Goal: Task Accomplishment & Management: Use online tool/utility

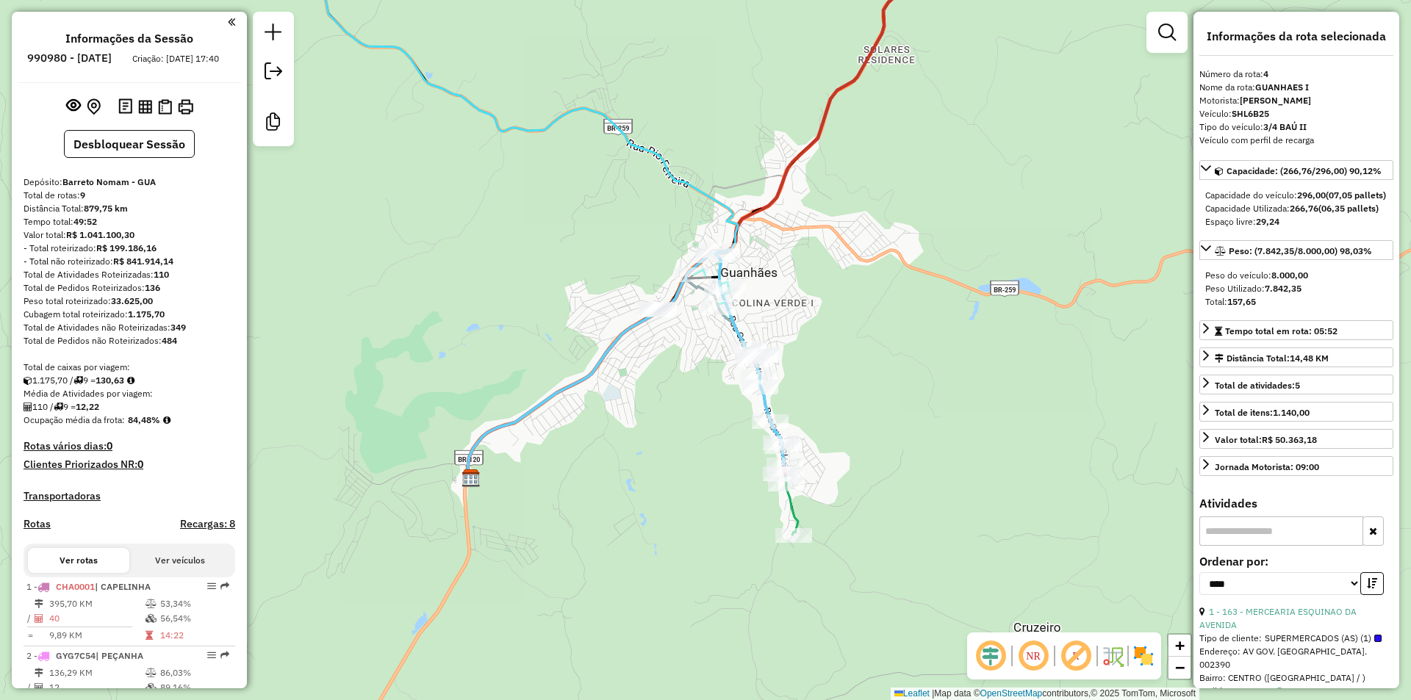
select select "*********"
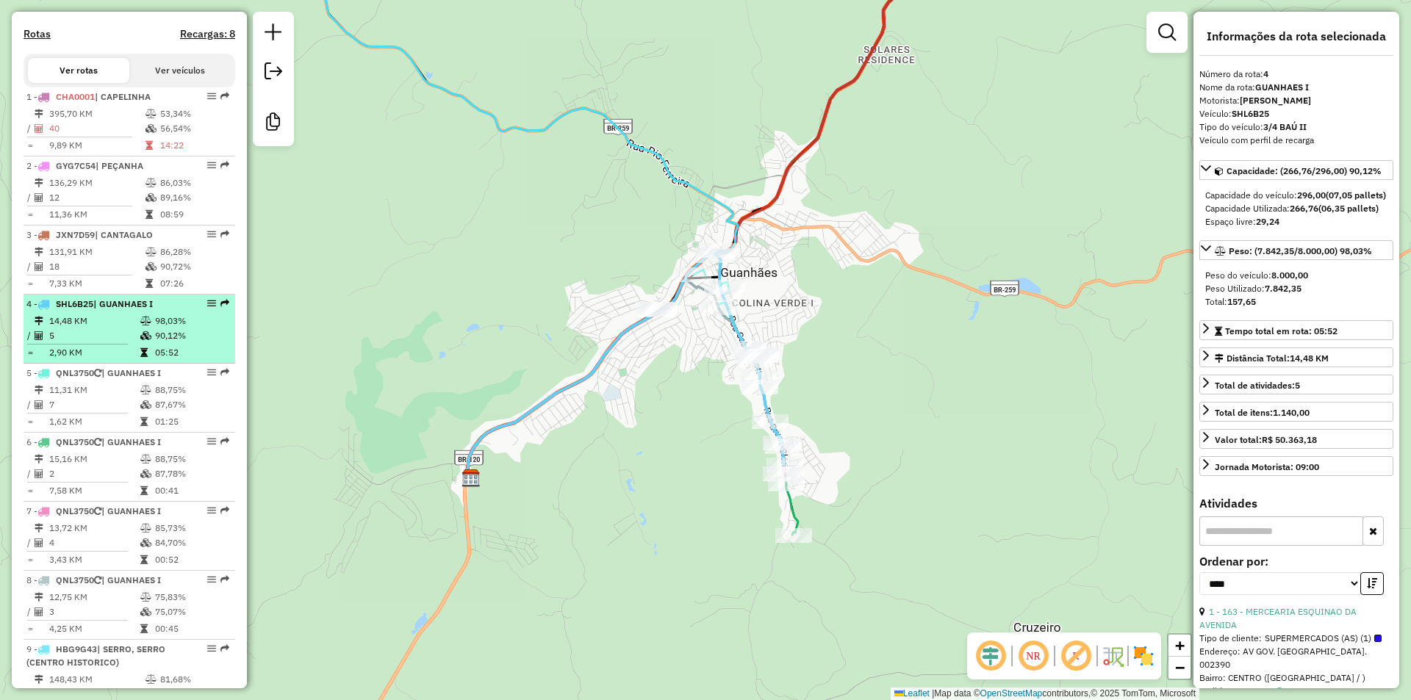
scroll to position [514, 0]
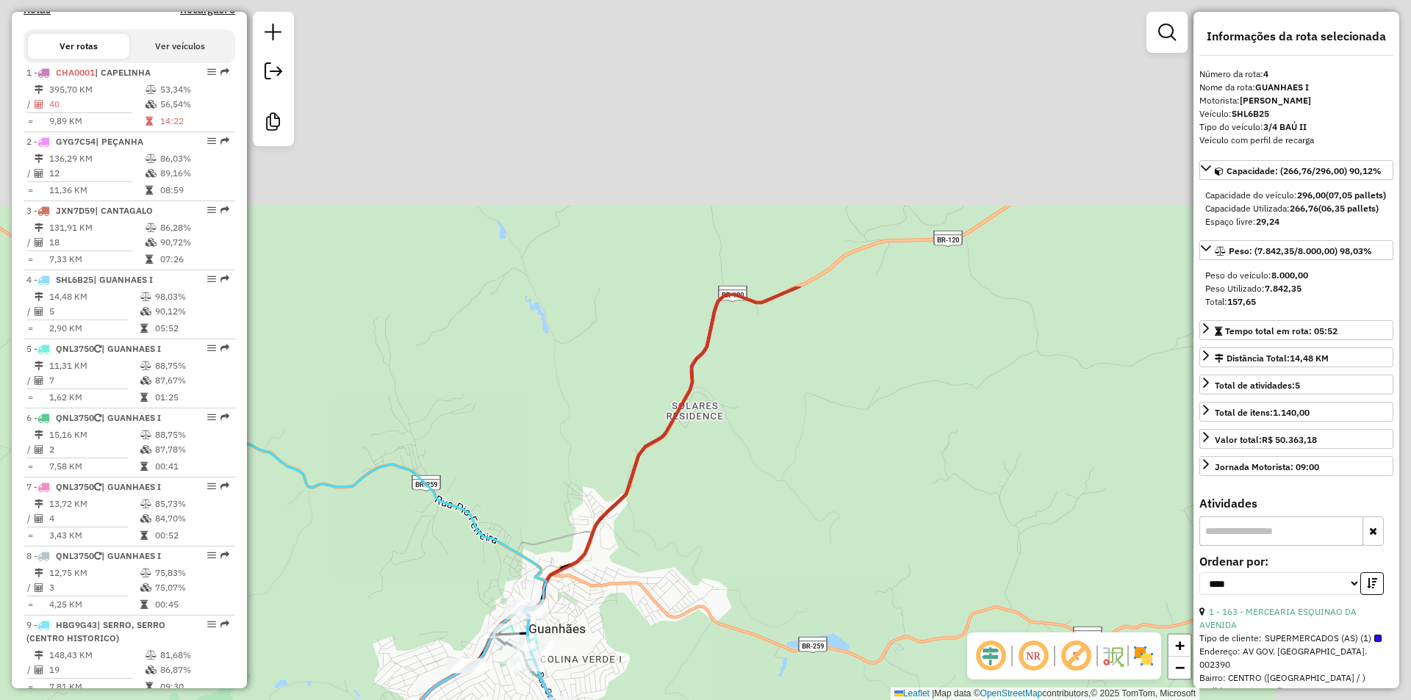
drag, startPoint x: 865, startPoint y: 426, endPoint x: 878, endPoint y: 344, distance: 82.5
click at [788, 534] on div "Janela de atendimento Grade de atendimento Capacidade Transportadoras Veículos …" at bounding box center [705, 350] width 1411 height 700
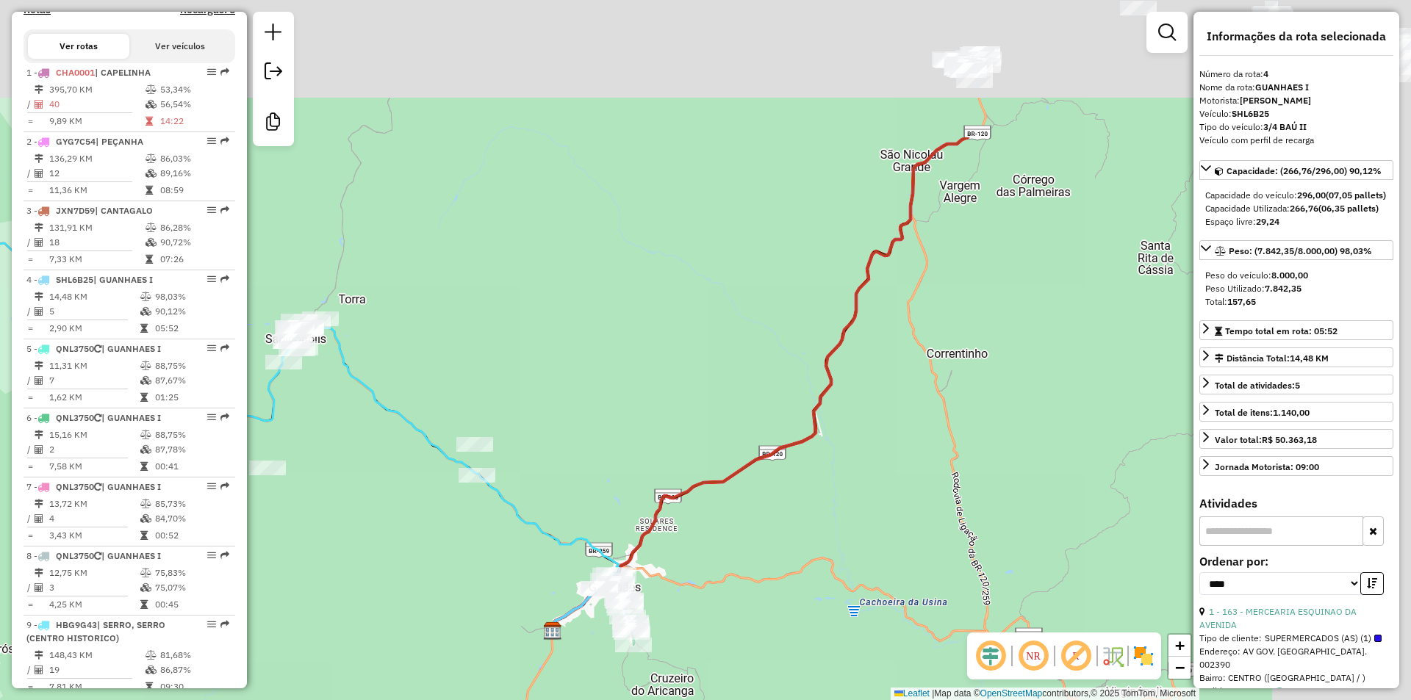
drag, startPoint x: 968, startPoint y: 295, endPoint x: 811, endPoint y: 287, distance: 157.5
click at [772, 434] on div "Janela de atendimento Grade de atendimento Capacidade Transportadoras Veículos …" at bounding box center [705, 350] width 1411 height 700
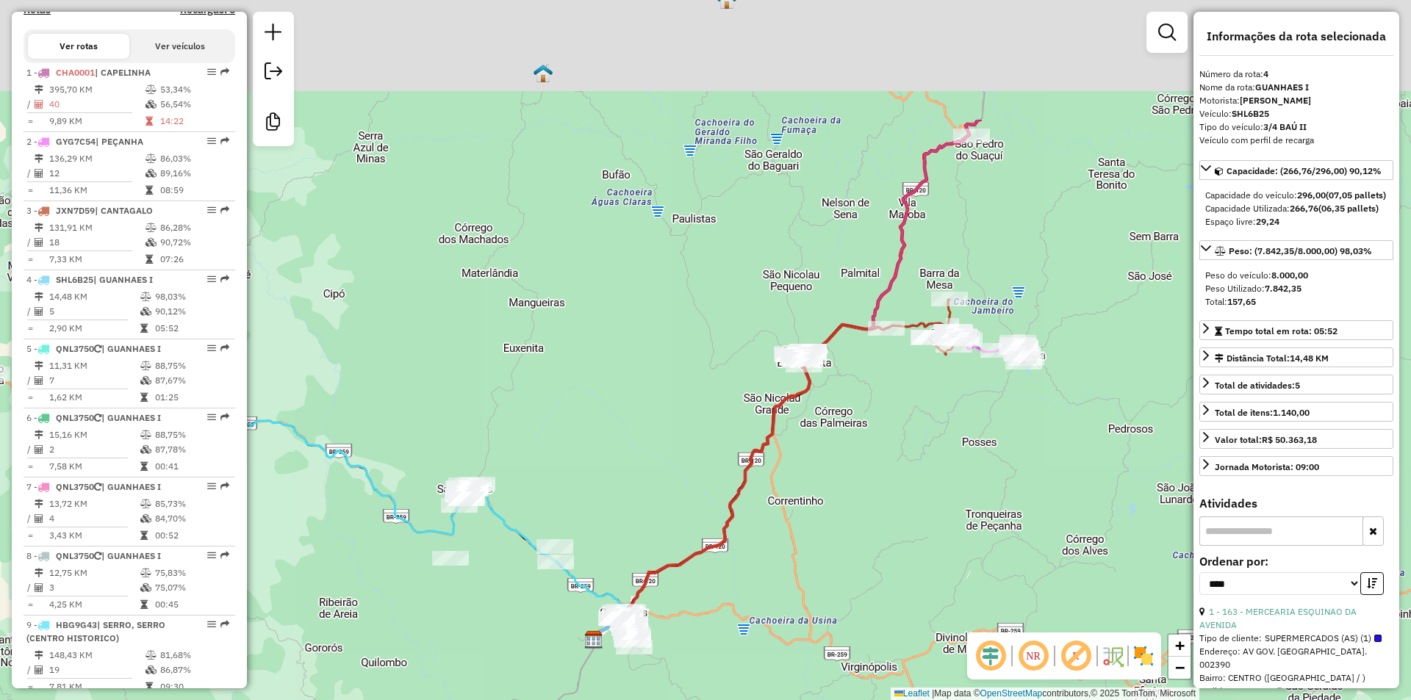
drag, startPoint x: 973, startPoint y: 392, endPoint x: 917, endPoint y: 413, distance: 59.8
click at [912, 495] on div "Janela de atendimento Grade de atendimento Capacidade Transportadoras Veículos …" at bounding box center [705, 350] width 1411 height 700
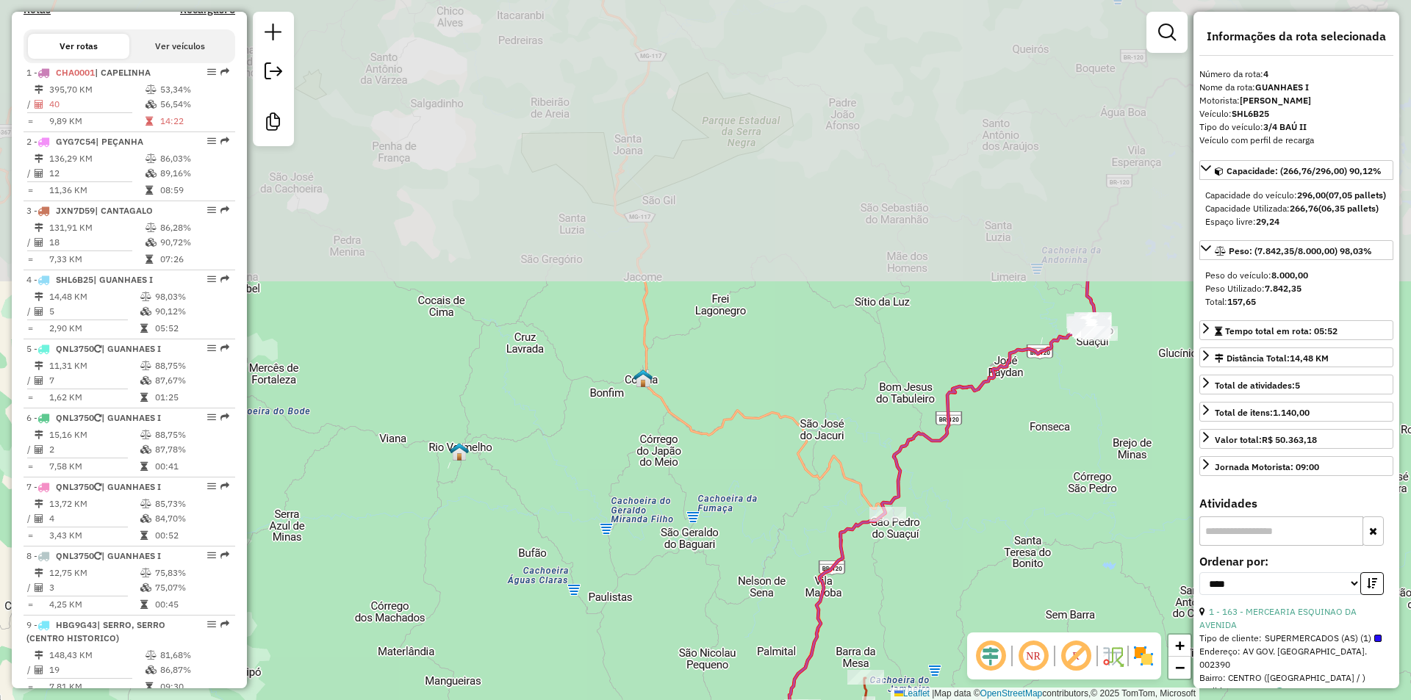
drag, startPoint x: 765, startPoint y: 228, endPoint x: 716, endPoint y: 377, distance: 157.1
click at [734, 457] on div "Janela de atendimento Grade de atendimento Capacidade Transportadoras Veículos …" at bounding box center [705, 350] width 1411 height 700
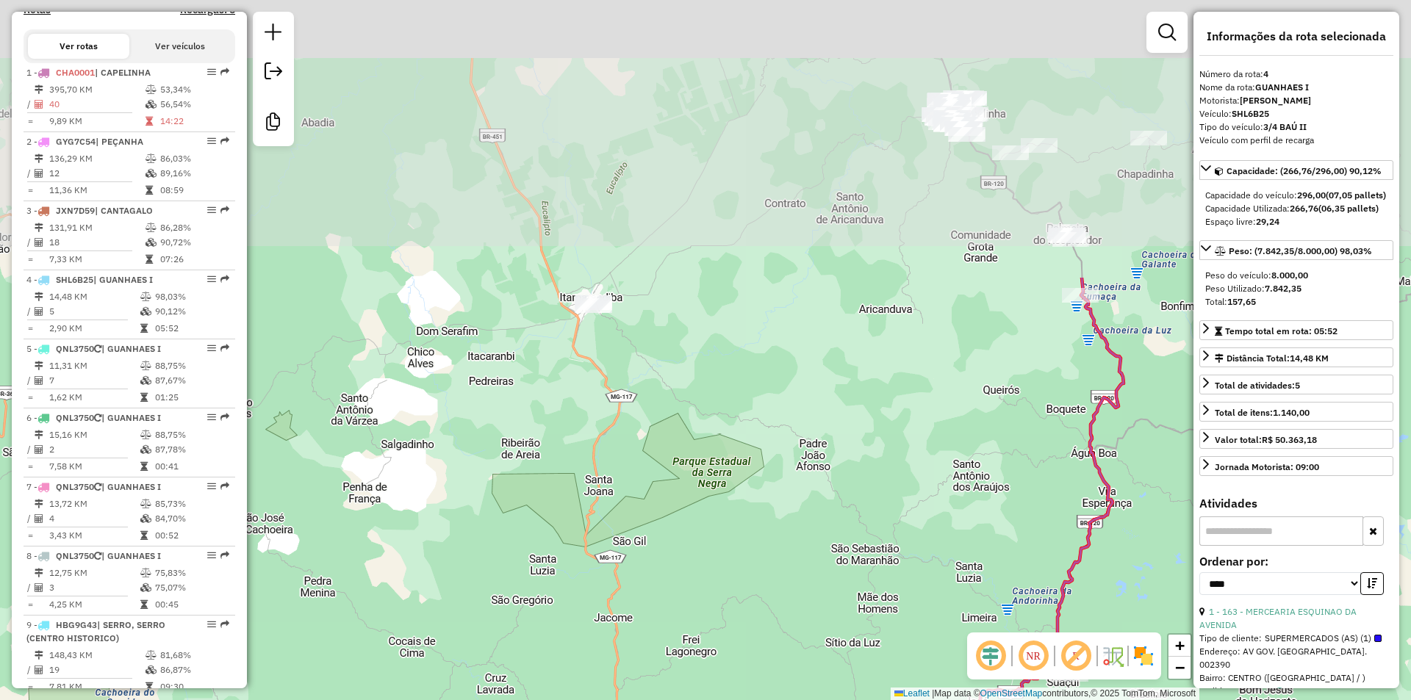
drag, startPoint x: 756, startPoint y: 207, endPoint x: 786, endPoint y: 370, distance: 165.2
click at [742, 536] on div "Janela de atendimento Grade de atendimento Capacidade Transportadoras Veículos …" at bounding box center [705, 350] width 1411 height 700
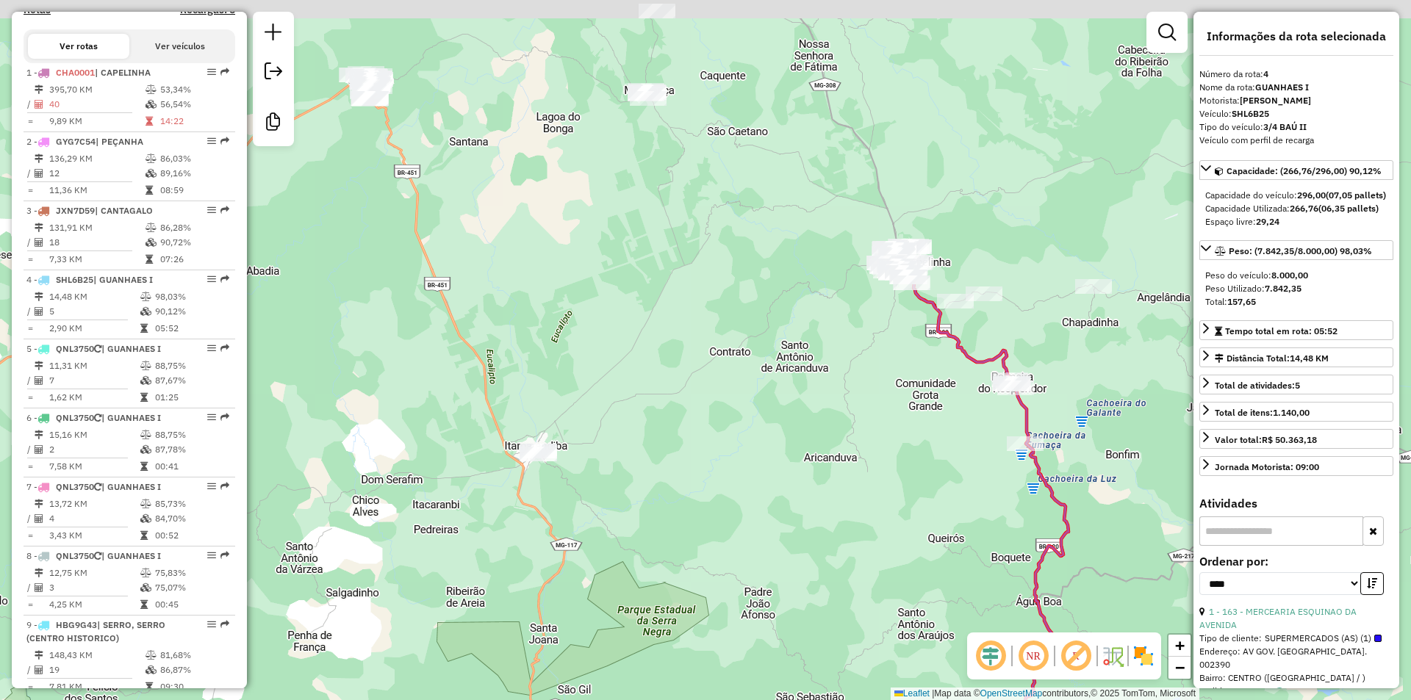
drag, startPoint x: 792, startPoint y: 403, endPoint x: 773, endPoint y: 480, distance: 79.5
click at [764, 502] on div "Janela de atendimento Grade de atendimento Capacidade Transportadoras Veículos …" at bounding box center [705, 350] width 1411 height 700
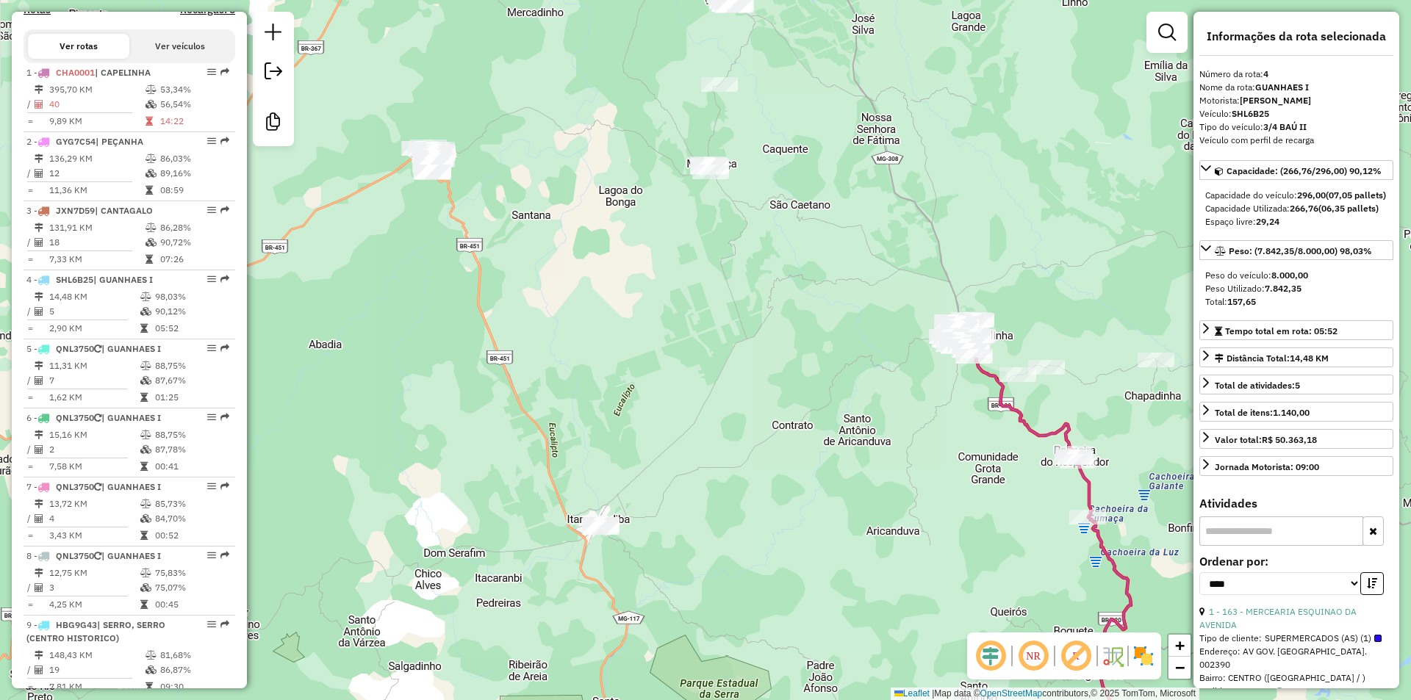
drag, startPoint x: 759, startPoint y: 464, endPoint x: 820, endPoint y: 474, distance: 61.9
click at [848, 478] on div "Janela de atendimento Grade de atendimento Capacidade Transportadoras Veículos …" at bounding box center [705, 350] width 1411 height 700
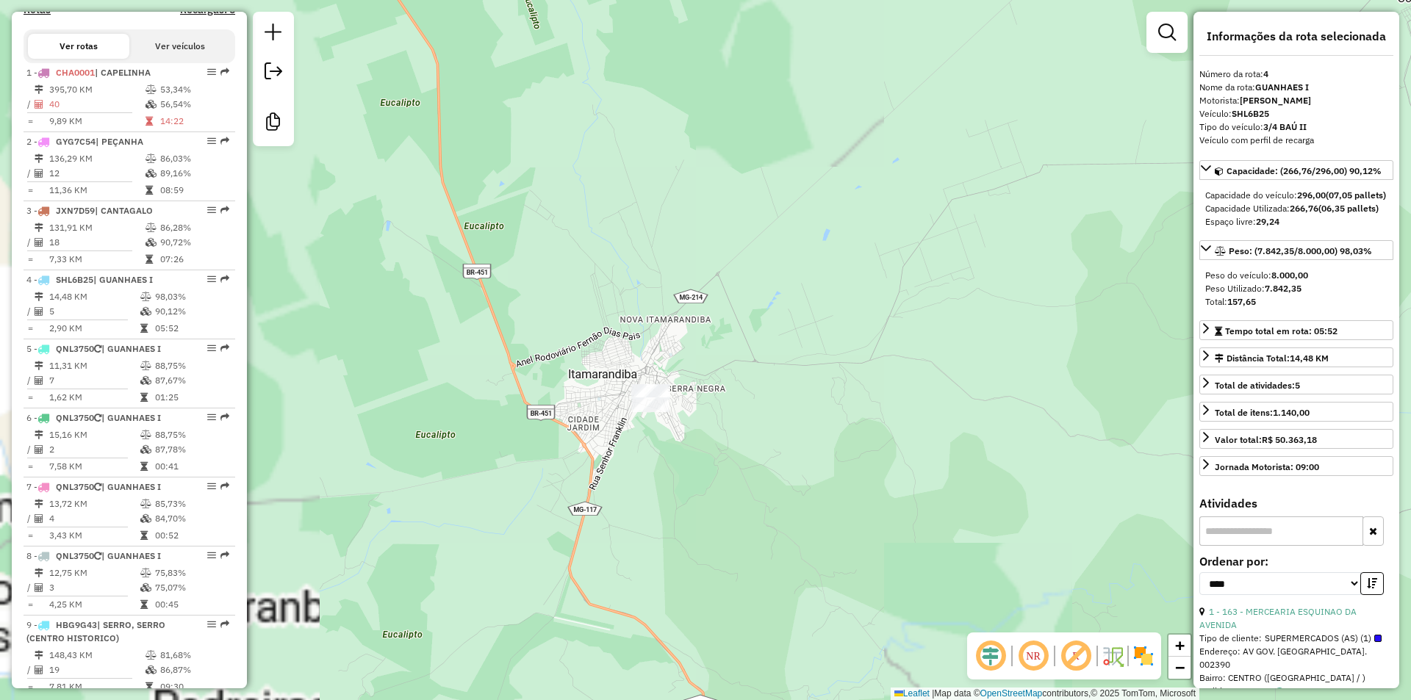
drag, startPoint x: 792, startPoint y: 428, endPoint x: 738, endPoint y: 443, distance: 55.8
click at [793, 420] on div "Janela de atendimento Grade de atendimento Capacidade Transportadoras Veículos …" at bounding box center [705, 350] width 1411 height 700
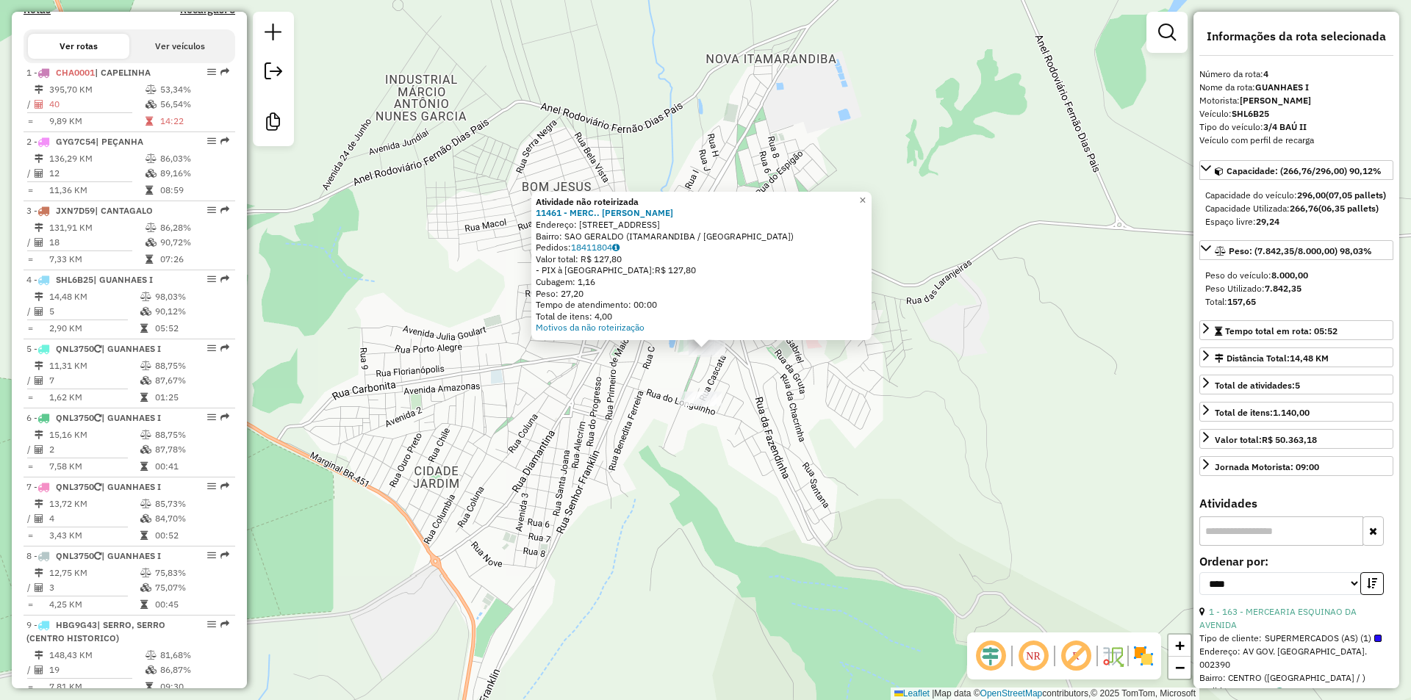
drag, startPoint x: 836, startPoint y: 459, endPoint x: 691, endPoint y: 344, distance: 184.7
click at [818, 442] on div "Atividade não roteirizada 11461 - MERC.. ANT NIO RATO Endereço: [STREET_ADDRESS…" at bounding box center [705, 350] width 1411 height 700
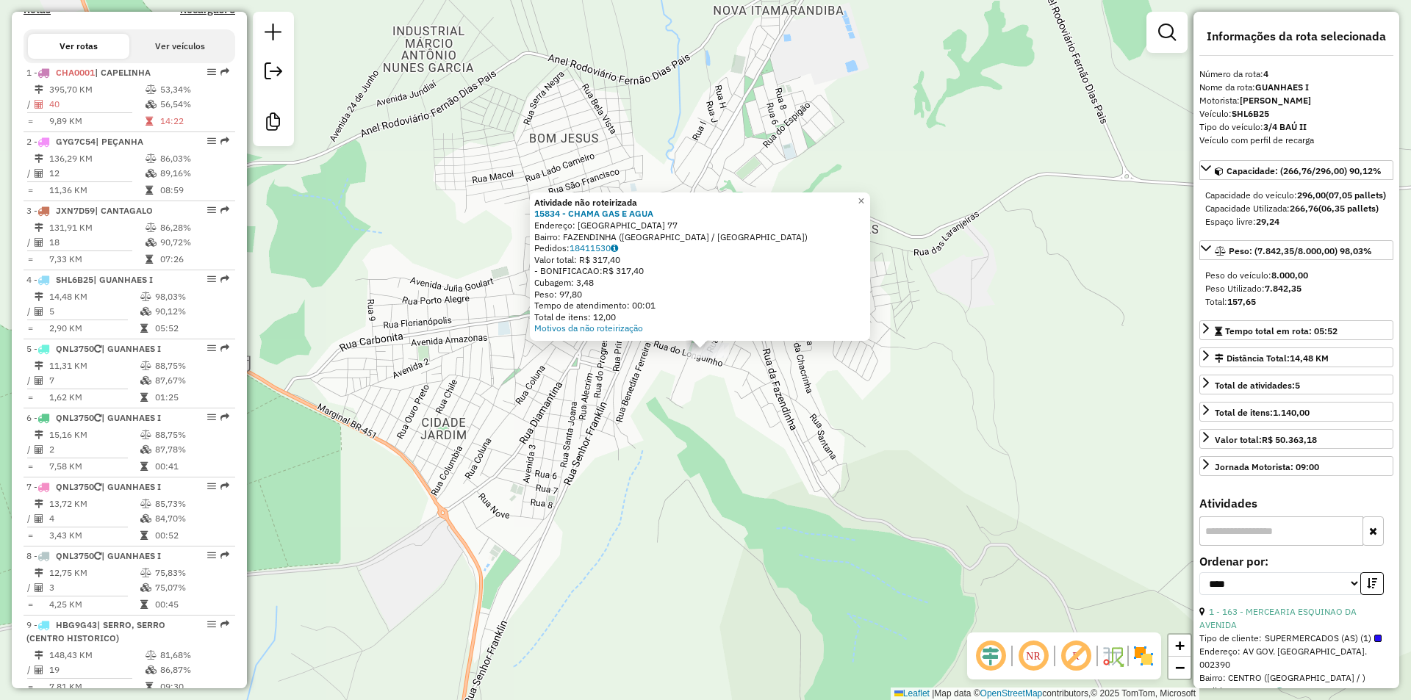
click at [896, 424] on div "Atividade não roteirizada 15834 - CHAMA GAS E AGUA Endereço: SANTA CATARINA 77 …" at bounding box center [705, 350] width 1411 height 700
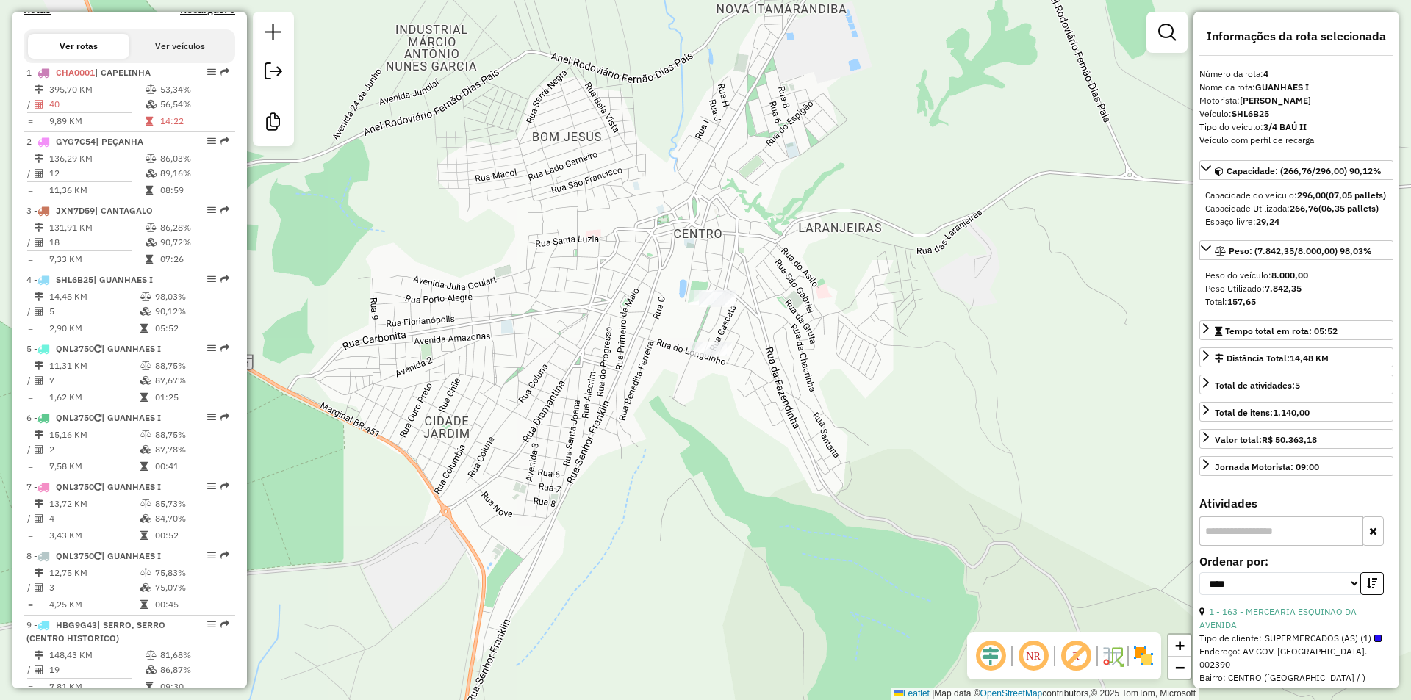
drag, startPoint x: 781, startPoint y: 397, endPoint x: 706, endPoint y: 366, distance: 80.4
click at [775, 395] on div "Janela de atendimento Grade de atendimento Capacidade Transportadoras Veículos …" at bounding box center [705, 350] width 1411 height 700
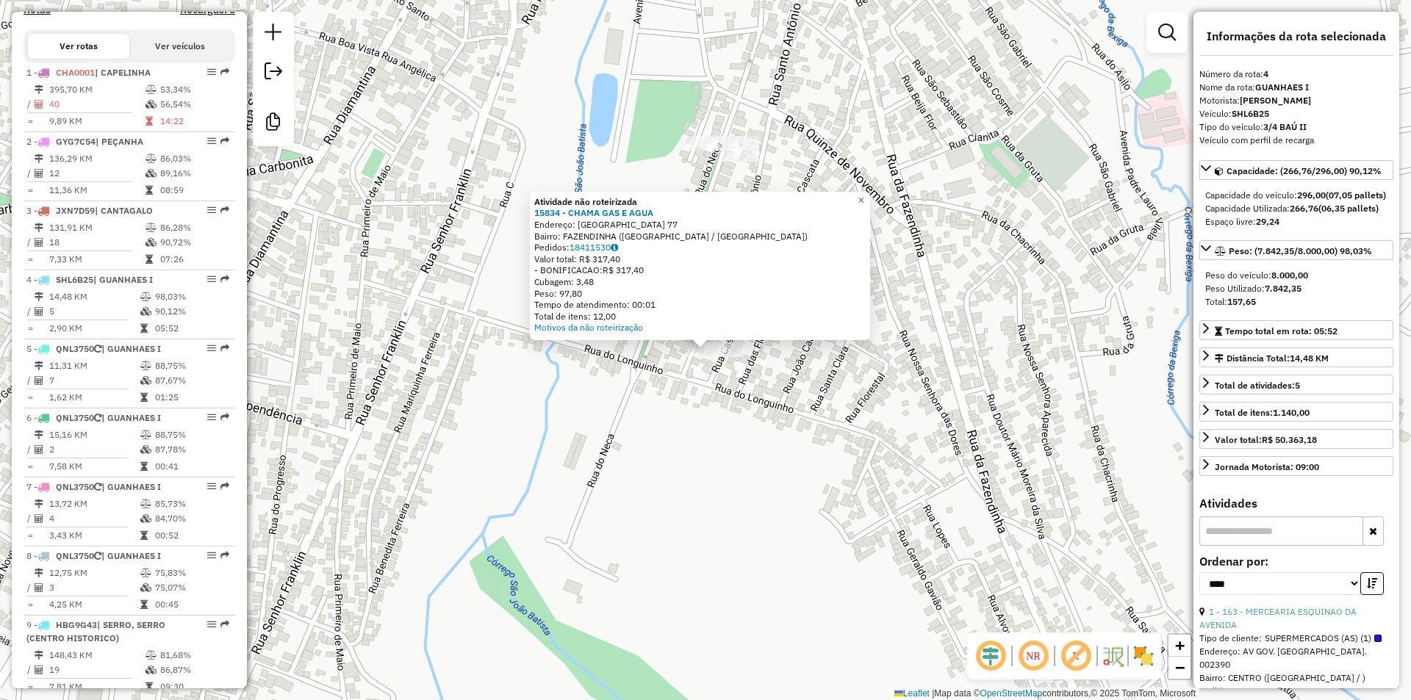
click at [836, 407] on div "Atividade não roteirizada 15834 - CHAMA GAS E AGUA Endereço: SANTA CATARINA 77 …" at bounding box center [705, 350] width 1411 height 700
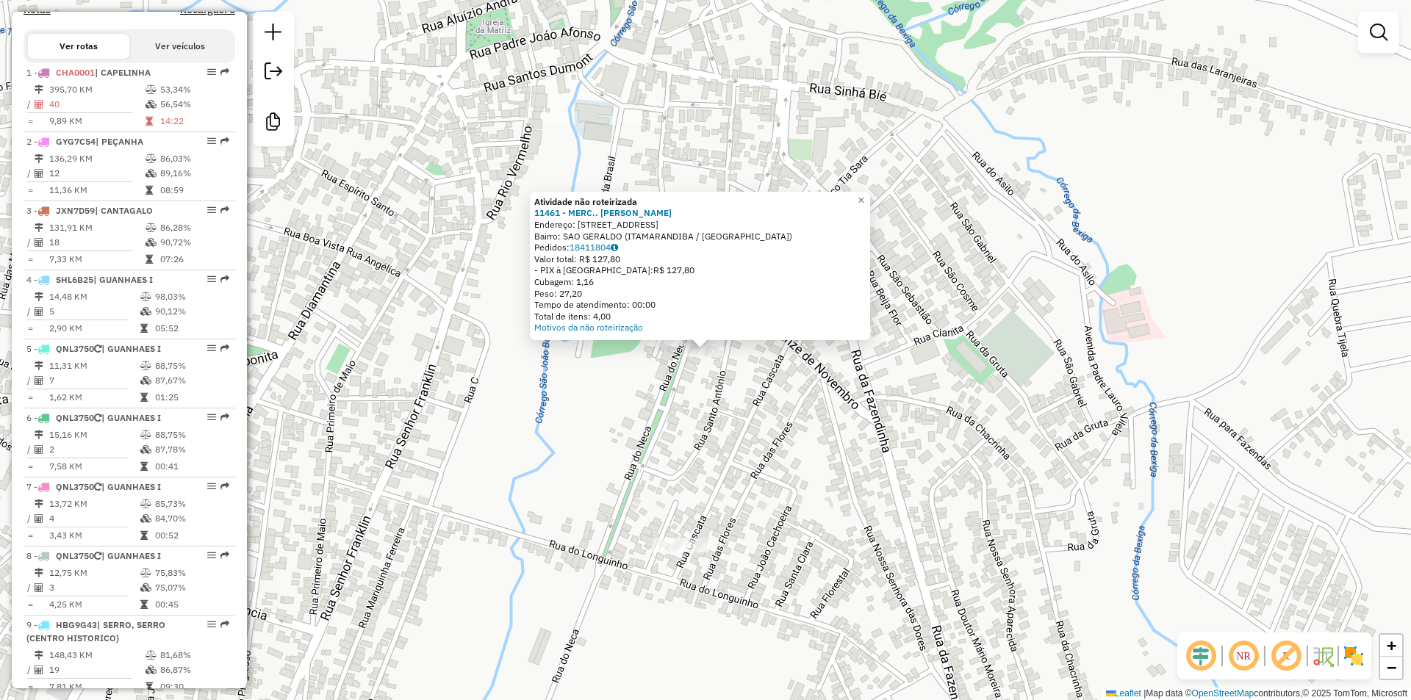
drag, startPoint x: 780, startPoint y: 420, endPoint x: 773, endPoint y: 412, distance: 10.4
click at [778, 418] on div "Atividade não roteirizada 11461 - MERC.. ANT NIO RATO Endereço: [STREET_ADDRESS…" at bounding box center [705, 350] width 1411 height 700
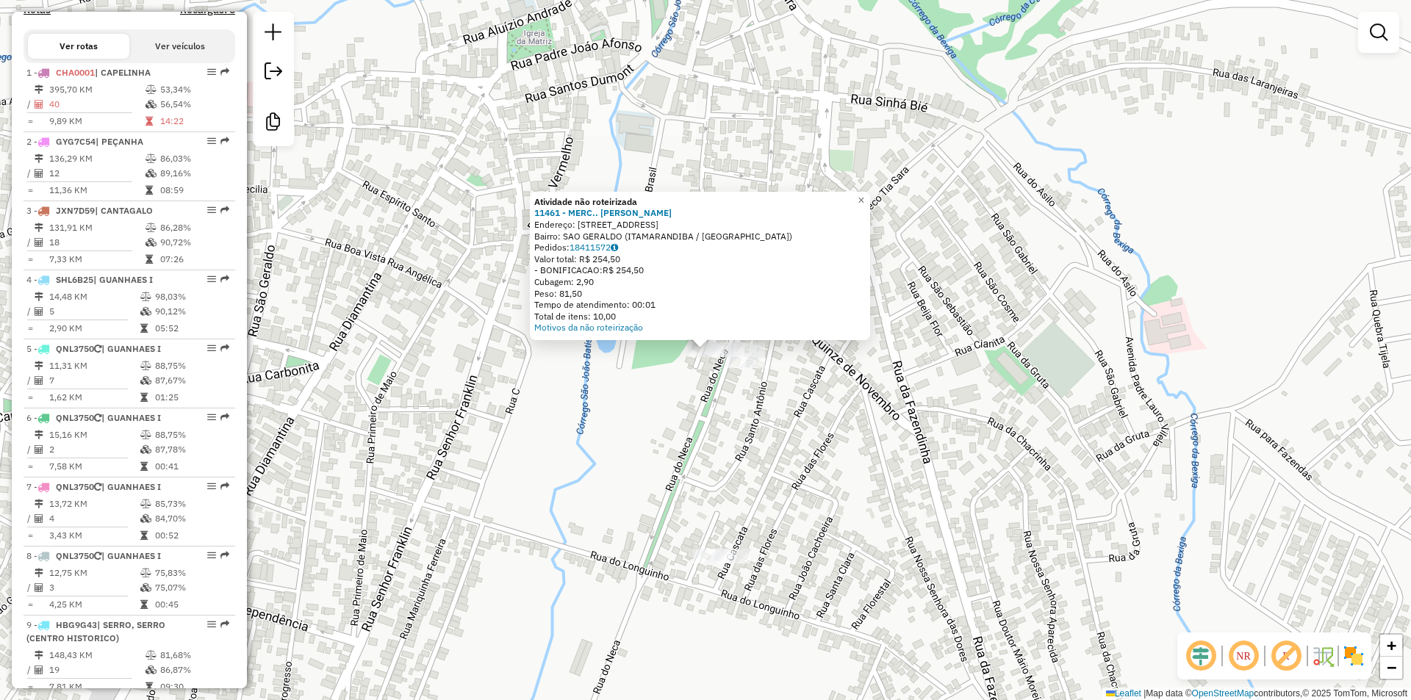
click at [827, 437] on div "Atividade não roteirizada 11461 - MERC.. ANT NIO RATO Endereço: [STREET_ADDRESS…" at bounding box center [705, 350] width 1411 height 700
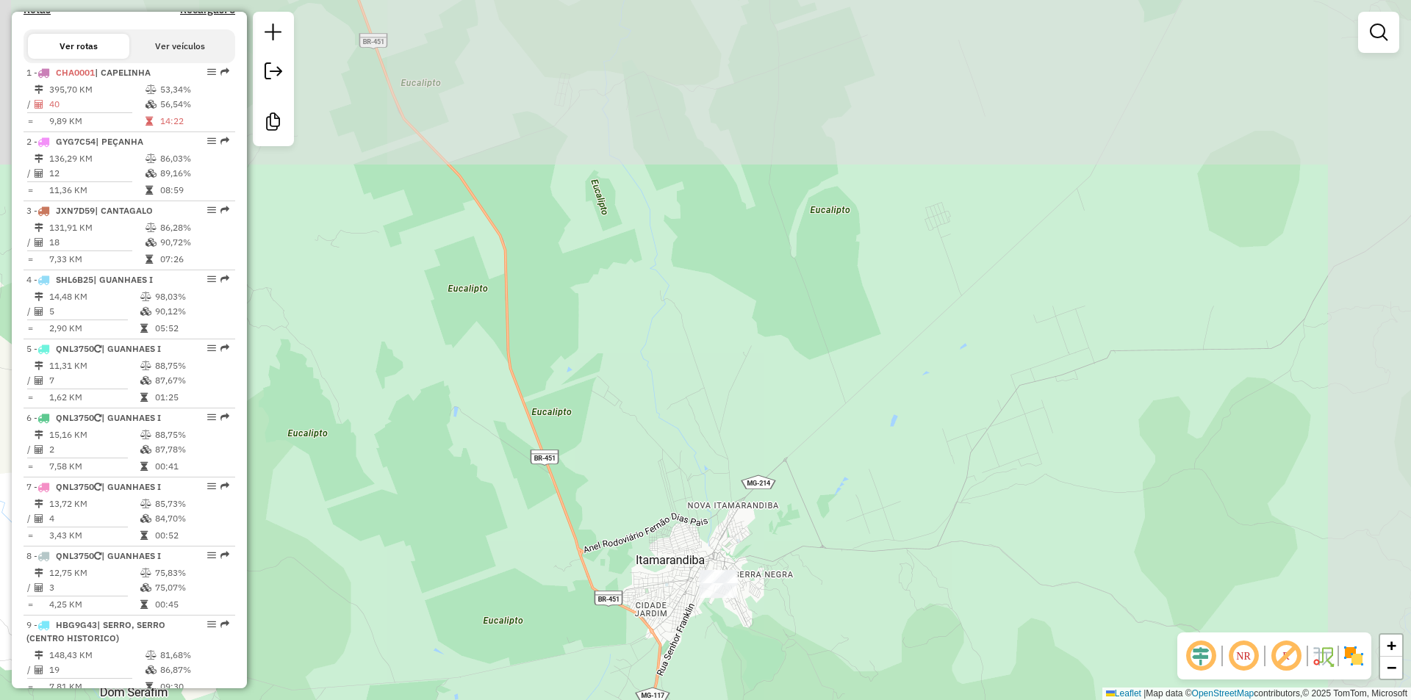
drag, startPoint x: 991, startPoint y: 373, endPoint x: 899, endPoint y: 567, distance: 214.7
click at [899, 567] on div "Janela de atendimento Grade de atendimento Capacidade Transportadoras Veículos …" at bounding box center [705, 350] width 1411 height 700
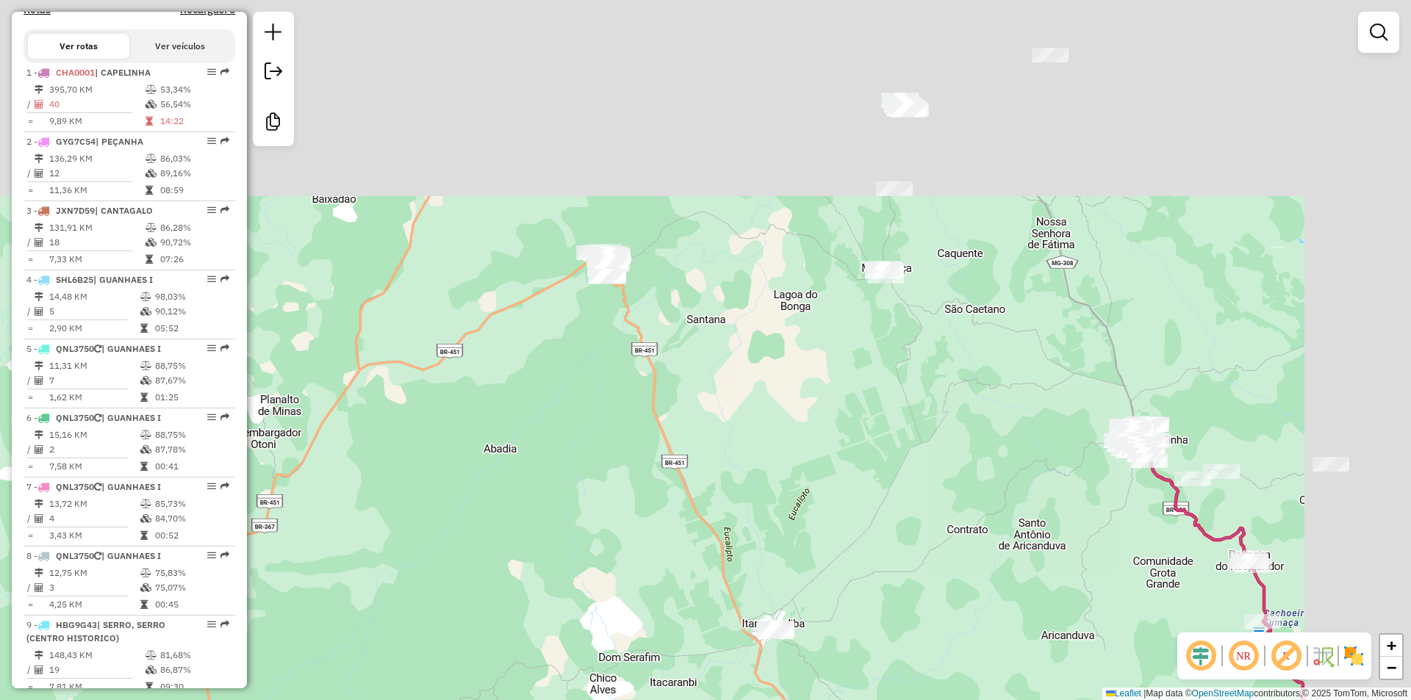
drag, startPoint x: 918, startPoint y: 528, endPoint x: 1011, endPoint y: 413, distance: 147.9
click at [910, 550] on div "Janela de atendimento Grade de atendimento Capacidade Transportadoras Veículos …" at bounding box center [705, 350] width 1411 height 700
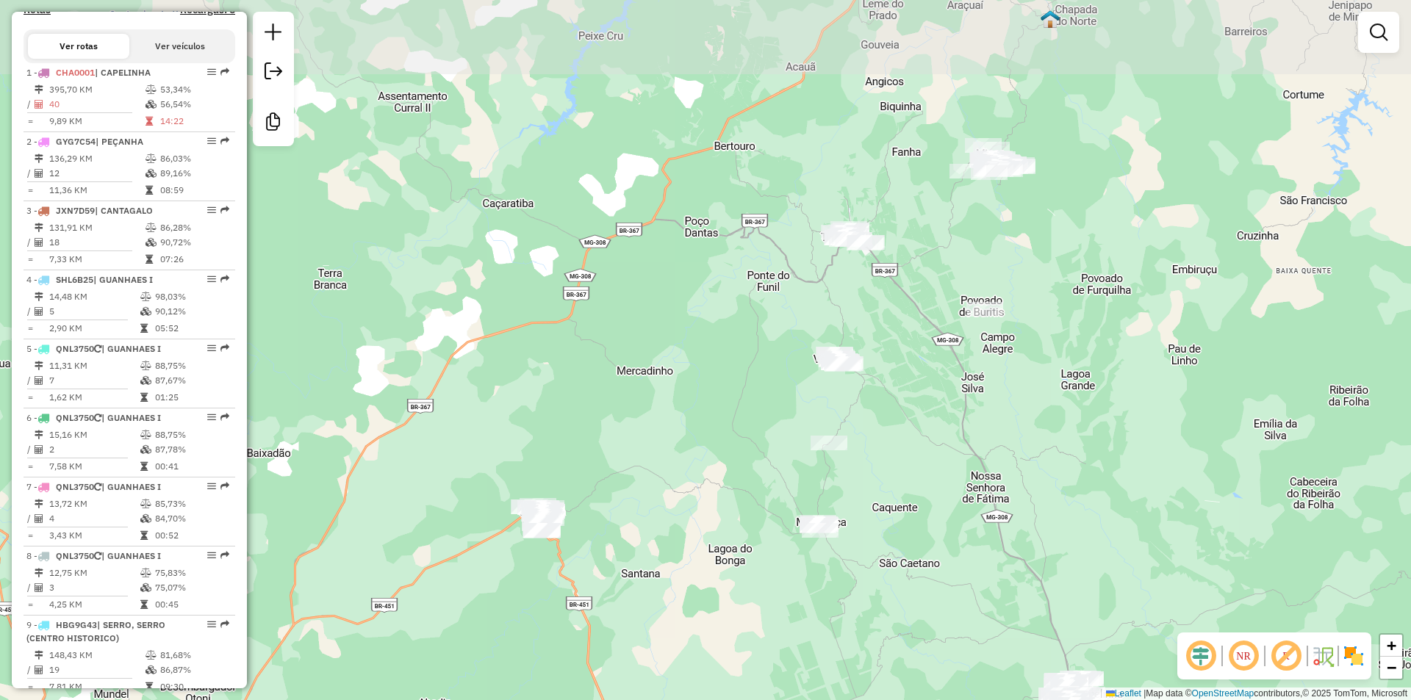
drag, startPoint x: 1008, startPoint y: 324, endPoint x: 967, endPoint y: 531, distance: 210.6
click at [960, 541] on div "Janela de atendimento Grade de atendimento Capacidade Transportadoras Veículos …" at bounding box center [705, 350] width 1411 height 700
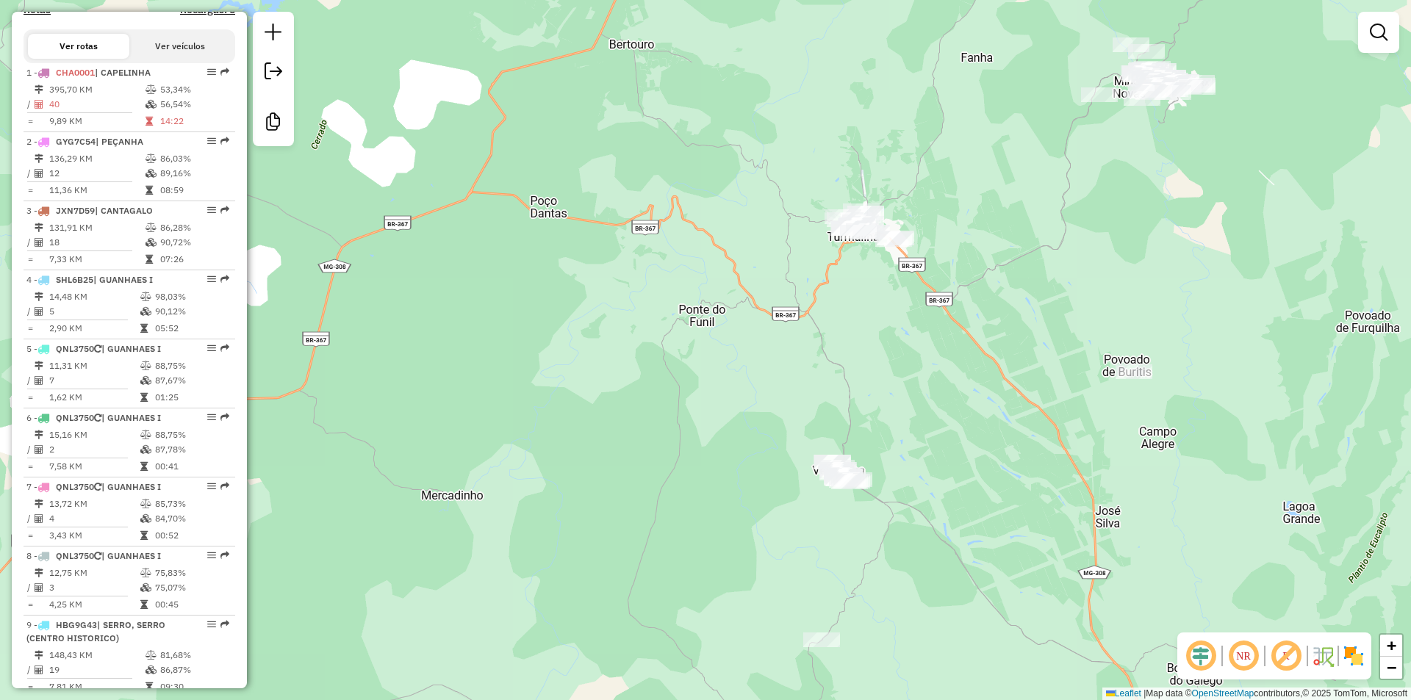
click at [985, 454] on div "Janela de atendimento Grade de atendimento Capacidade Transportadoras Veículos …" at bounding box center [705, 350] width 1411 height 700
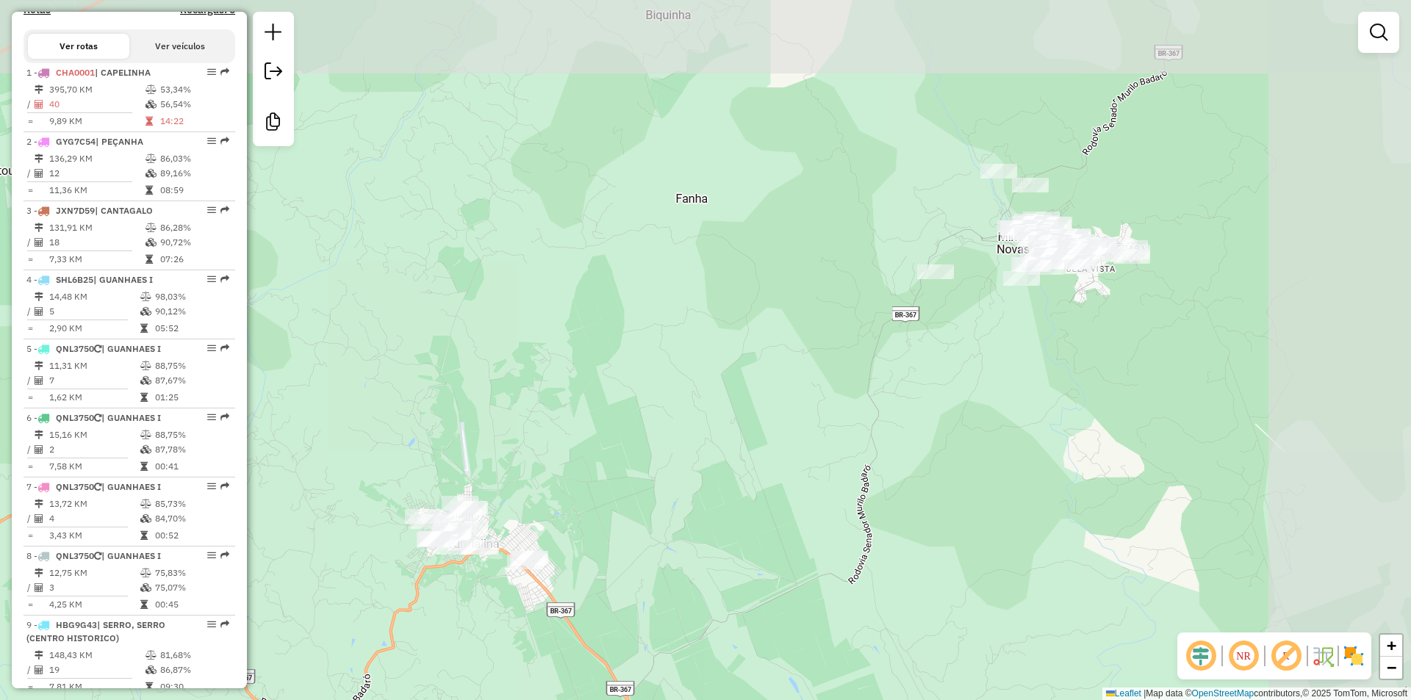
drag, startPoint x: 1175, startPoint y: 236, endPoint x: 881, endPoint y: 449, distance: 362.5
click at [854, 489] on div "Janela de atendimento Grade de atendimento Capacidade Transportadoras Veículos …" at bounding box center [705, 350] width 1411 height 700
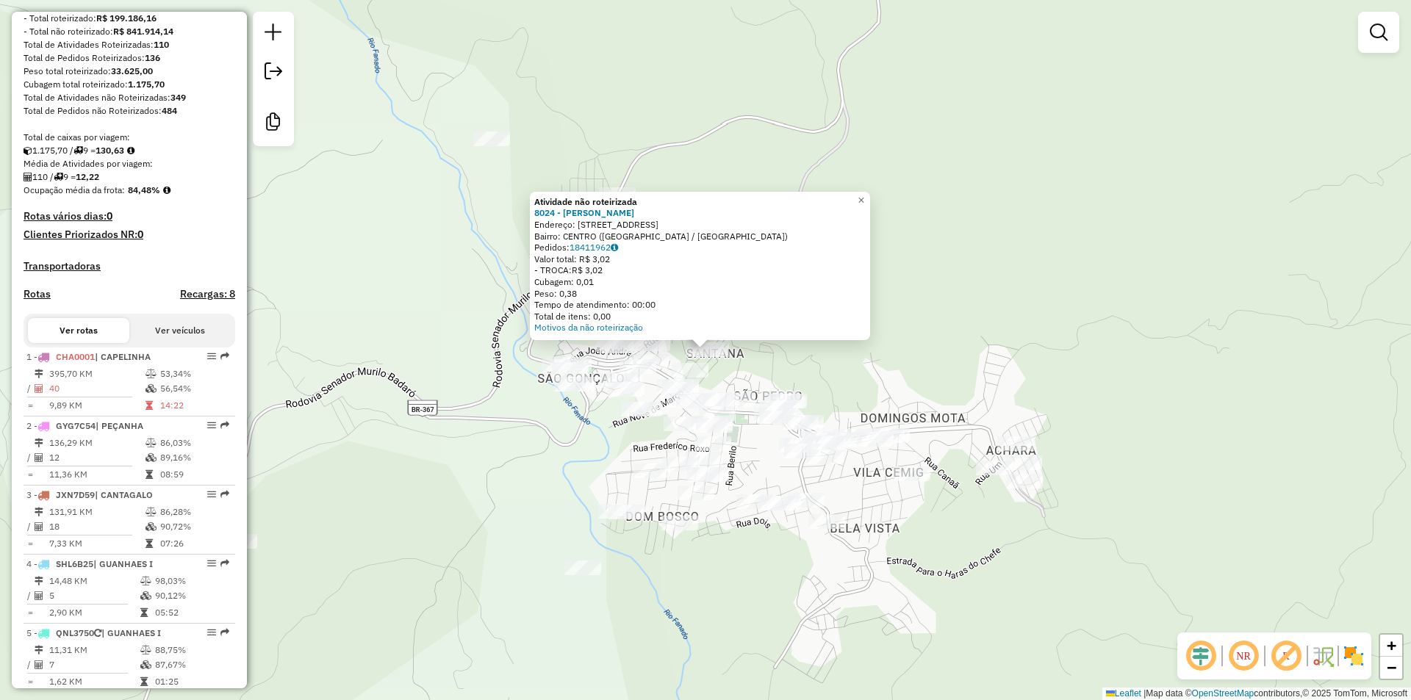
scroll to position [73, 0]
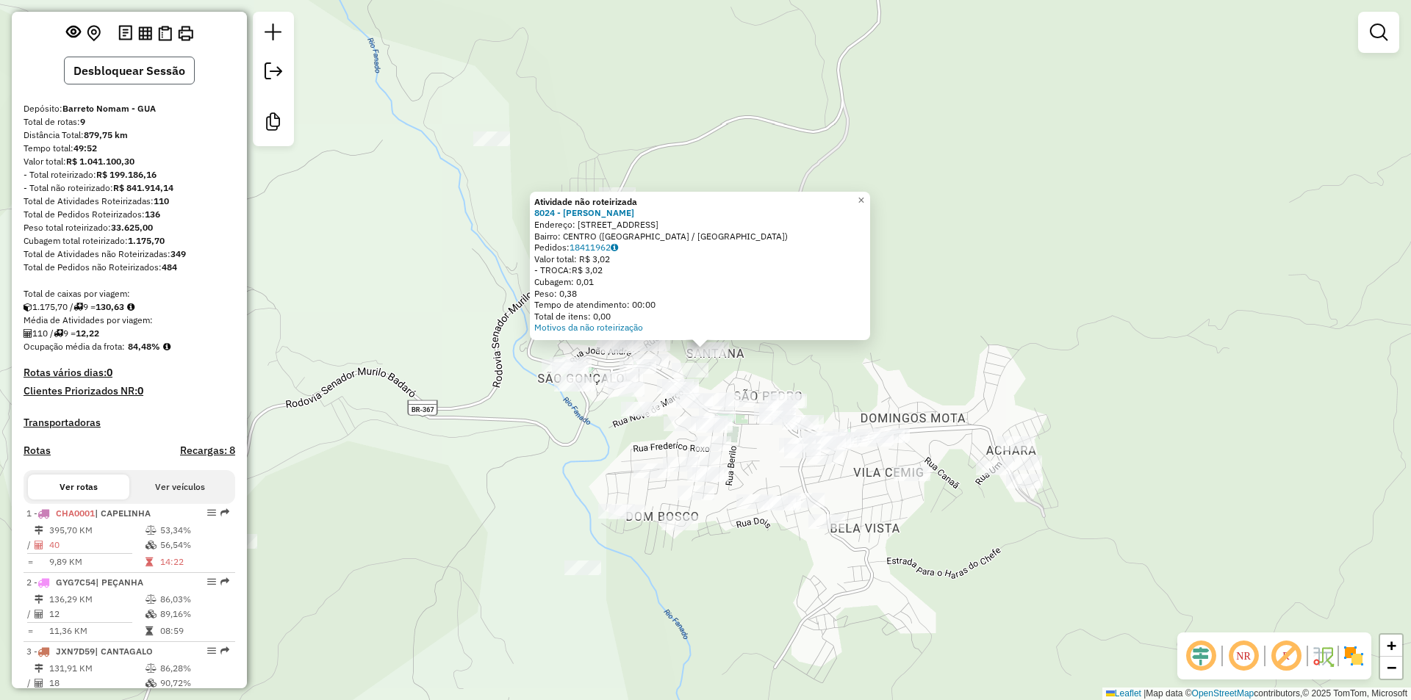
click at [136, 85] on button "Desbloquear Sessão" at bounding box center [129, 71] width 131 height 28
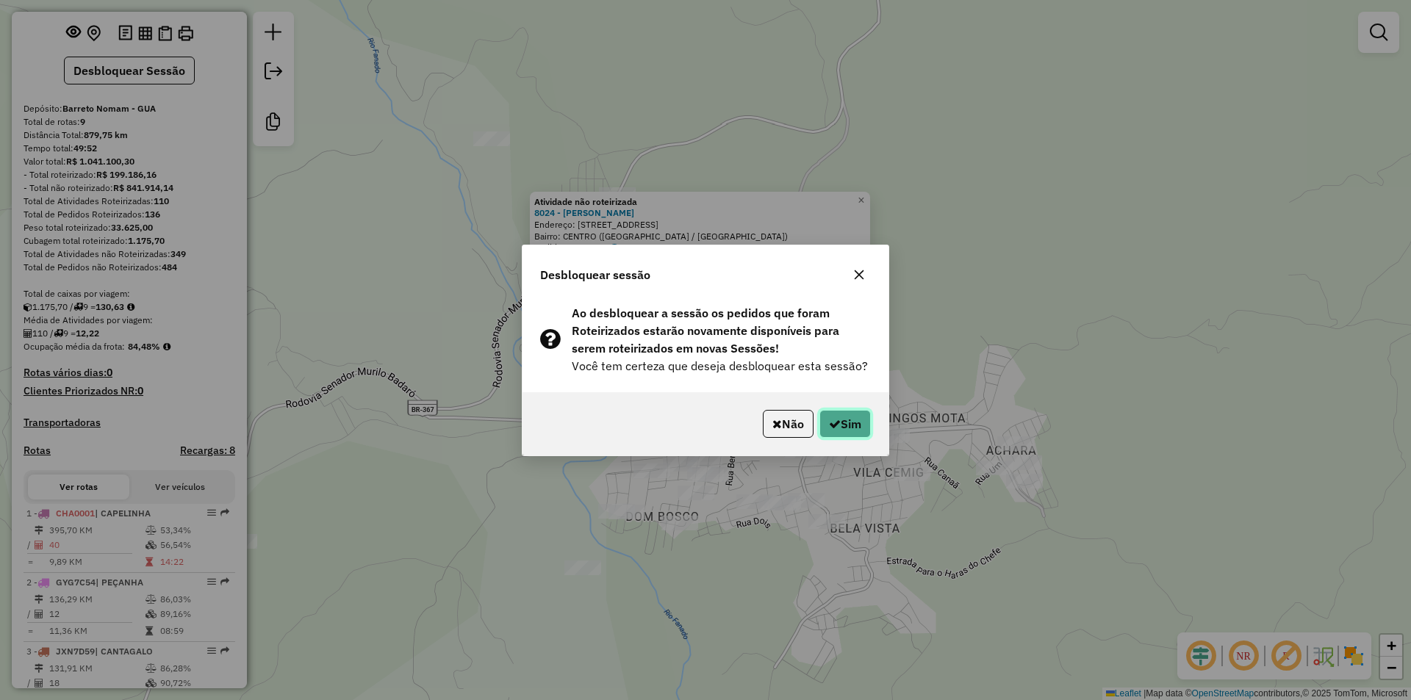
click at [849, 422] on button "Sim" at bounding box center [845, 424] width 51 height 28
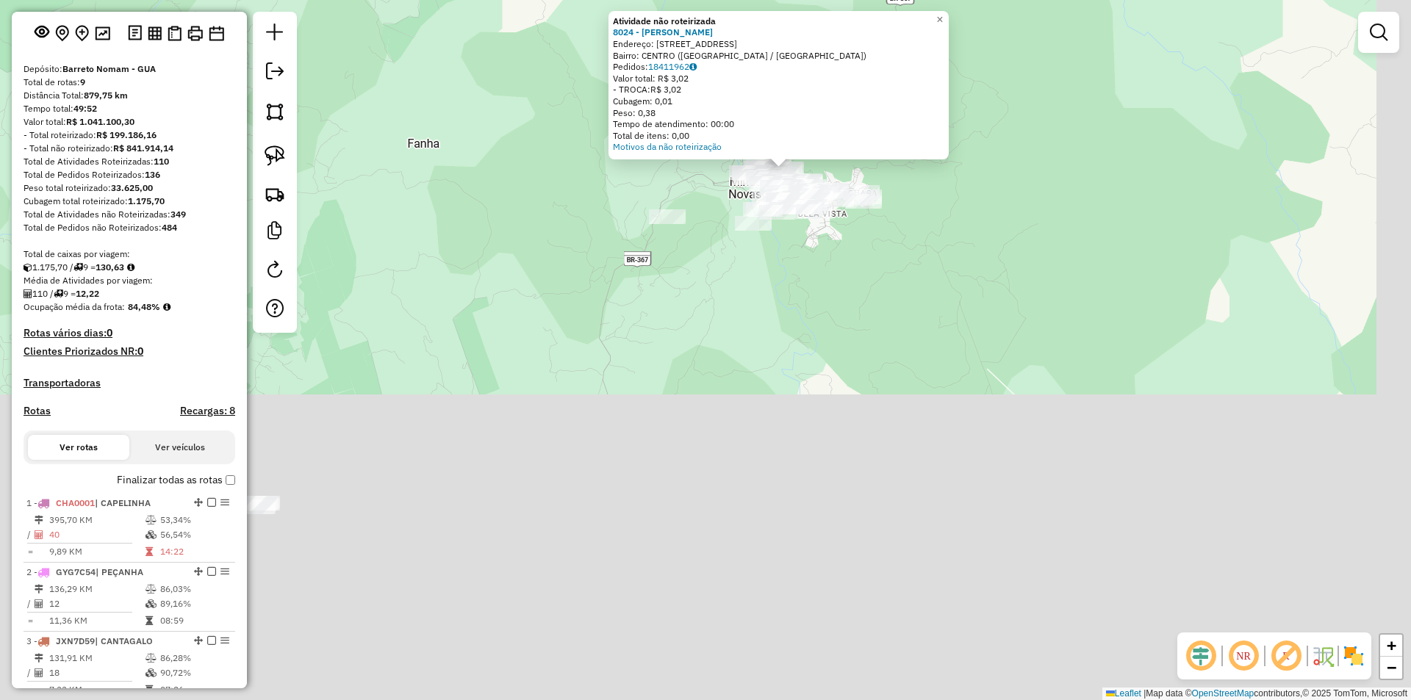
drag, startPoint x: 1108, startPoint y: 603, endPoint x: 891, endPoint y: 167, distance: 487.5
click at [887, 184] on div "Atividade não roteirizada 8024 - [PERSON_NAME]: [STREET_ADDRESS] Pedidos: 18411…" at bounding box center [705, 350] width 1411 height 700
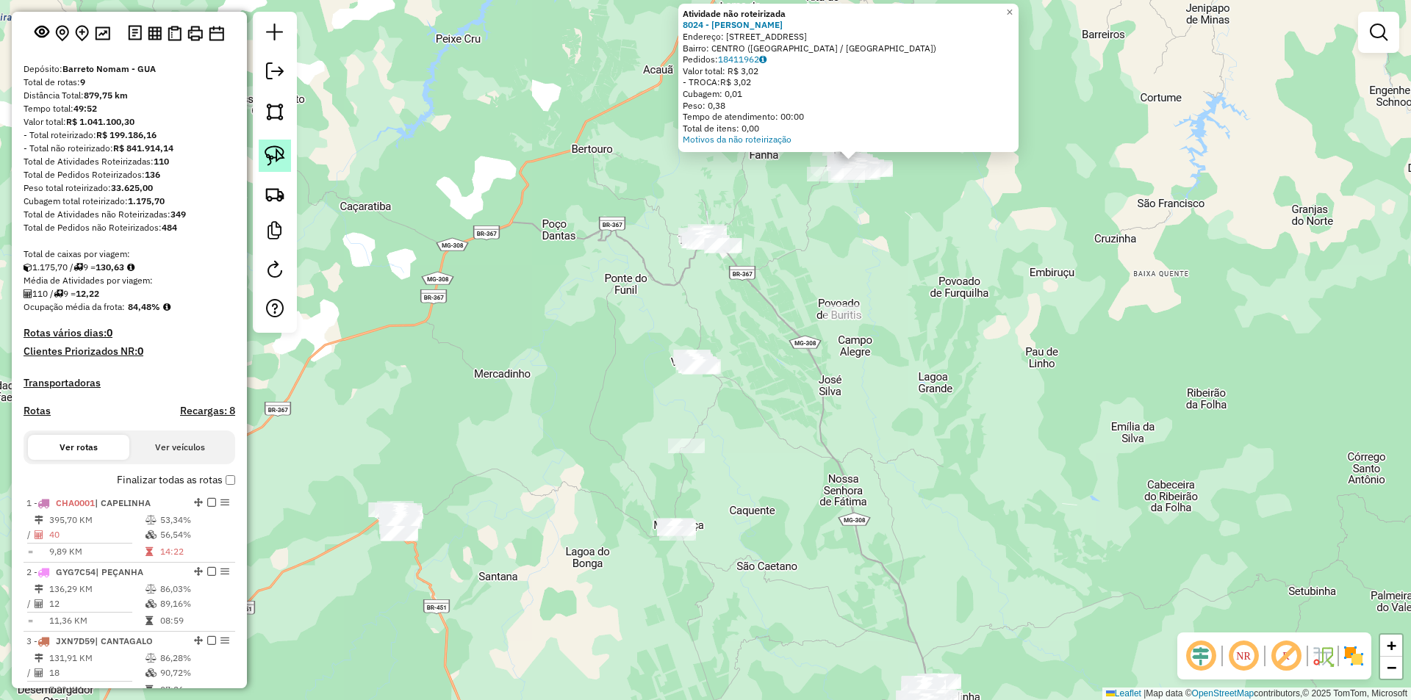
click at [272, 159] on img at bounding box center [275, 156] width 21 height 21
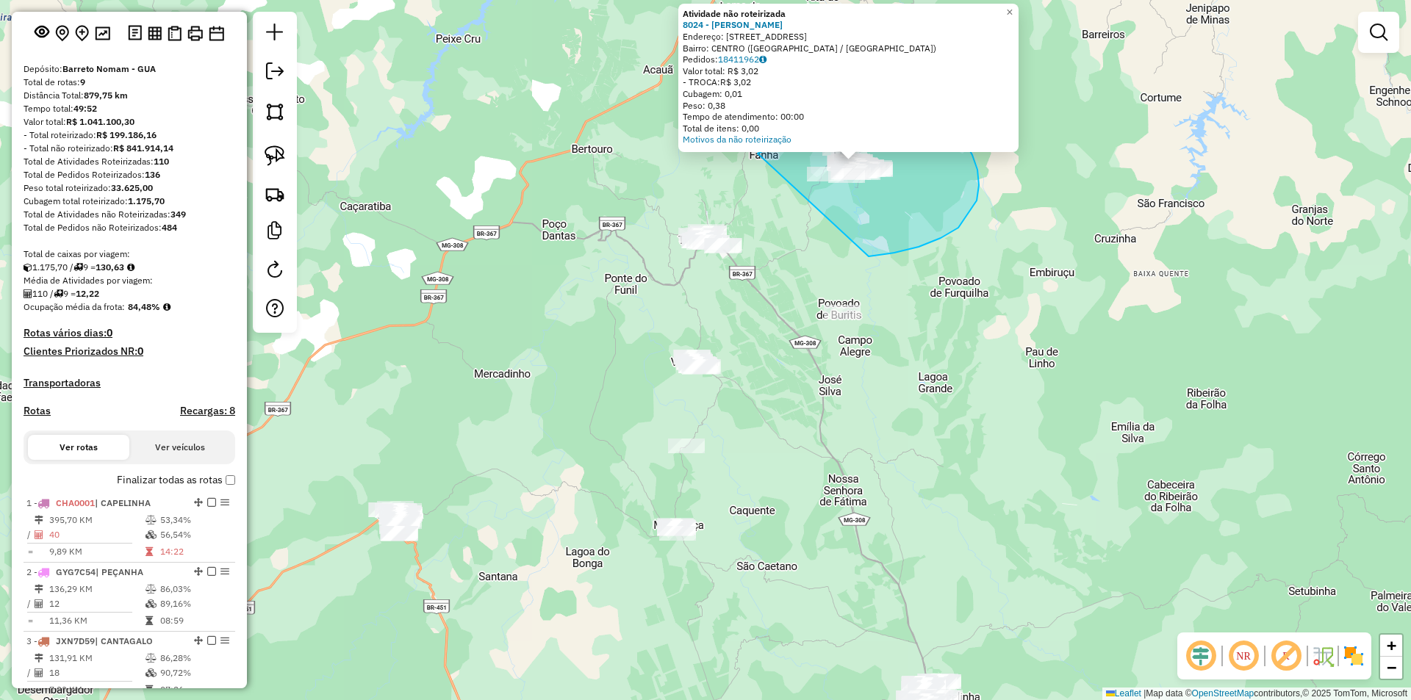
drag, startPoint x: 894, startPoint y: 253, endPoint x: 758, endPoint y: 154, distance: 168.9
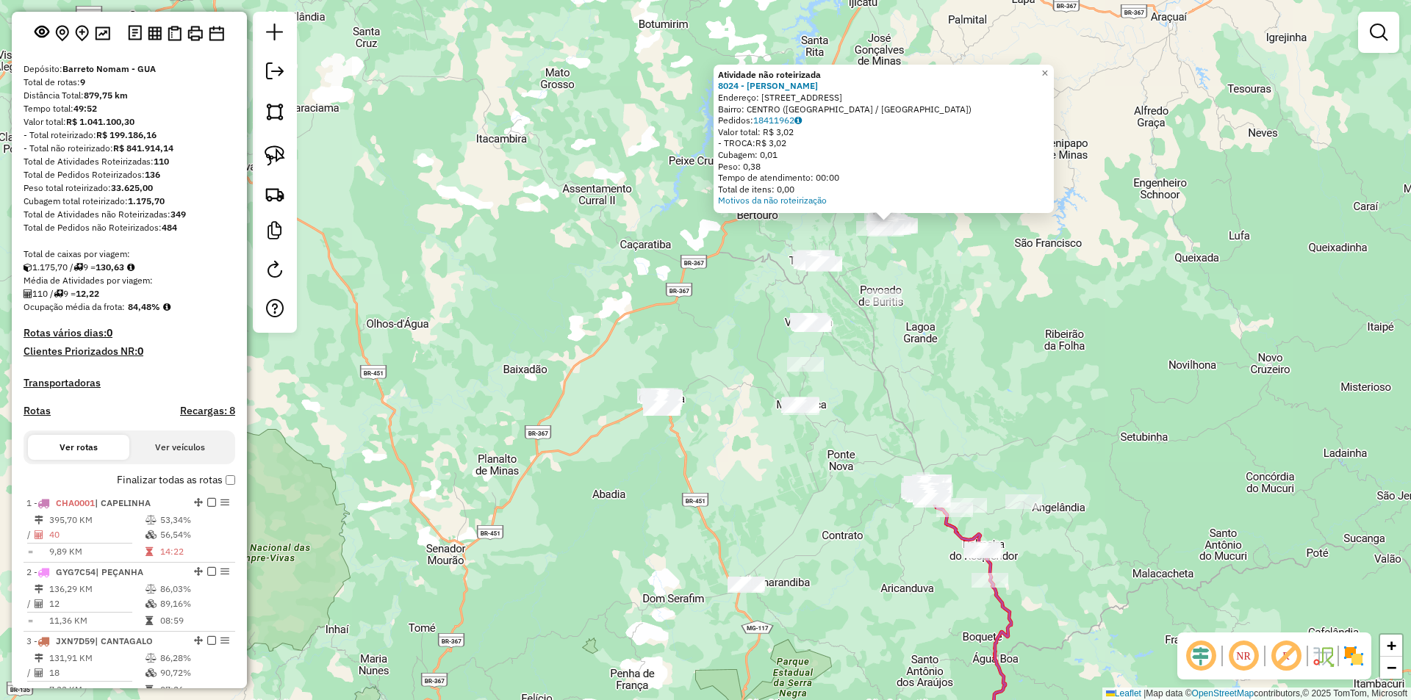
drag, startPoint x: 1063, startPoint y: 317, endPoint x: 1142, endPoint y: 367, distance: 93.8
click at [1060, 324] on div "Atividade não roteirizada 8024 - [PERSON_NAME]: [STREET_ADDRESS] Pedidos: 18411…" at bounding box center [705, 350] width 1411 height 700
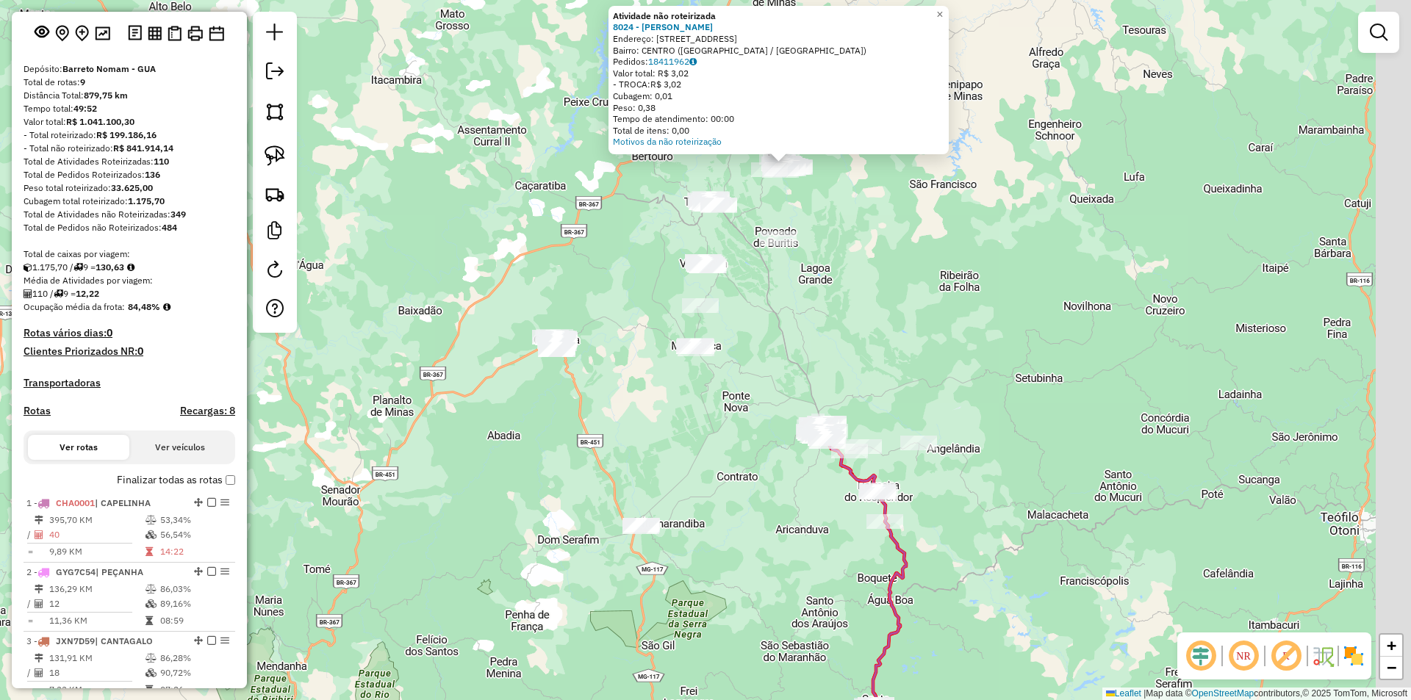
drag, startPoint x: 1088, startPoint y: 348, endPoint x: 1011, endPoint y: 337, distance: 77.9
click at [947, 284] on div "Atividade não roteirizada 8024 - [PERSON_NAME]: [STREET_ADDRESS] Pedidos: 18411…" at bounding box center [705, 350] width 1411 height 700
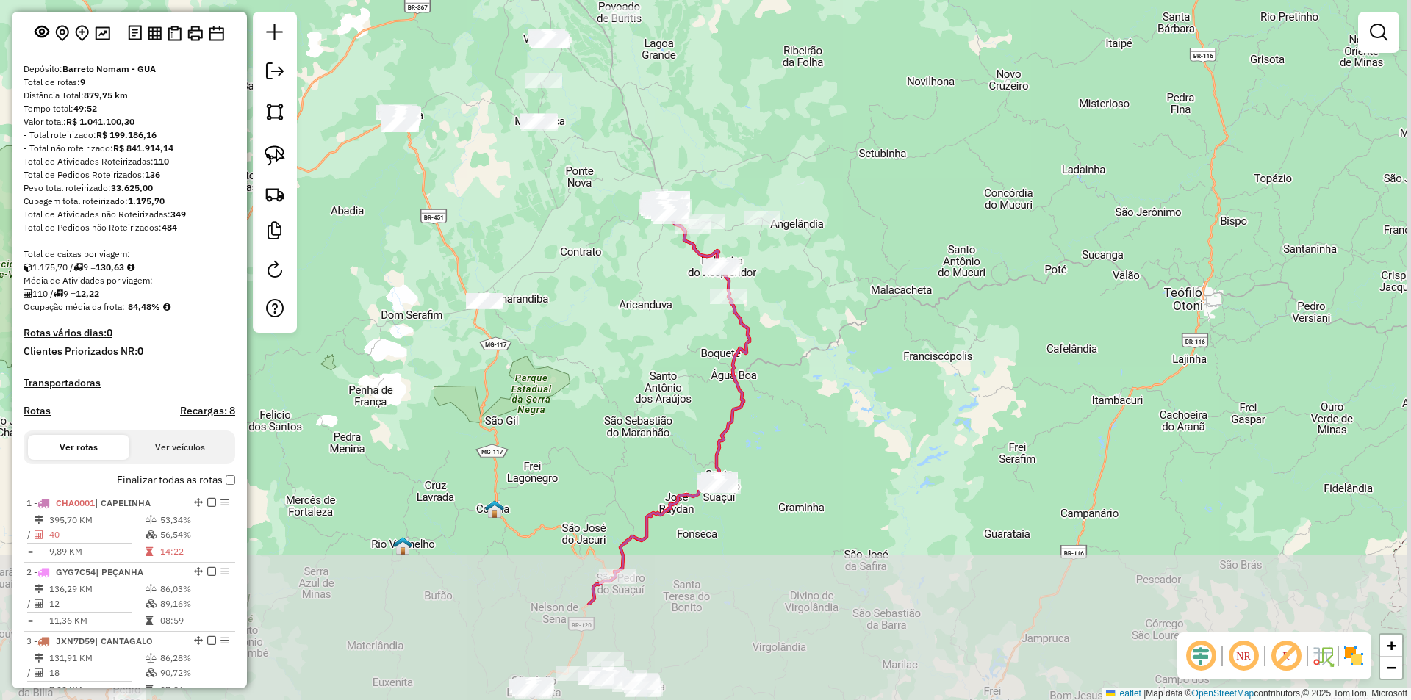
drag, startPoint x: 936, startPoint y: 428, endPoint x: 901, endPoint y: 347, distance: 88.2
click at [864, 329] on div "Atividade não roteirizada 8024 - [PERSON_NAME]: [STREET_ADDRESS] Pedidos: 18411…" at bounding box center [705, 350] width 1411 height 700
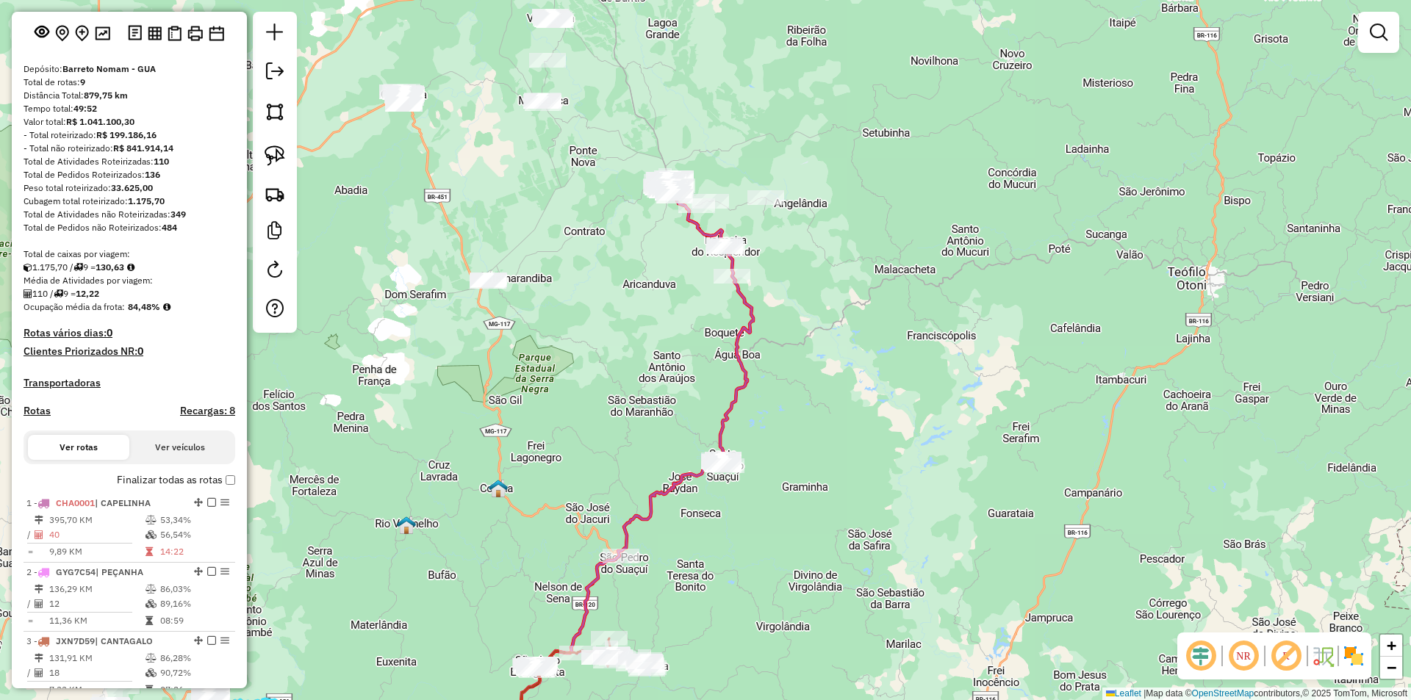
drag, startPoint x: 908, startPoint y: 427, endPoint x: 892, endPoint y: 409, distance: 25.0
click at [906, 415] on div "Atividade não roteirizada 8024 - [PERSON_NAME]: [STREET_ADDRESS] Pedidos: 18411…" at bounding box center [705, 350] width 1411 height 700
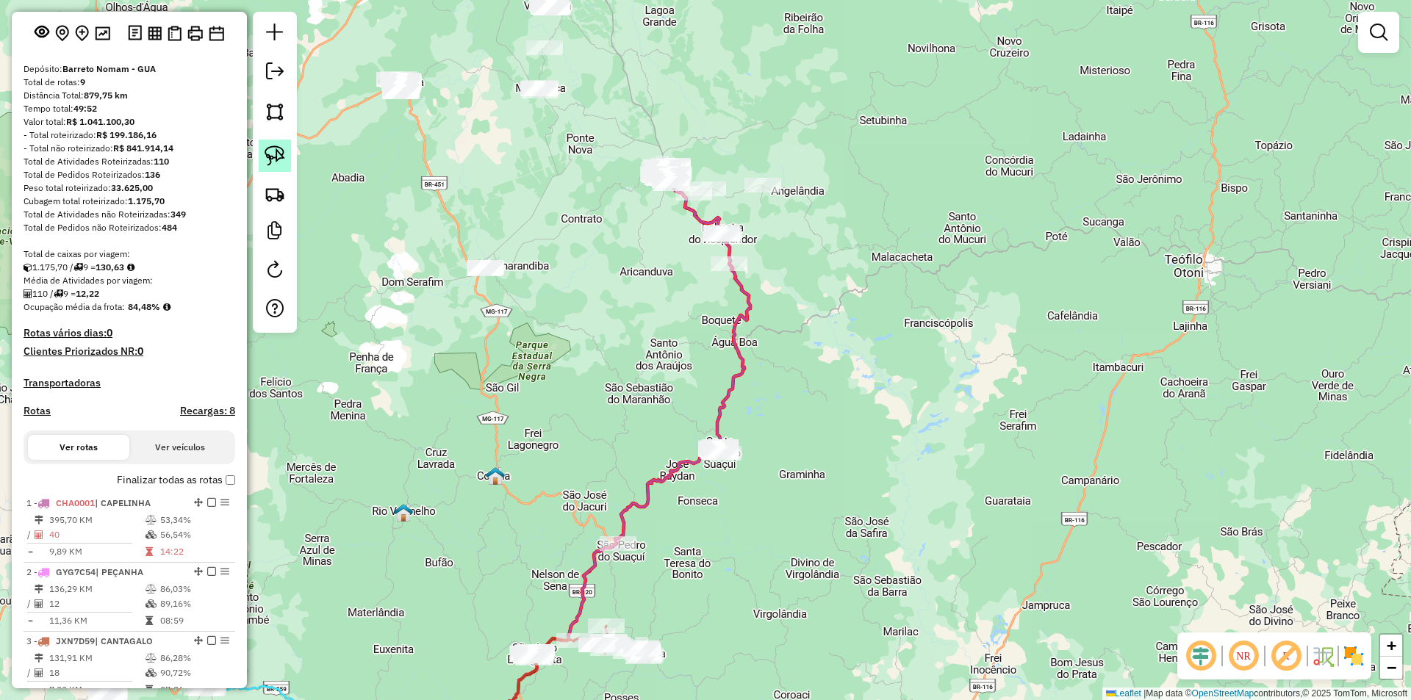
click at [275, 151] on img at bounding box center [275, 156] width 21 height 21
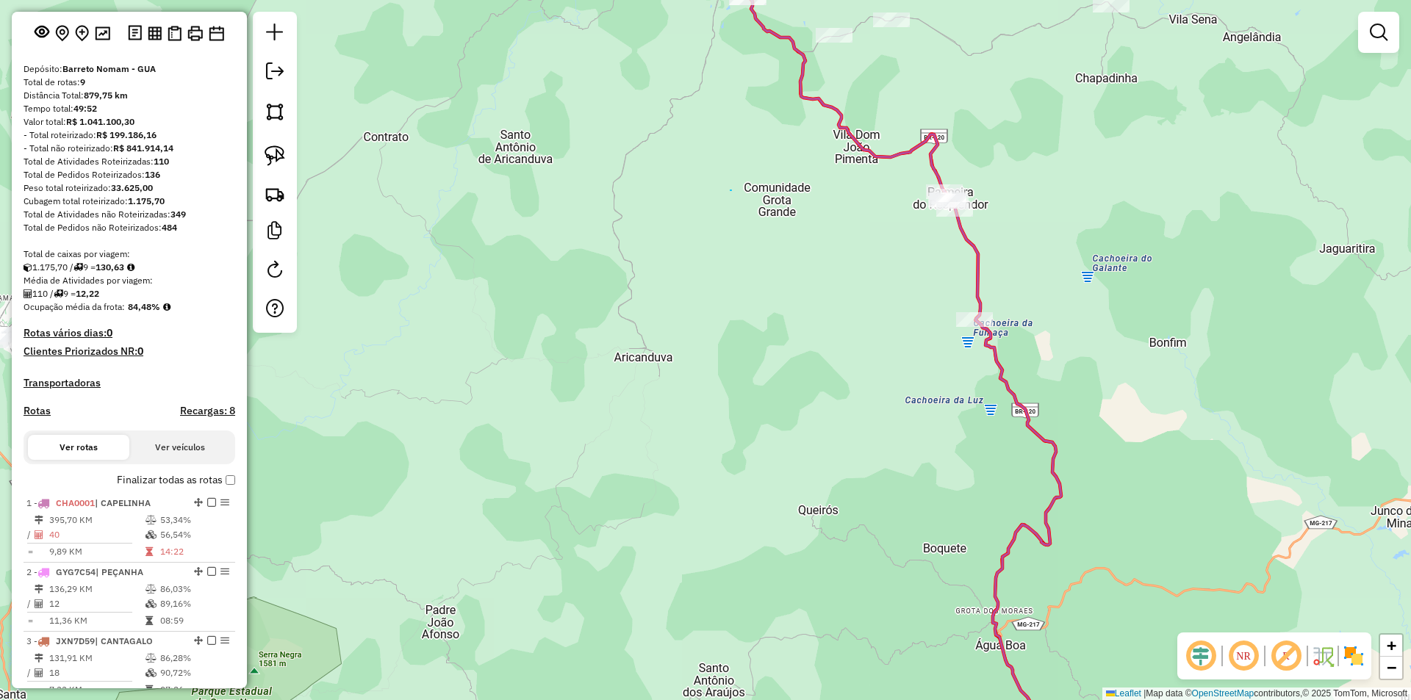
drag, startPoint x: 731, startPoint y: 190, endPoint x: 776, endPoint y: 207, distance: 48.4
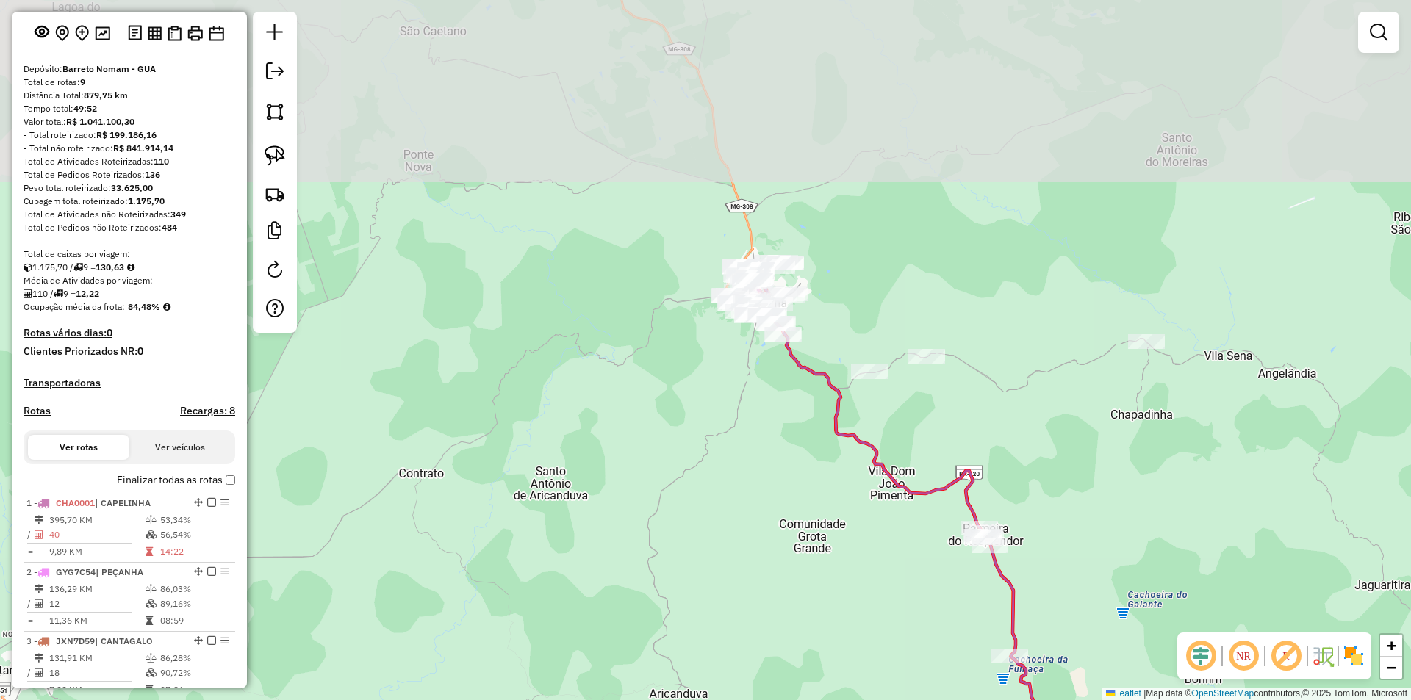
drag, startPoint x: 790, startPoint y: 202, endPoint x: 759, endPoint y: 411, distance: 211.1
click at [831, 535] on div "Atividade não roteirizada 8024 - [PERSON_NAME]: [STREET_ADDRESS] Pedidos: 18411…" at bounding box center [705, 350] width 1411 height 700
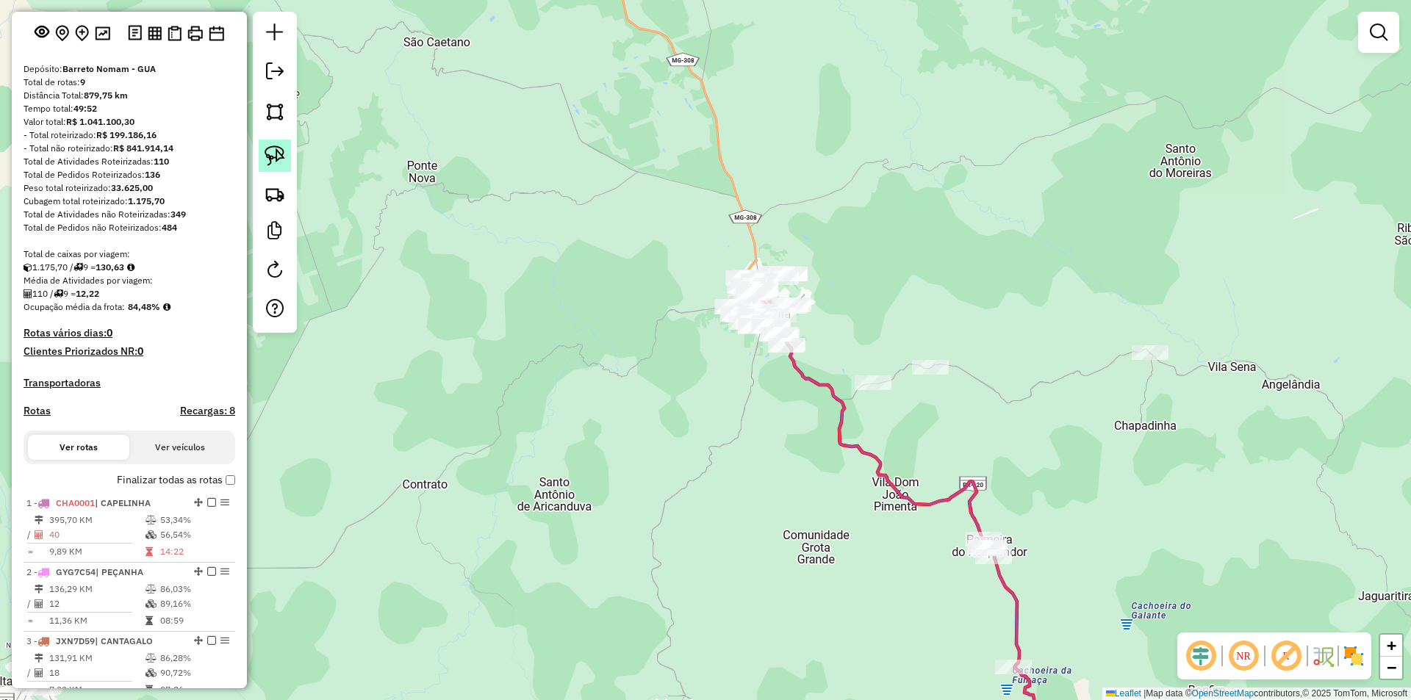
click at [283, 154] on img at bounding box center [275, 156] width 21 height 21
drag, startPoint x: 649, startPoint y: 302, endPoint x: 617, endPoint y: 413, distance: 115.6
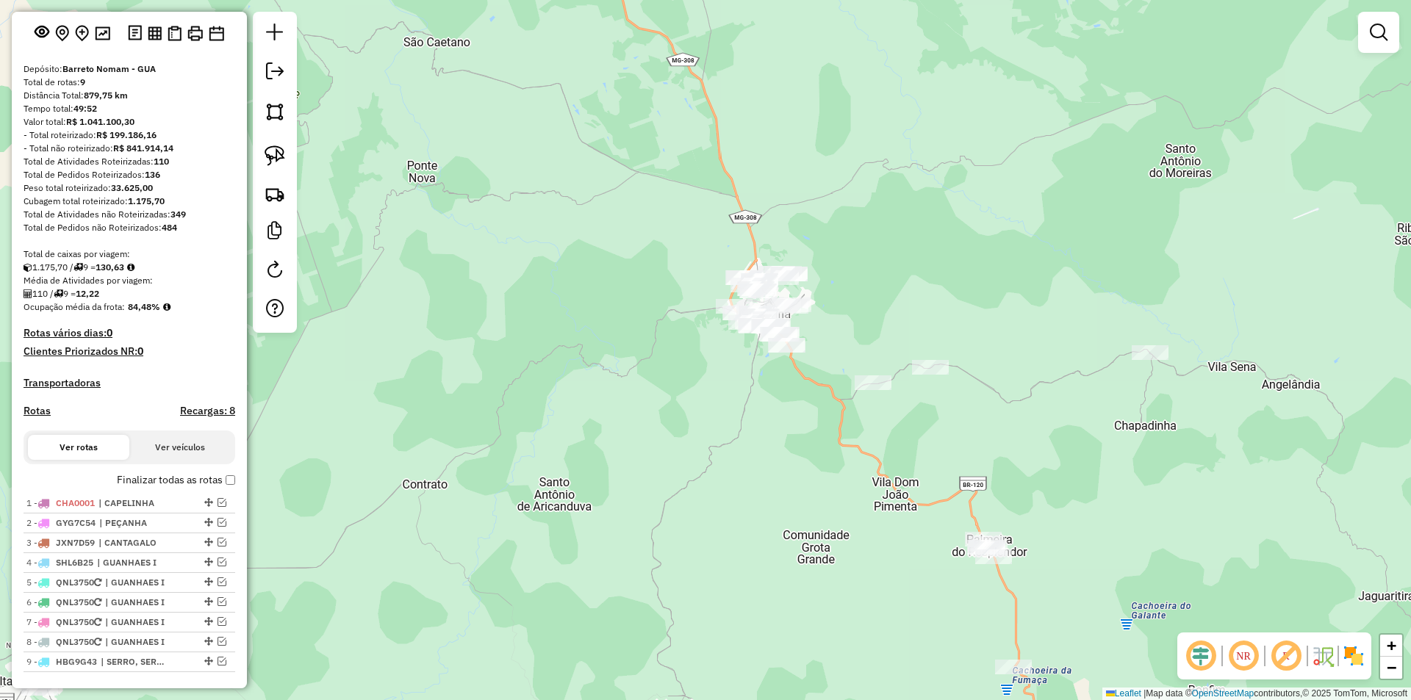
drag, startPoint x: 700, startPoint y: 226, endPoint x: 637, endPoint y: 211, distance: 65.6
click at [686, 220] on div "Atividade não roteirizada 8024 - [PERSON_NAME]: [STREET_ADDRESS] Pedidos: 18411…" at bounding box center [705, 350] width 1411 height 700
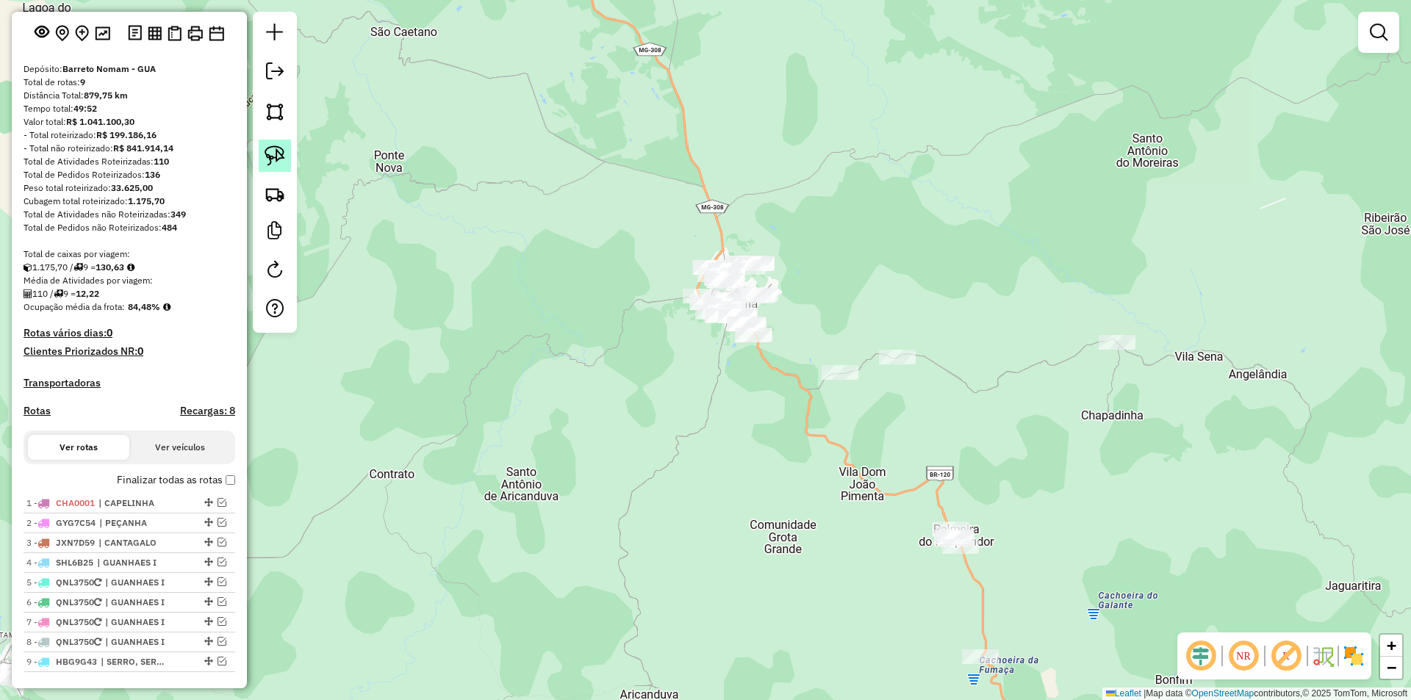
click at [282, 149] on img at bounding box center [275, 156] width 21 height 21
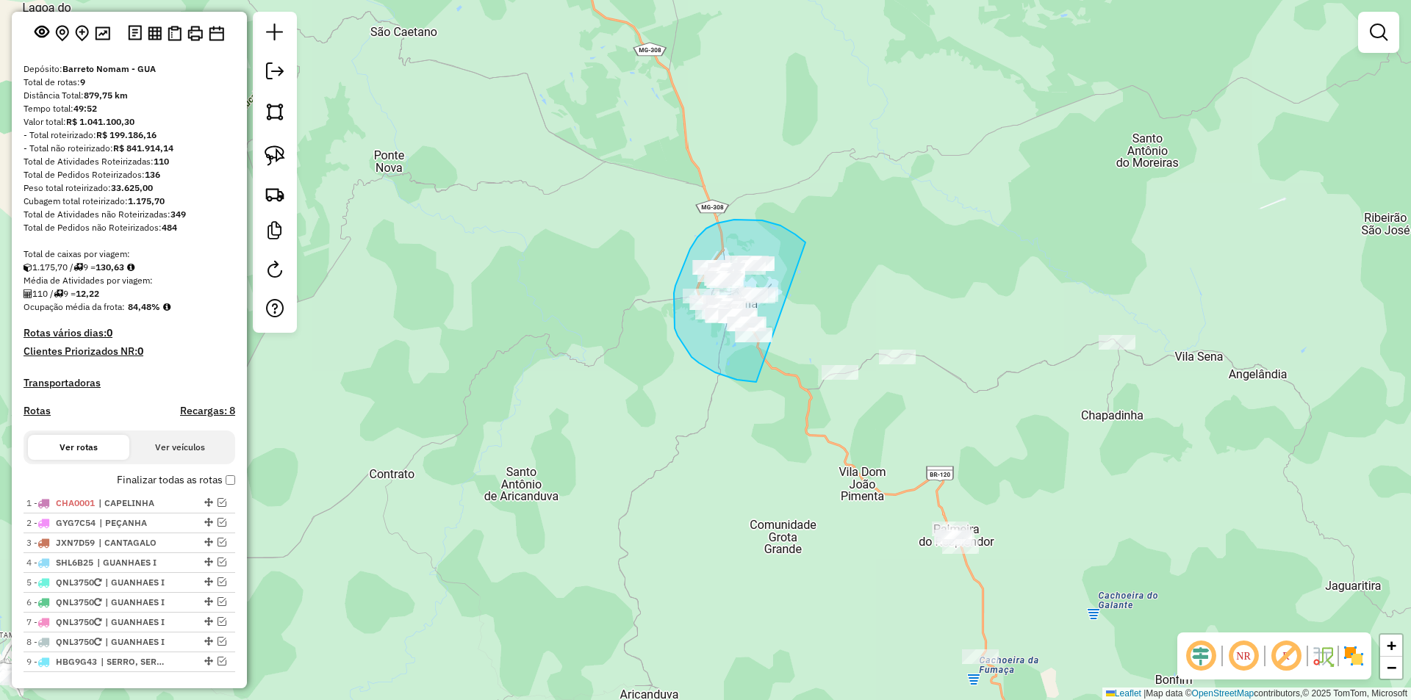
drag, startPoint x: 795, startPoint y: 234, endPoint x: 756, endPoint y: 382, distance: 152.8
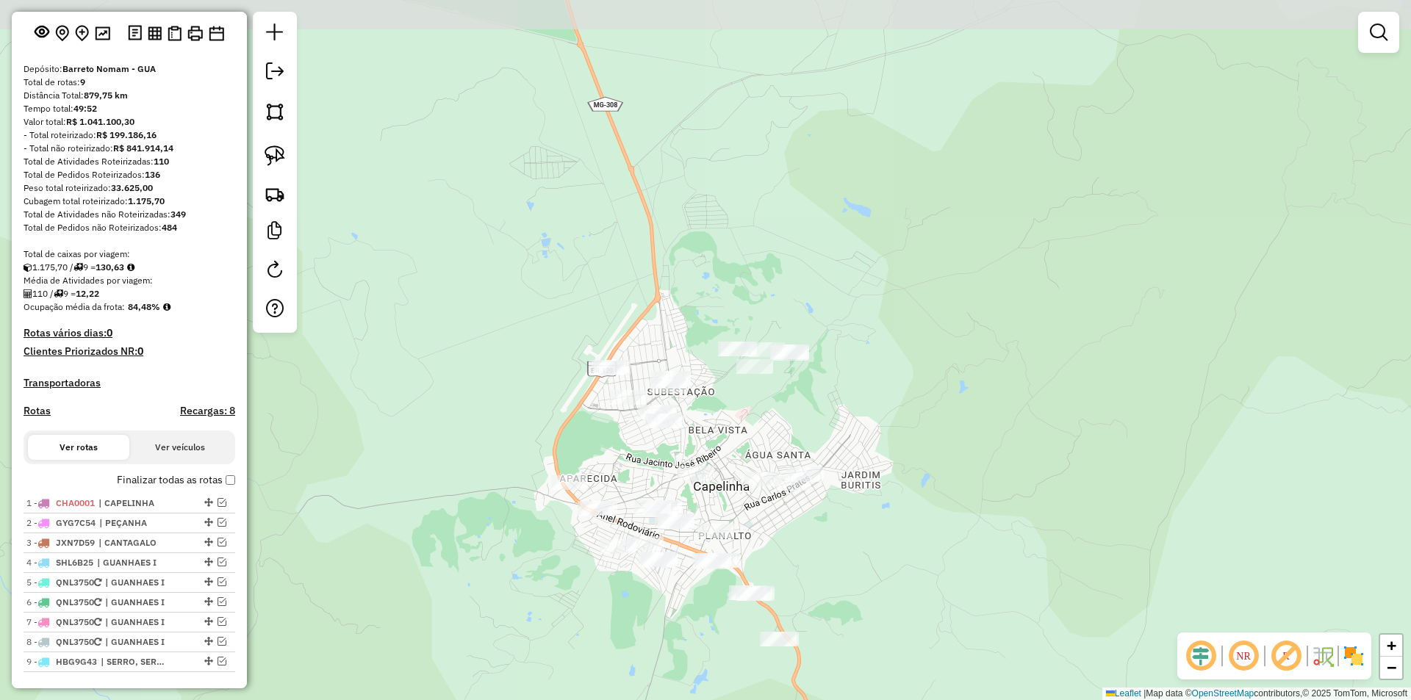
drag, startPoint x: 999, startPoint y: 242, endPoint x: 876, endPoint y: 435, distance: 229.0
click at [948, 505] on div "Atividade não roteirizada 8024 - [PERSON_NAME]: [STREET_ADDRESS] Pedidos: 18411…" at bounding box center [705, 350] width 1411 height 700
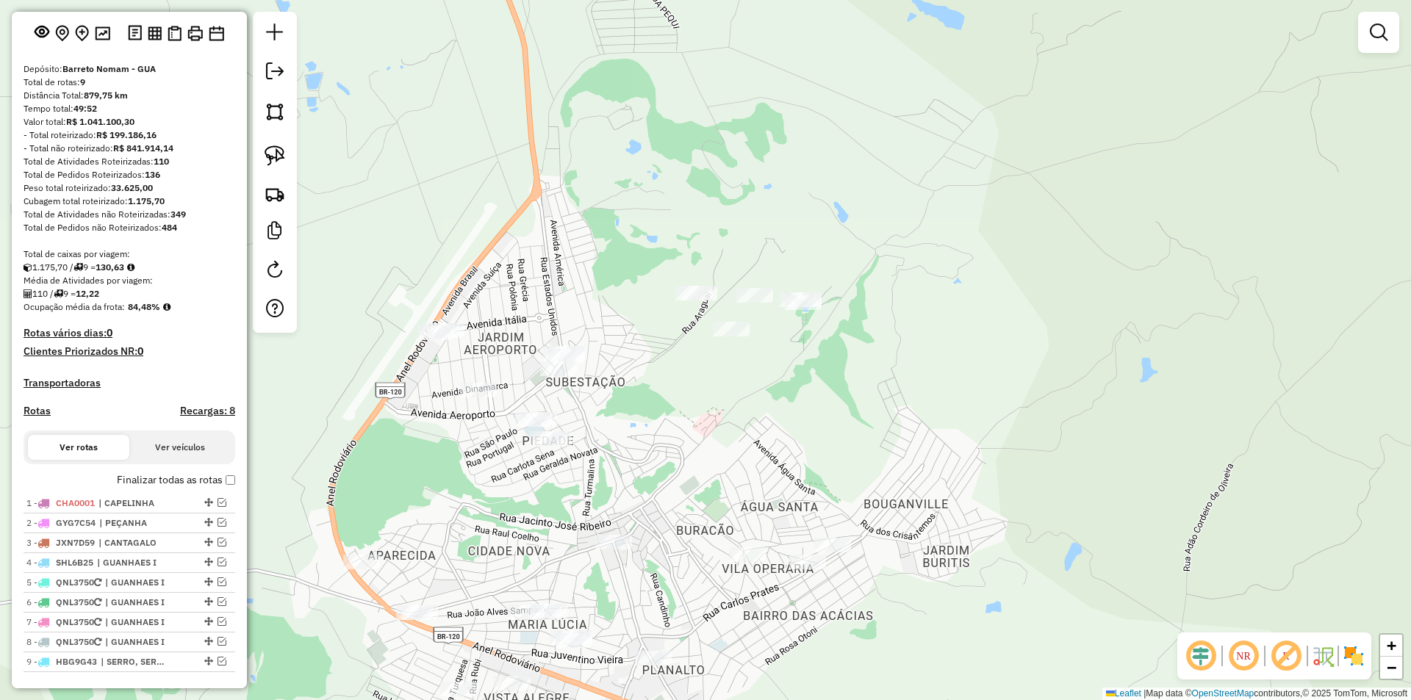
drag, startPoint x: 811, startPoint y: 359, endPoint x: 757, endPoint y: 354, distance: 53.9
click at [807, 359] on div "Atividade não roteirizada 8024 - [PERSON_NAME]: [STREET_ADDRESS] Pedidos: 18411…" at bounding box center [705, 350] width 1411 height 700
click at [278, 153] on img at bounding box center [275, 156] width 21 height 21
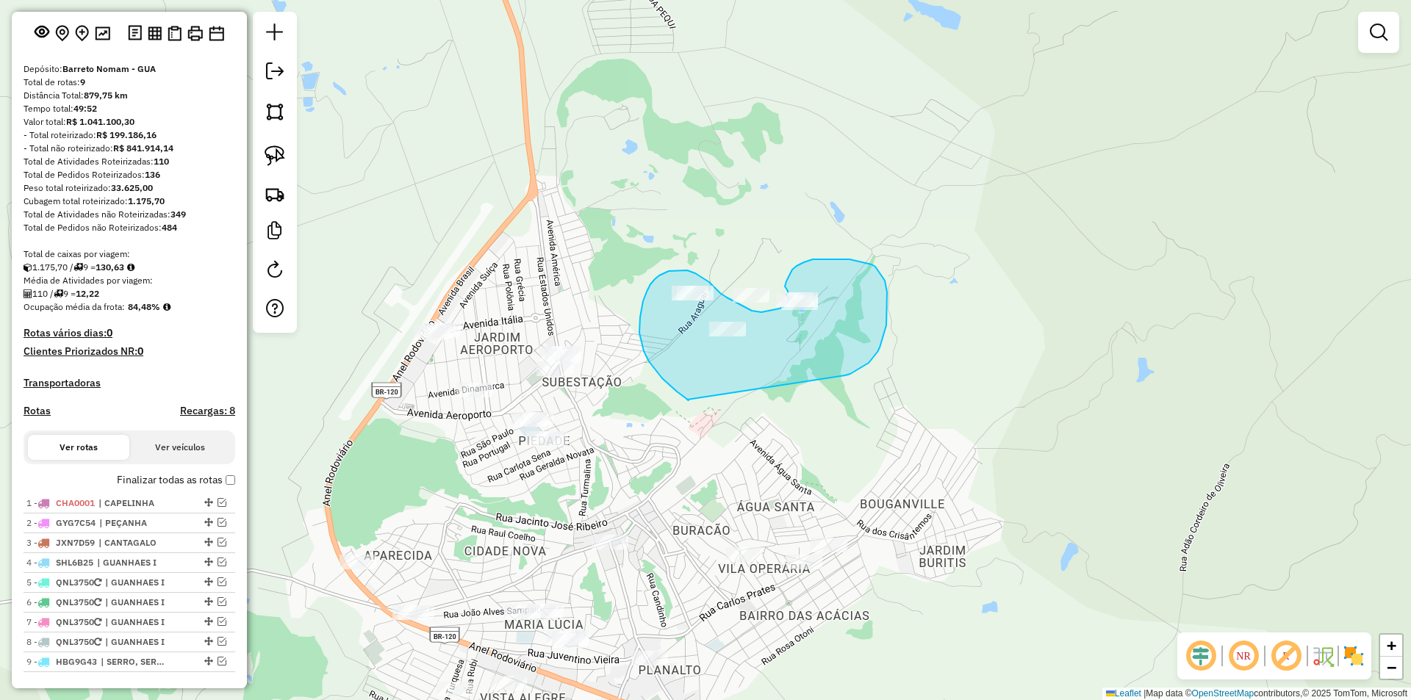
drag, startPoint x: 886, startPoint y: 326, endPoint x: 683, endPoint y: 398, distance: 216.2
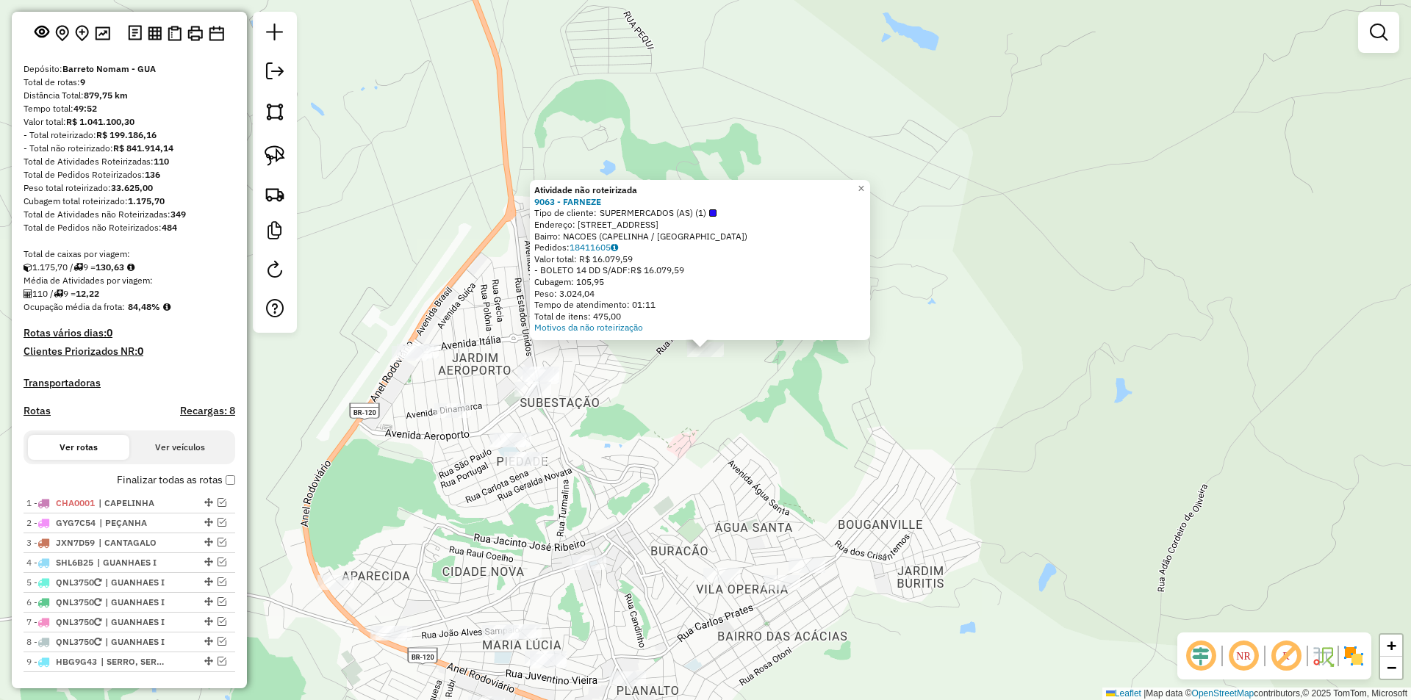
drag, startPoint x: 817, startPoint y: 395, endPoint x: 748, endPoint y: 368, distance: 73.3
click at [795, 387] on div "Atividade não roteirizada 9063 - FARNEZE Tipo de cliente: SUPERMERCADOS (AS) (1…" at bounding box center [705, 350] width 1411 height 700
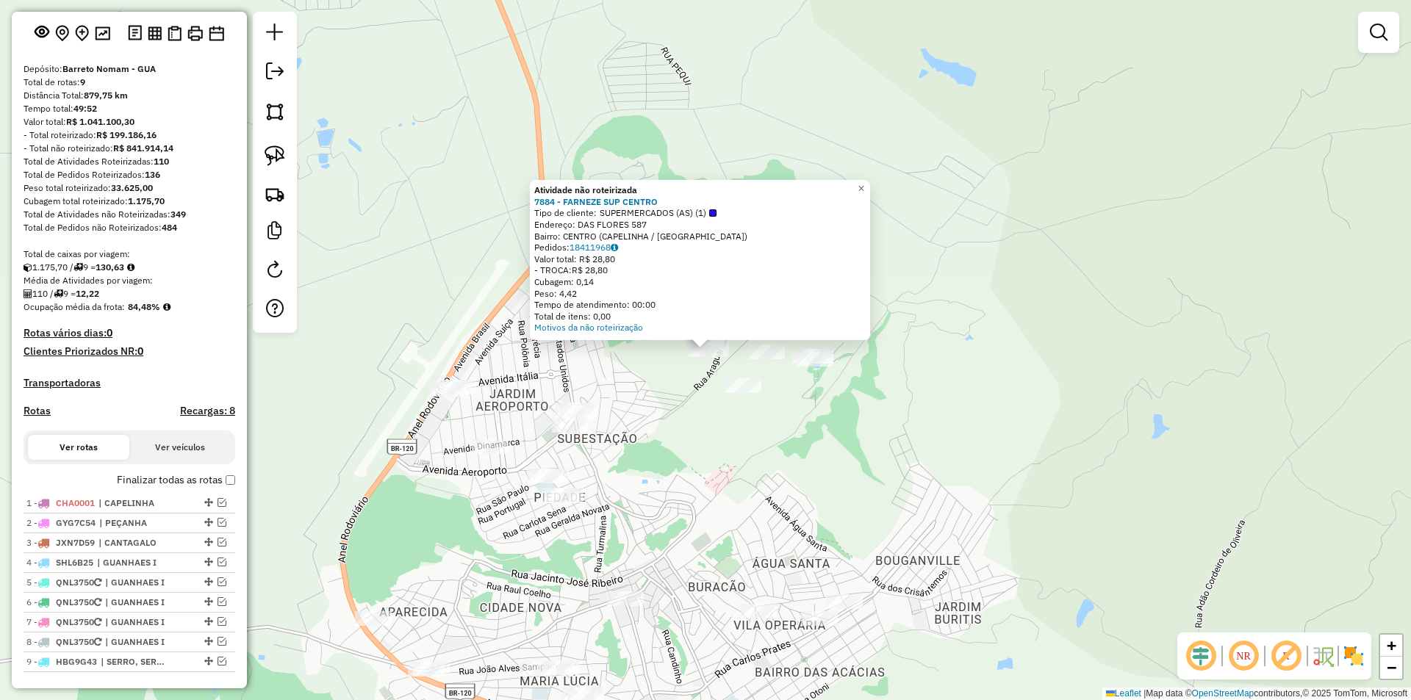
click at [835, 393] on div "Atividade não roteirizada 7884 - FARNEZE SUP CENTRO Tipo de cliente: SUPERMERCA…" at bounding box center [705, 350] width 1411 height 700
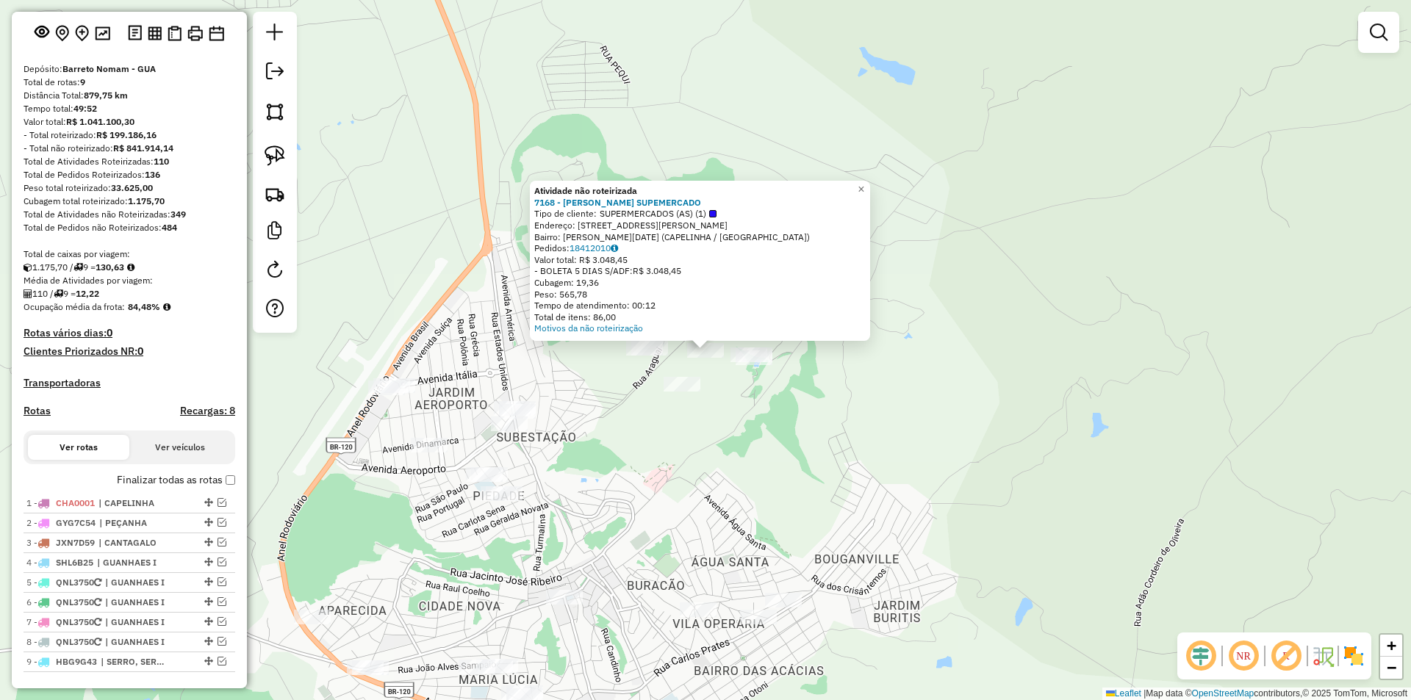
click at [840, 423] on div "Atividade não roteirizada 7168 - [PERSON_NAME] SUPEMERCADO Tipo de cliente: SUP…" at bounding box center [705, 350] width 1411 height 700
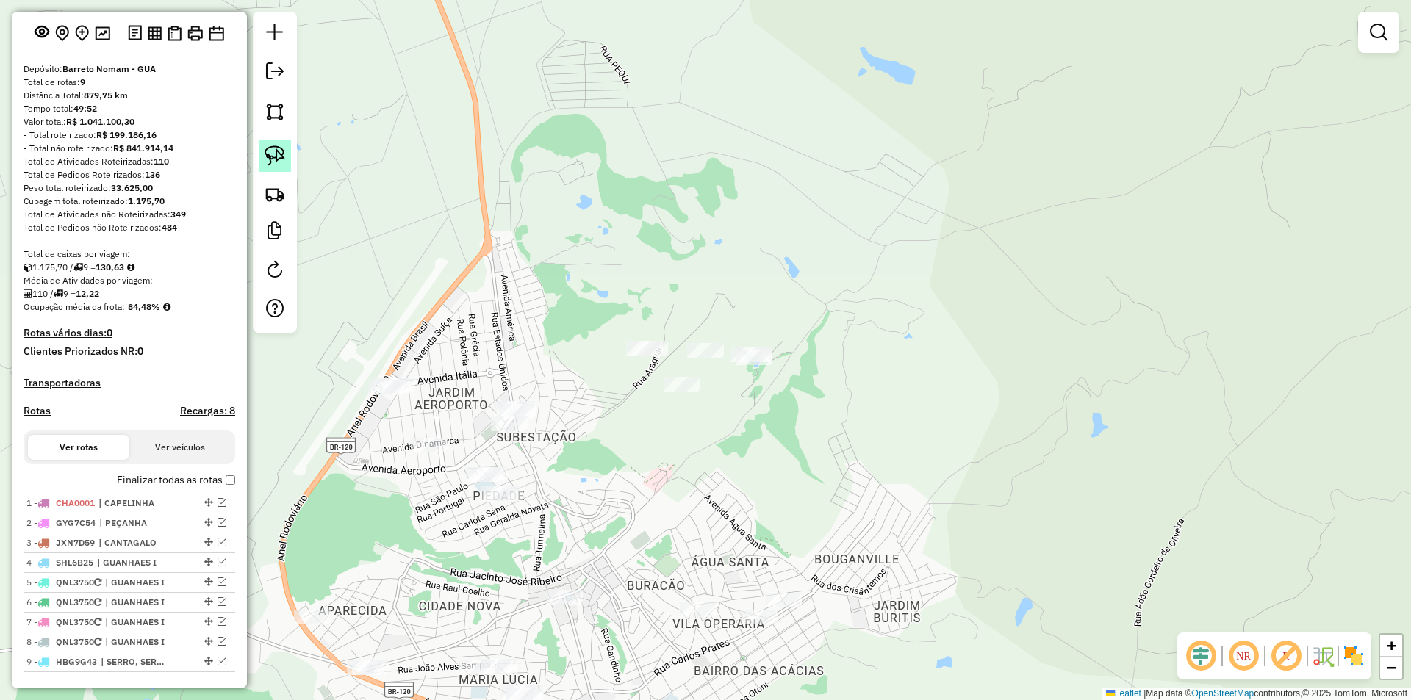
click at [280, 151] on img at bounding box center [275, 156] width 21 height 21
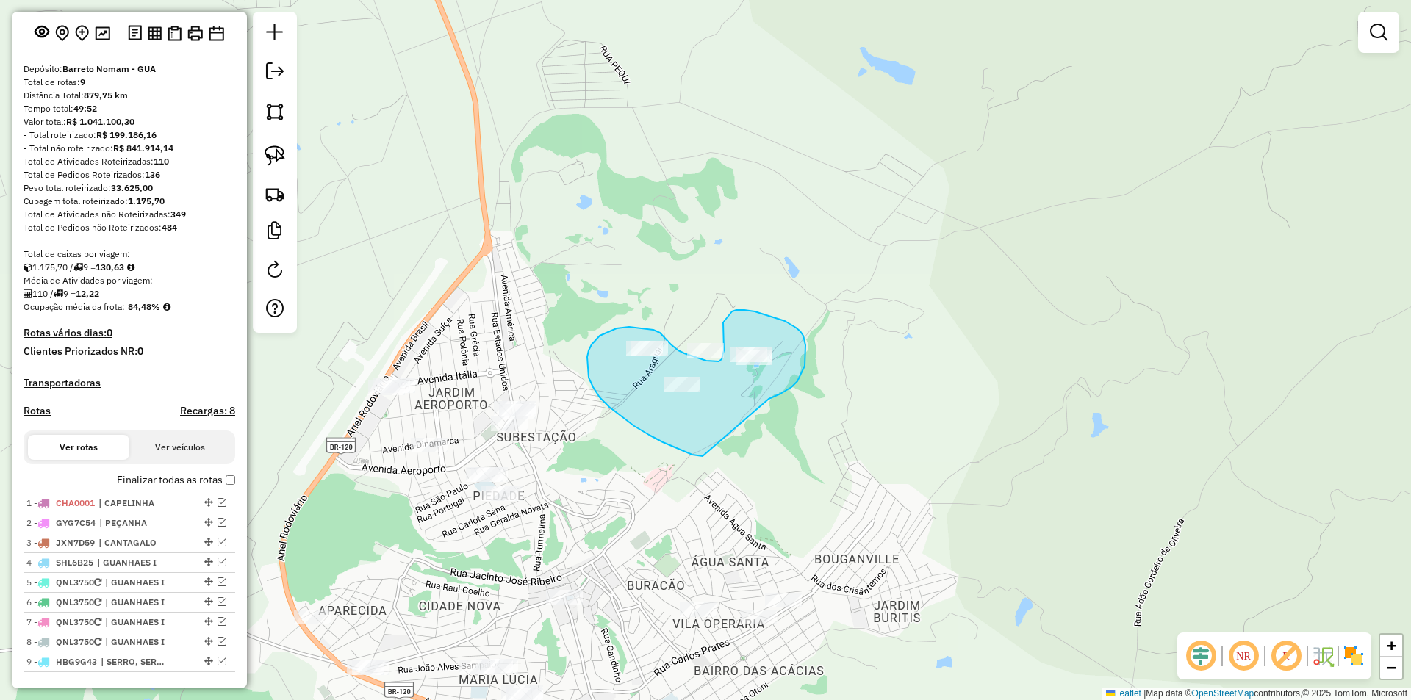
drag, startPoint x: 806, startPoint y: 345, endPoint x: 701, endPoint y: 456, distance: 151.8
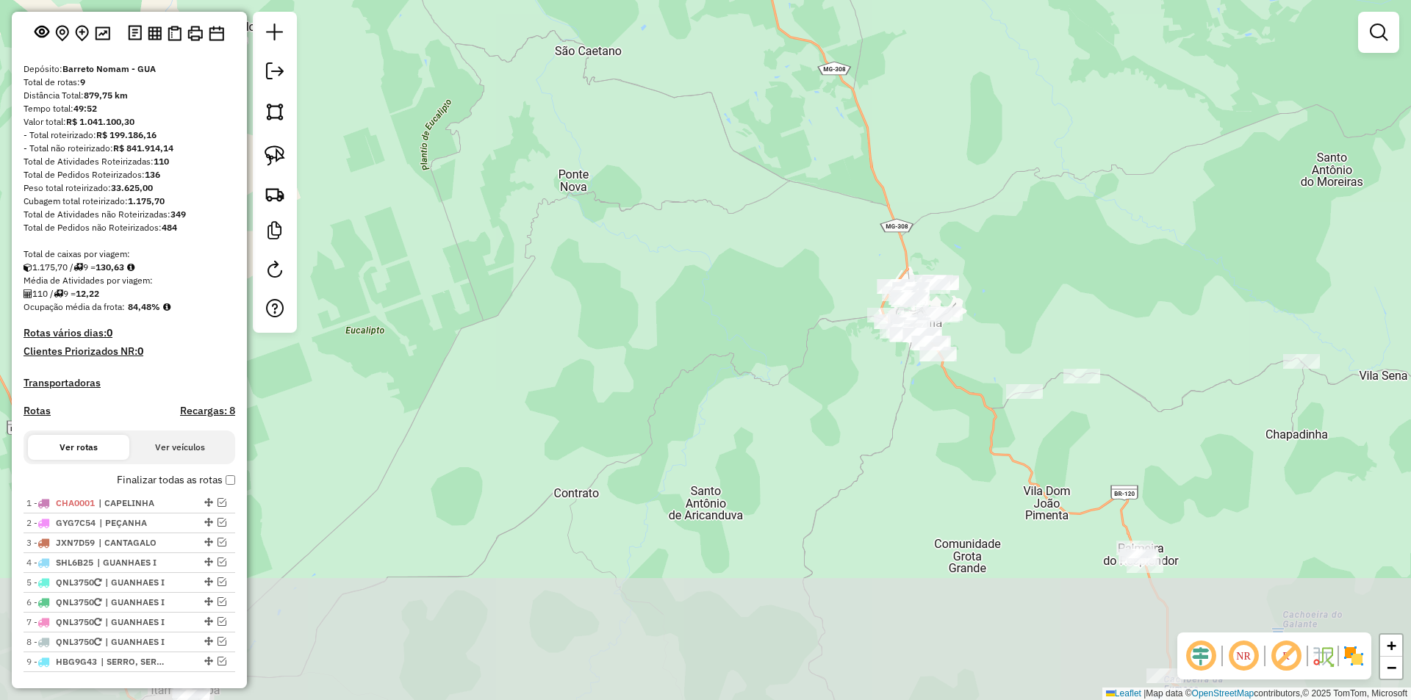
drag, startPoint x: 1130, startPoint y: 426, endPoint x: 784, endPoint y: 271, distance: 380.0
click at [1069, 309] on div "Janela de atendimento Grade de atendimento Capacidade Transportadoras Veículos …" at bounding box center [705, 350] width 1411 height 700
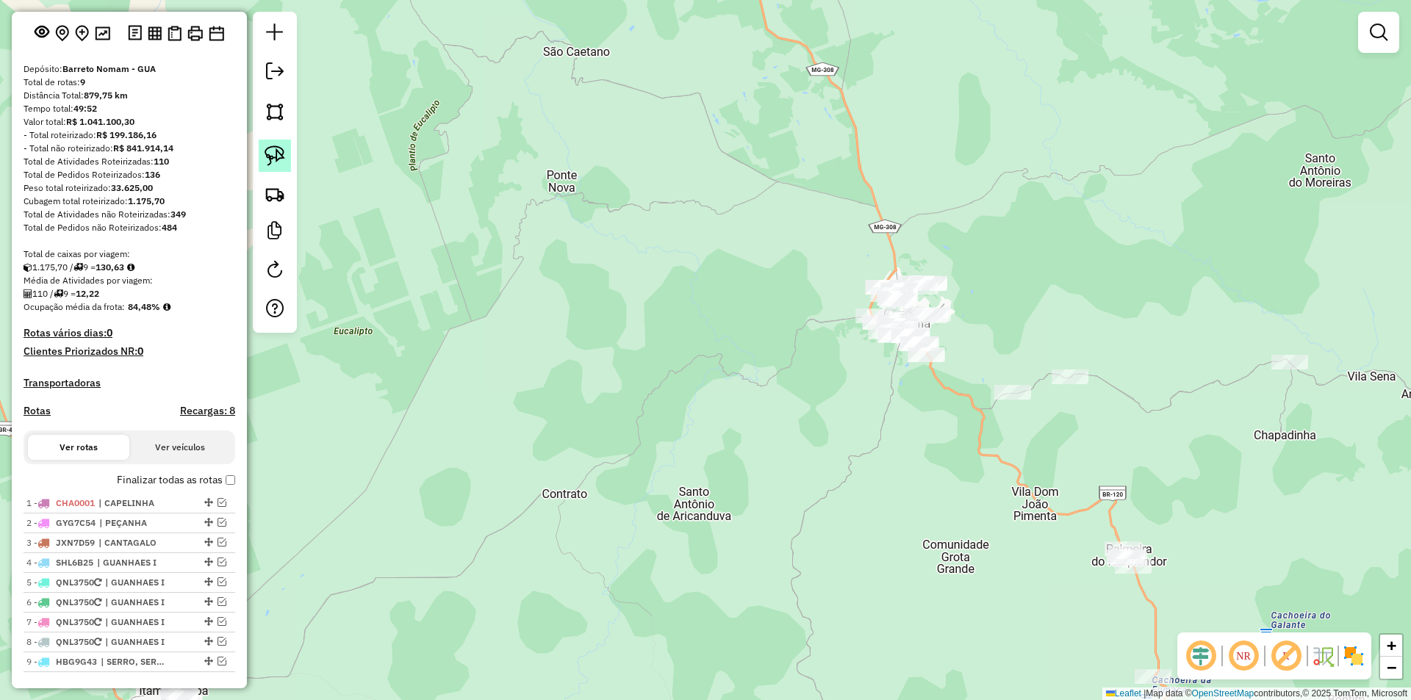
click at [281, 160] on img at bounding box center [275, 156] width 21 height 21
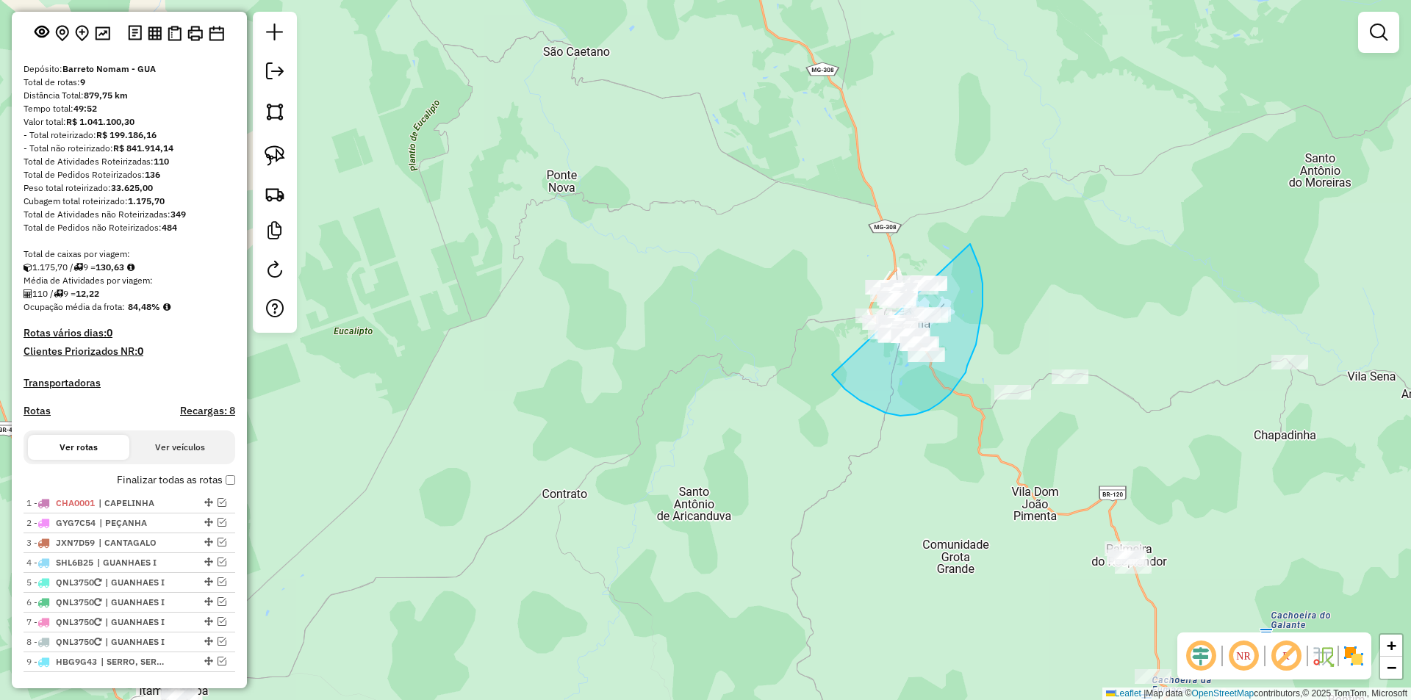
drag, startPoint x: 900, startPoint y: 416, endPoint x: 791, endPoint y: 209, distance: 234.4
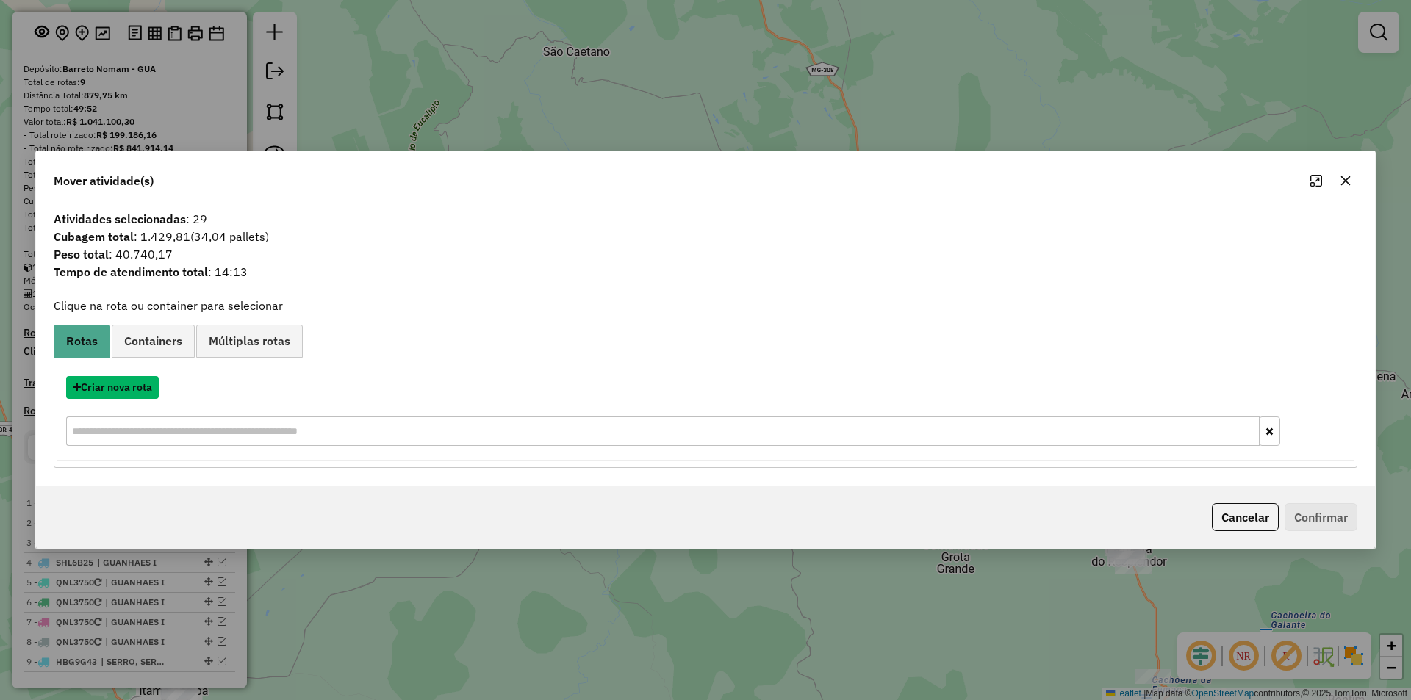
click at [136, 390] on button "Criar nova rota" at bounding box center [112, 387] width 93 height 23
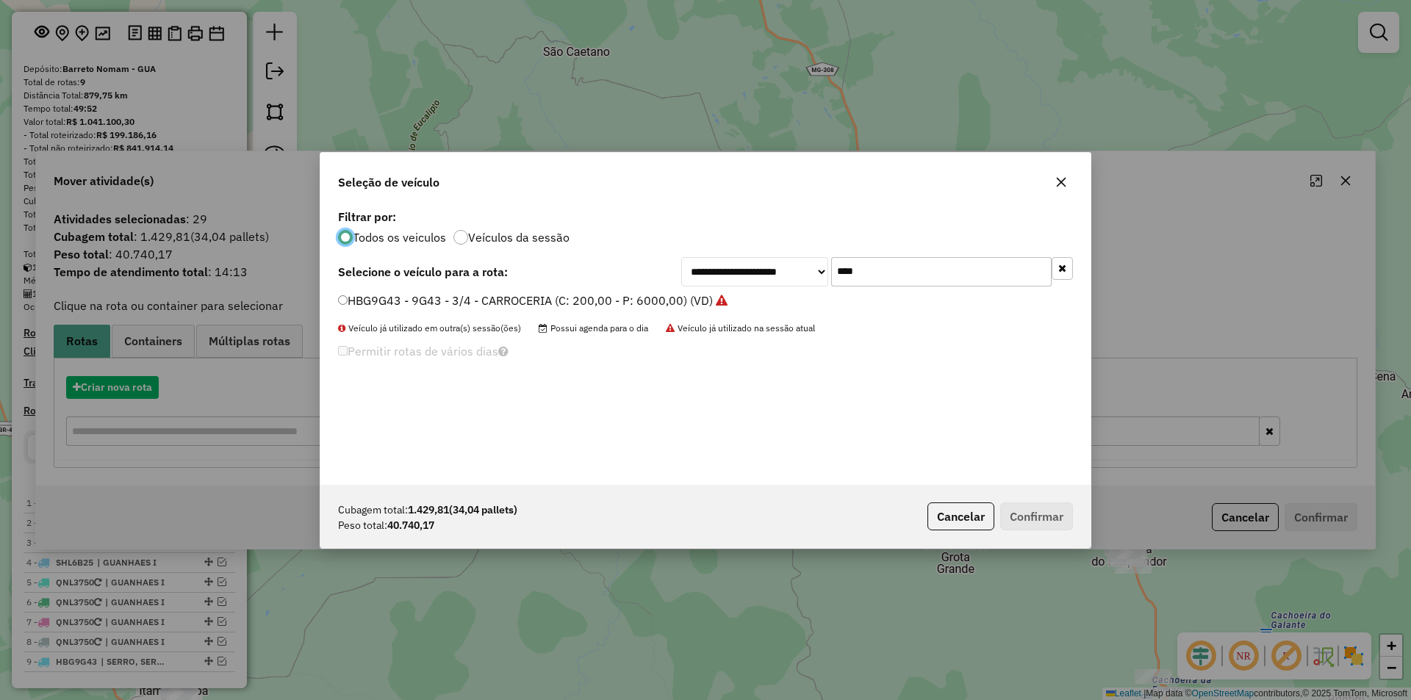
scroll to position [8, 4]
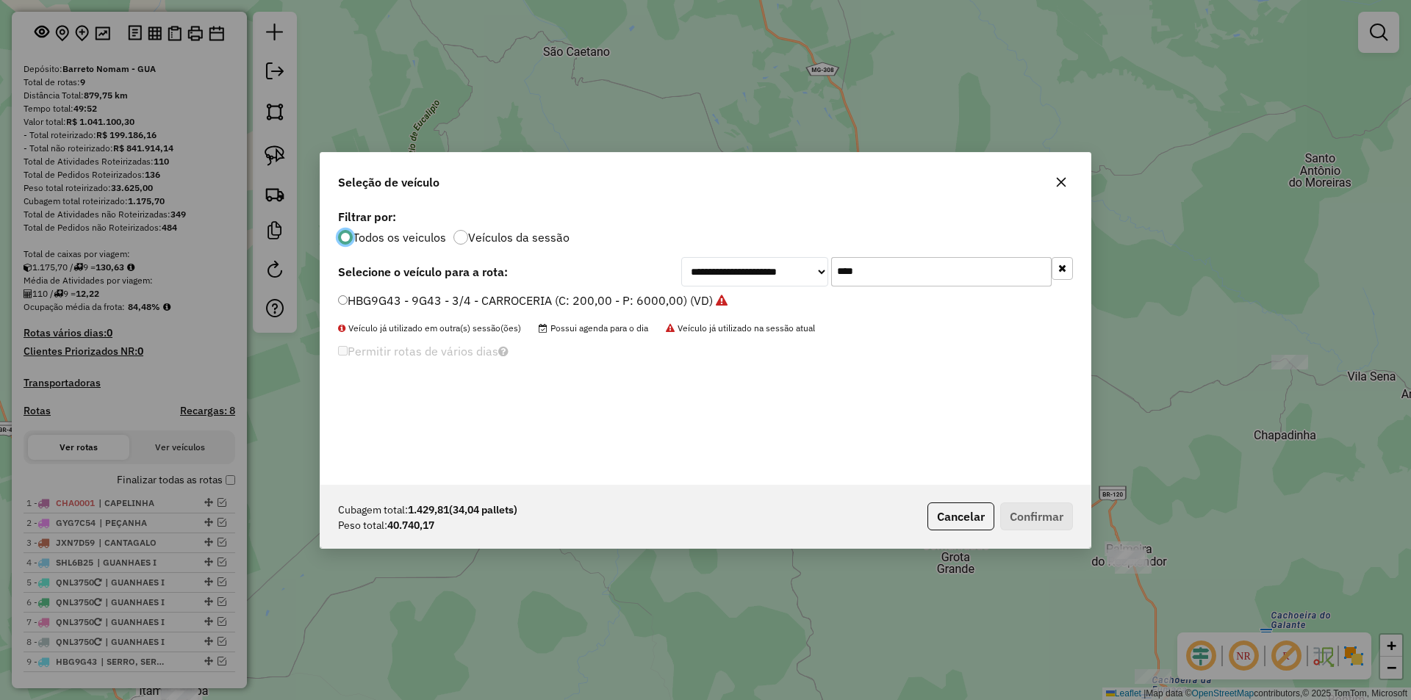
click at [384, 300] on label "HBG9G43 - 9G43 - 3/4 - CARROCERIA (C: 200,00 - P: 6000,00) (VD)" at bounding box center [533, 301] width 390 height 18
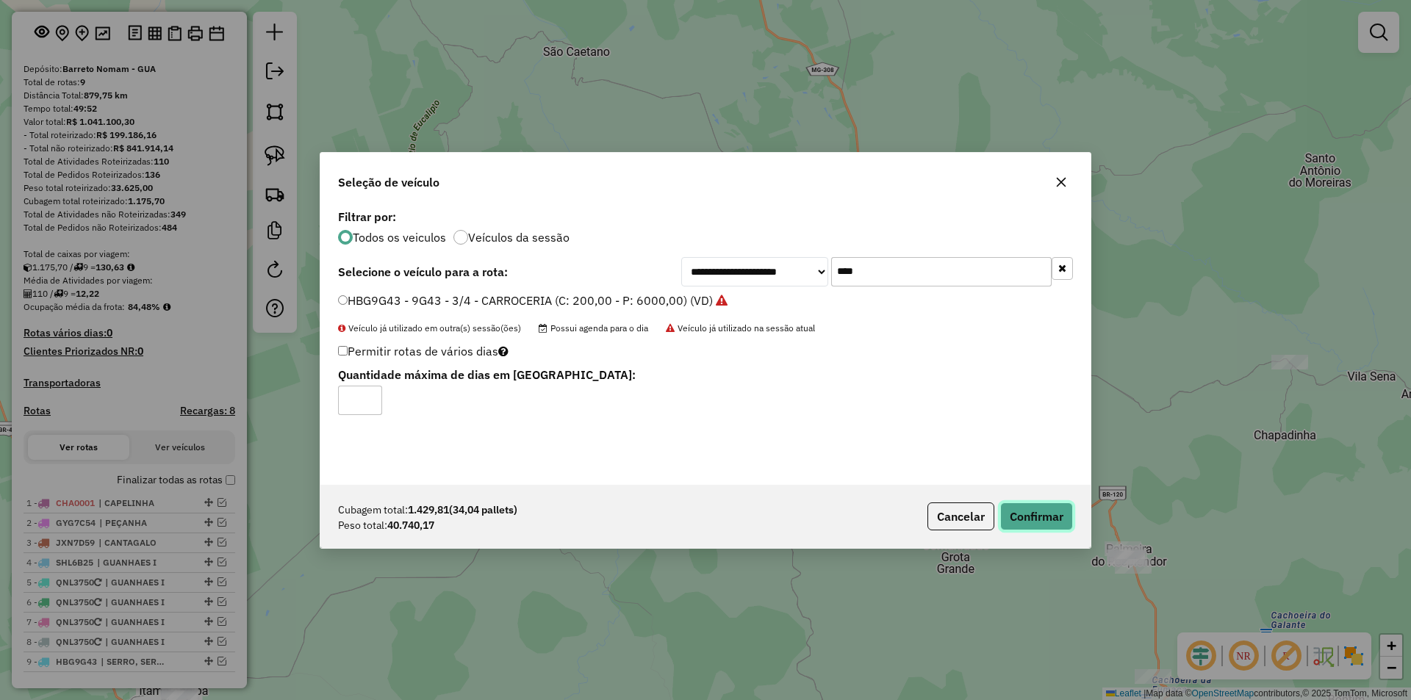
click at [1024, 506] on button "Confirmar" at bounding box center [1036, 517] width 73 height 28
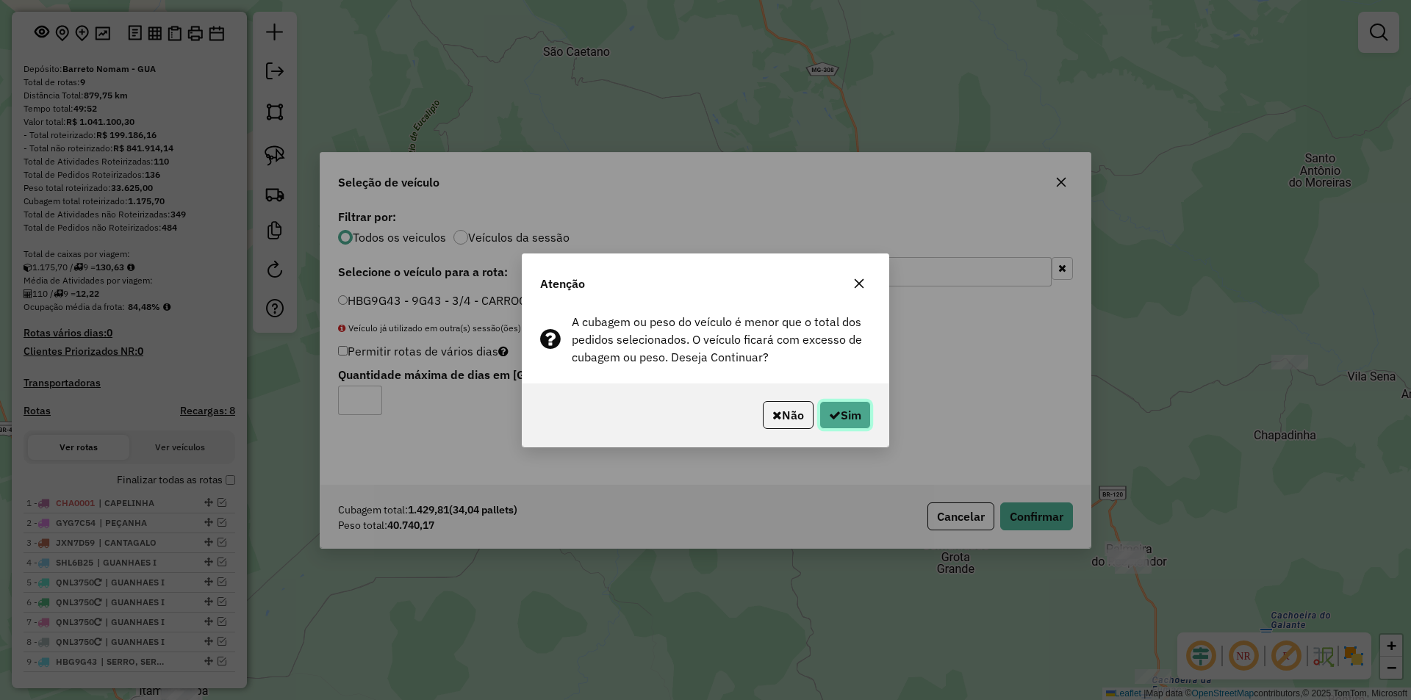
click at [848, 412] on button "Sim" at bounding box center [845, 415] width 51 height 28
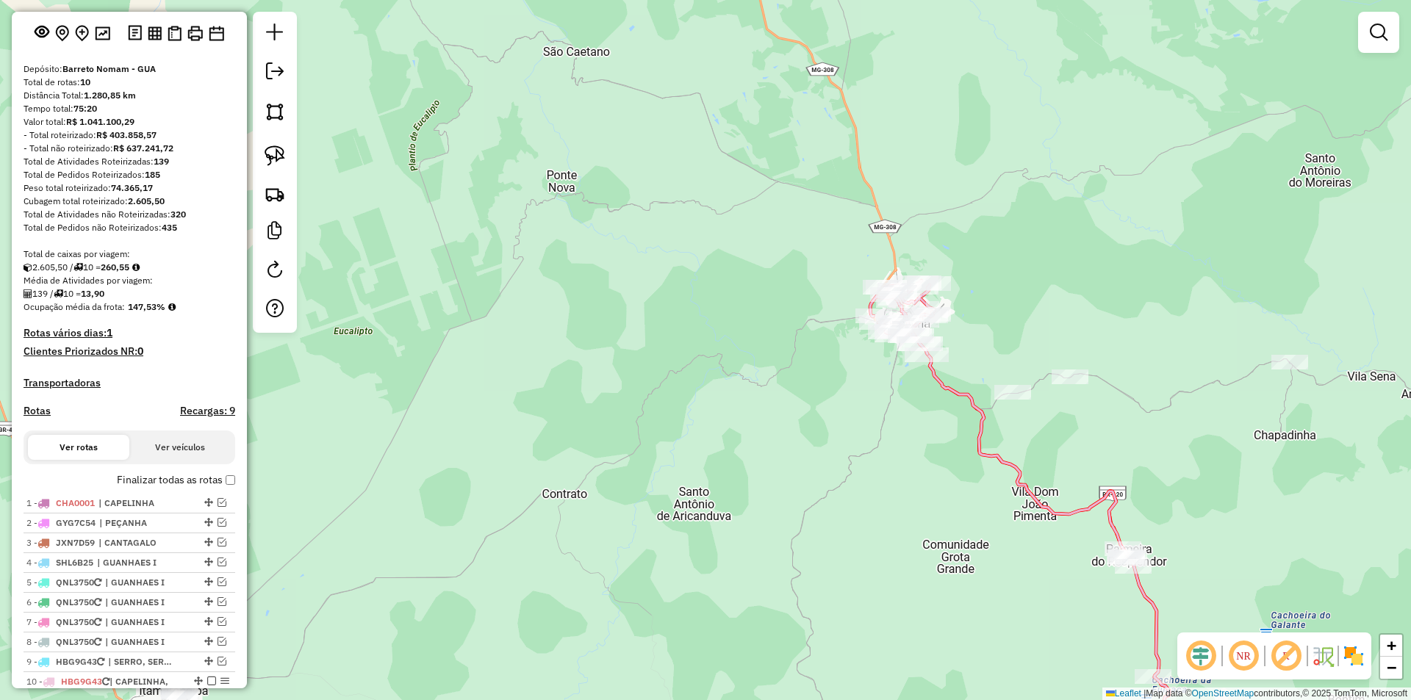
click at [936, 378] on icon at bounding box center [1062, 558] width 285 height 426
select select "*********"
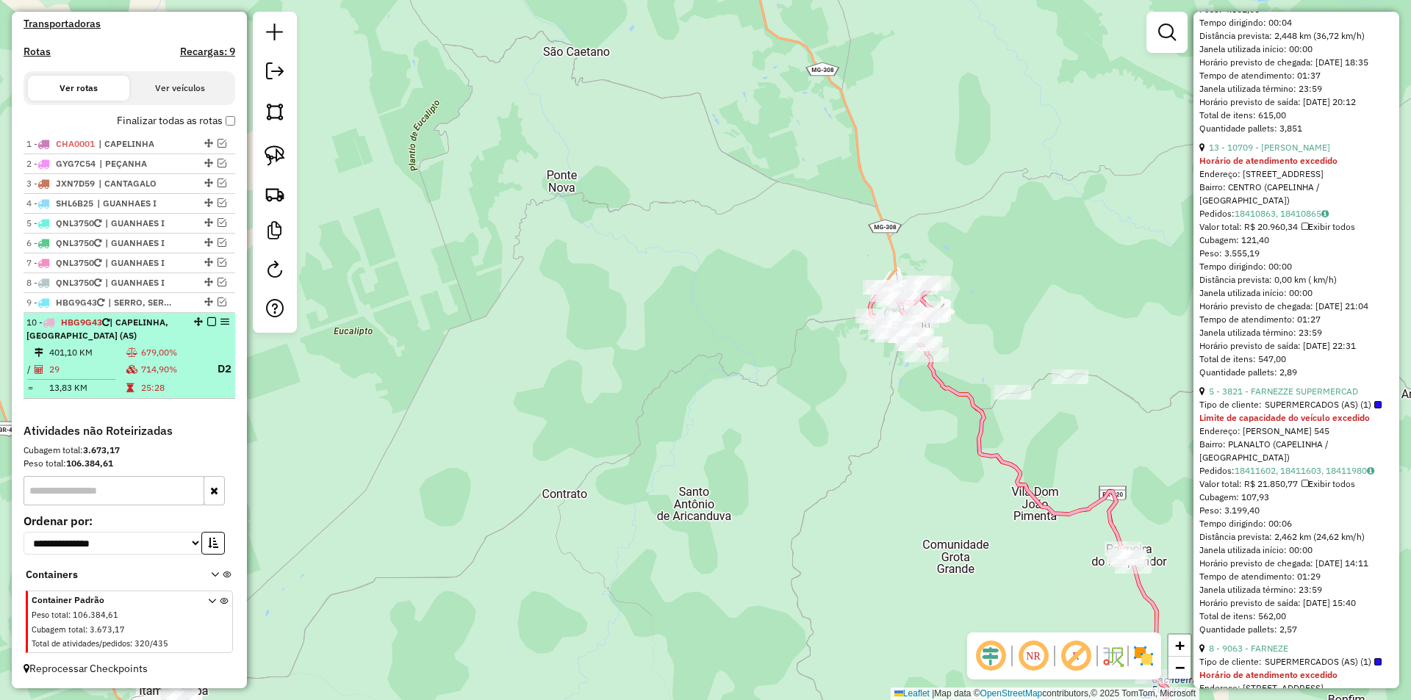
scroll to position [0, 0]
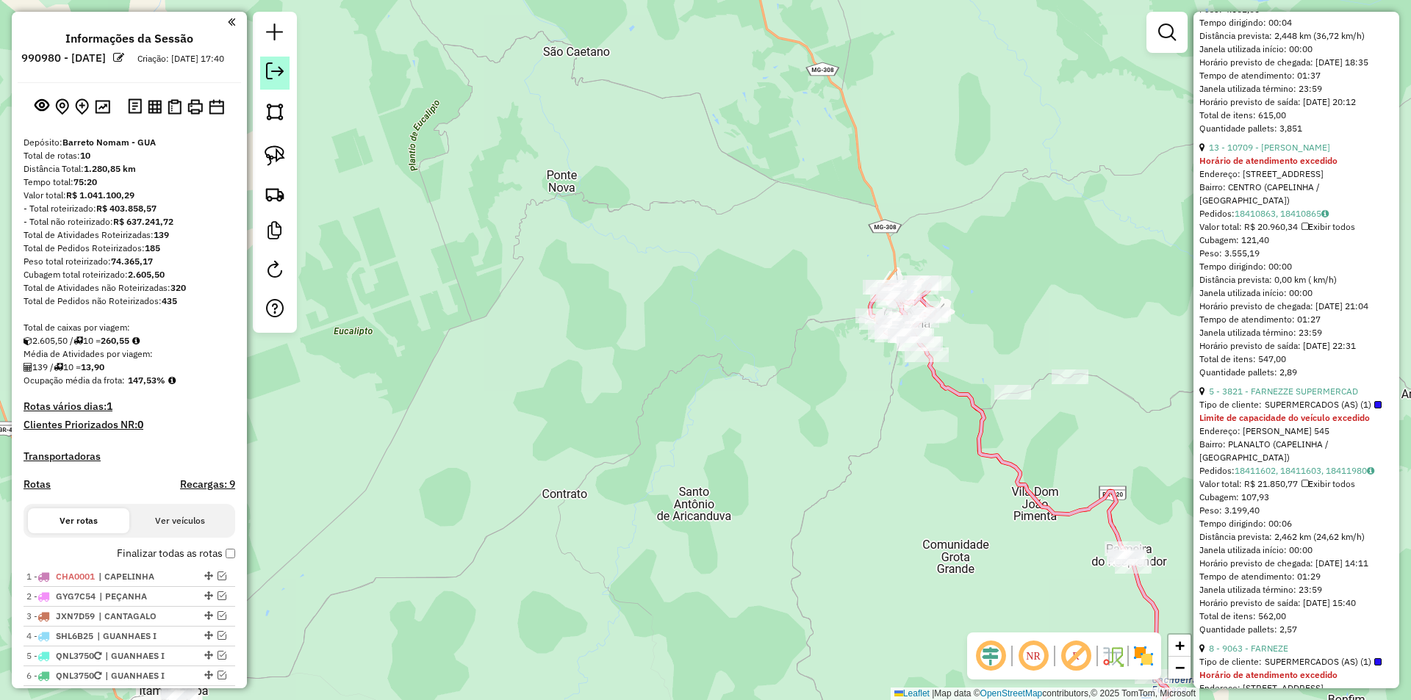
click at [279, 74] on em at bounding box center [275, 71] width 18 height 18
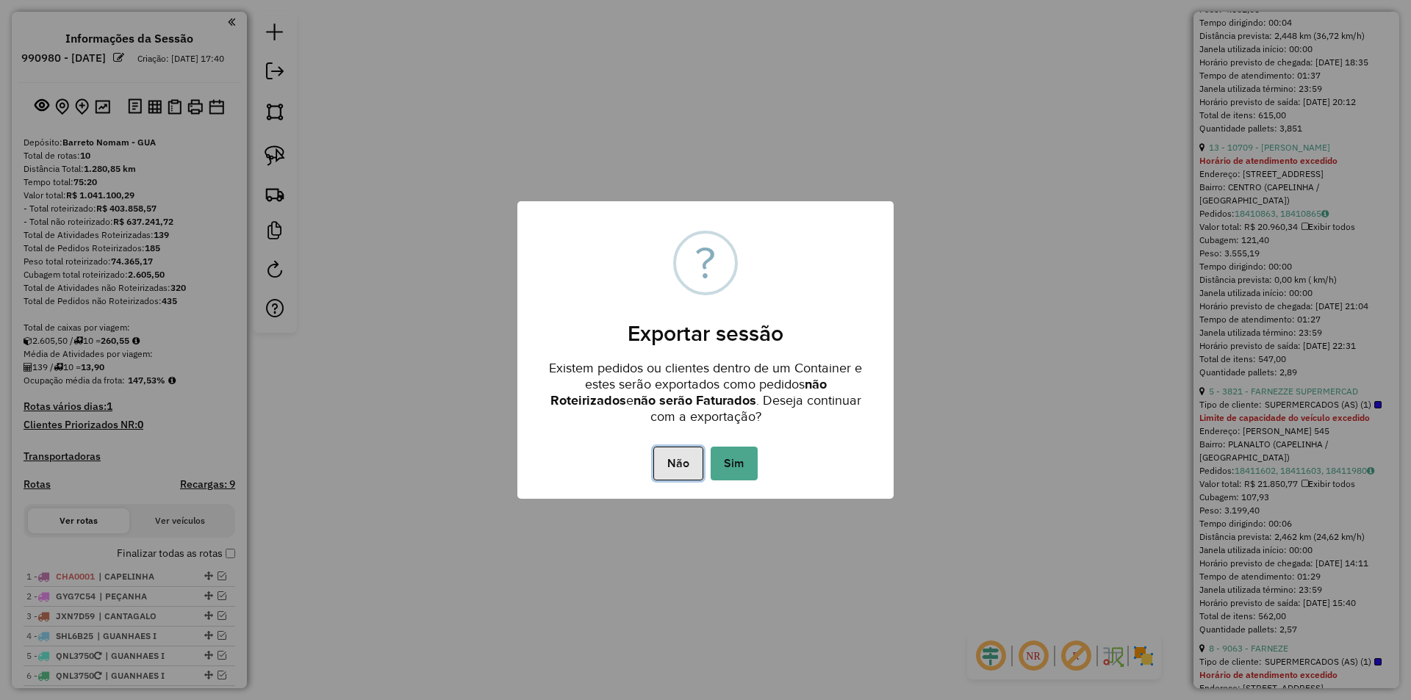
click at [677, 462] on button "Não" at bounding box center [677, 464] width 49 height 34
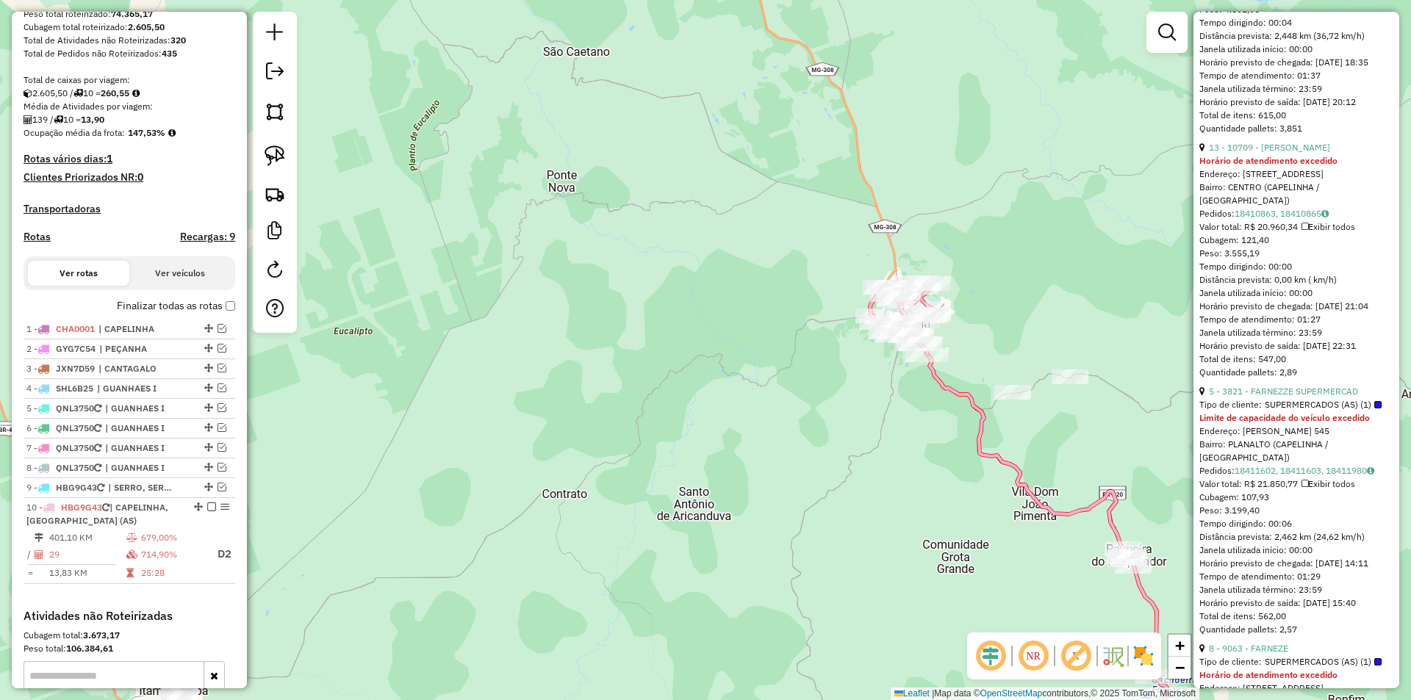
scroll to position [446, 0]
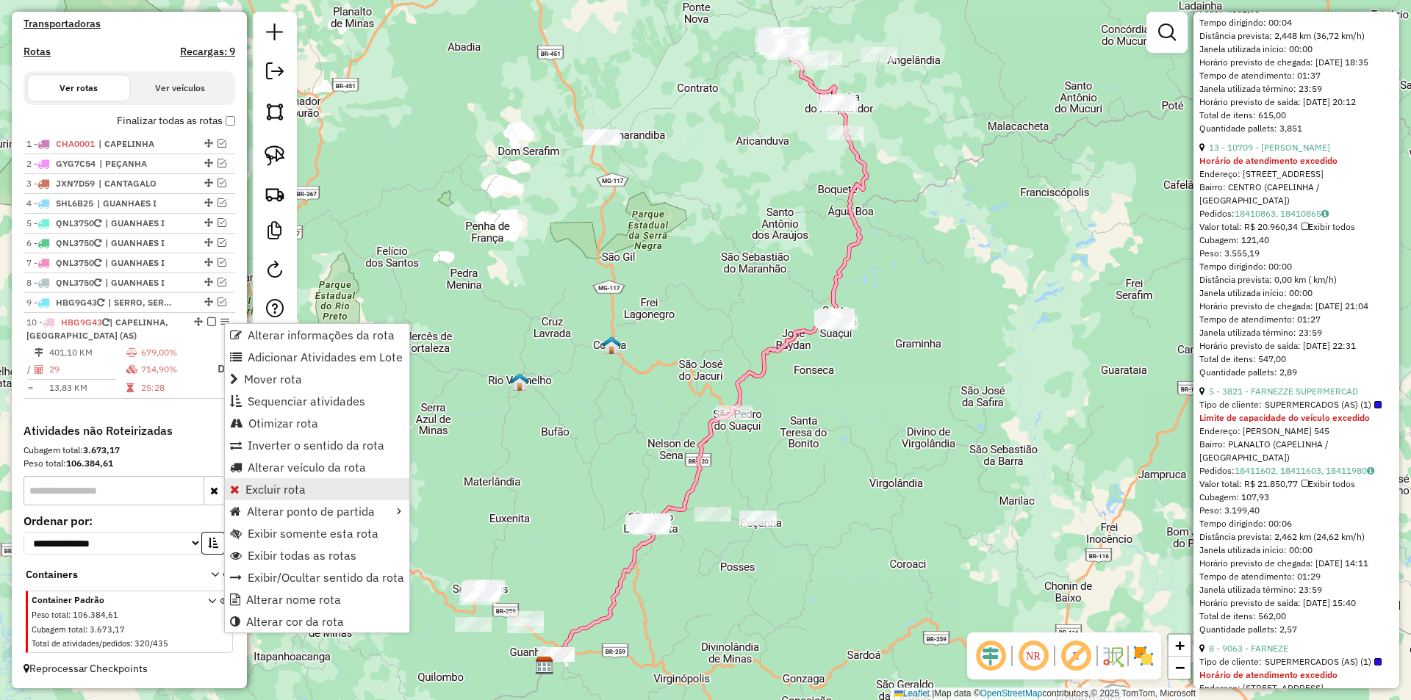
click at [270, 489] on span "Excluir rota" at bounding box center [275, 490] width 60 height 12
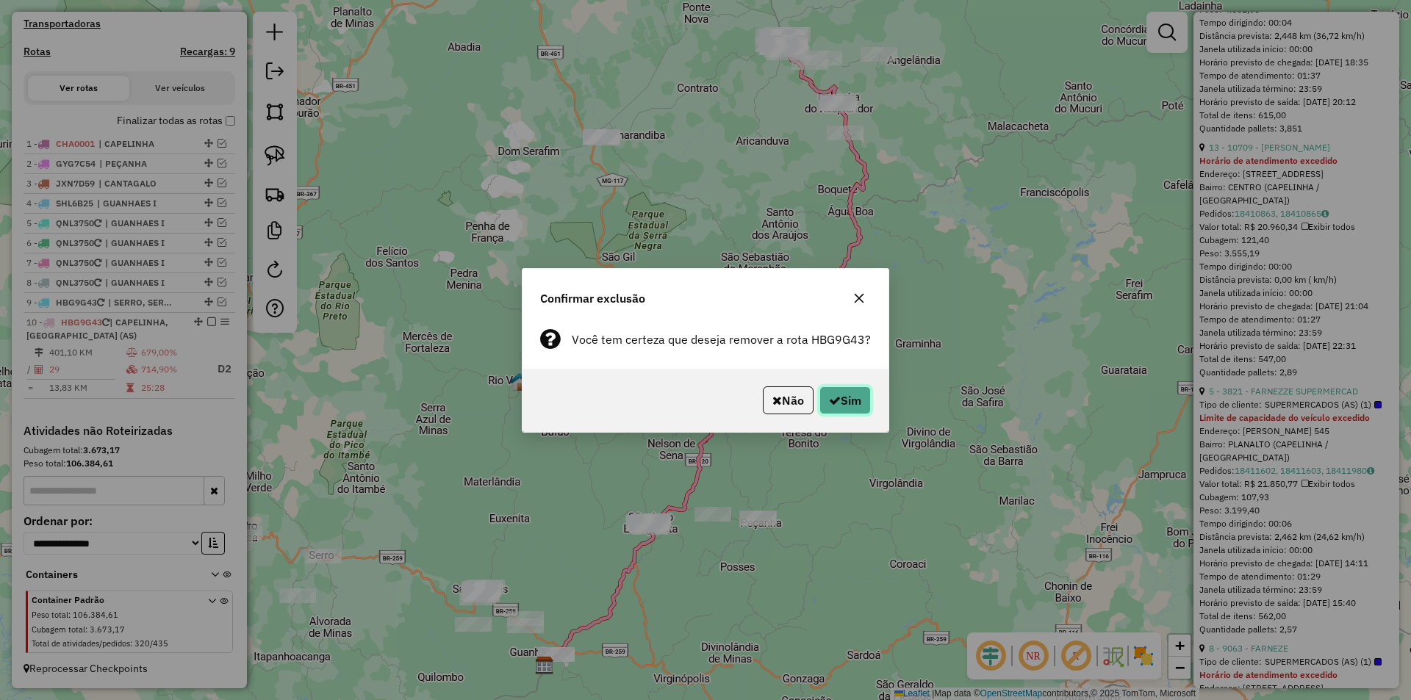
click at [850, 403] on button "Sim" at bounding box center [845, 401] width 51 height 28
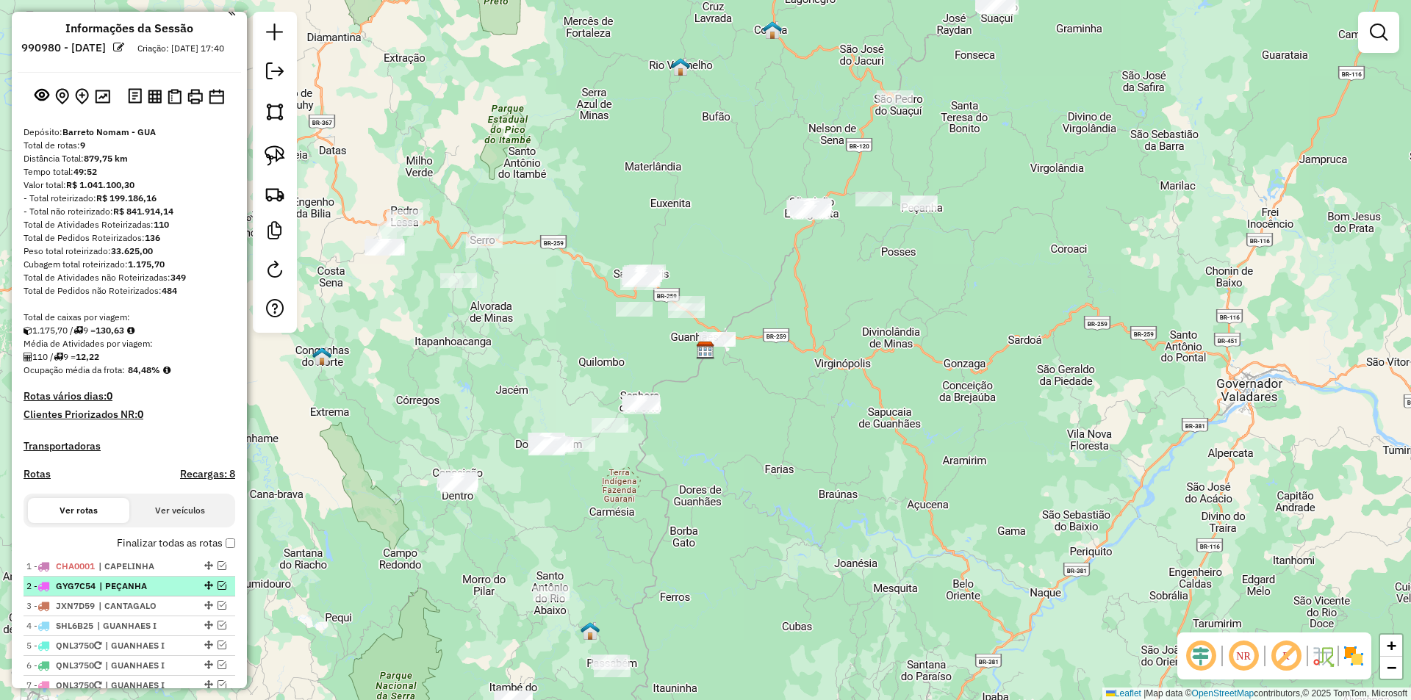
scroll to position [0, 0]
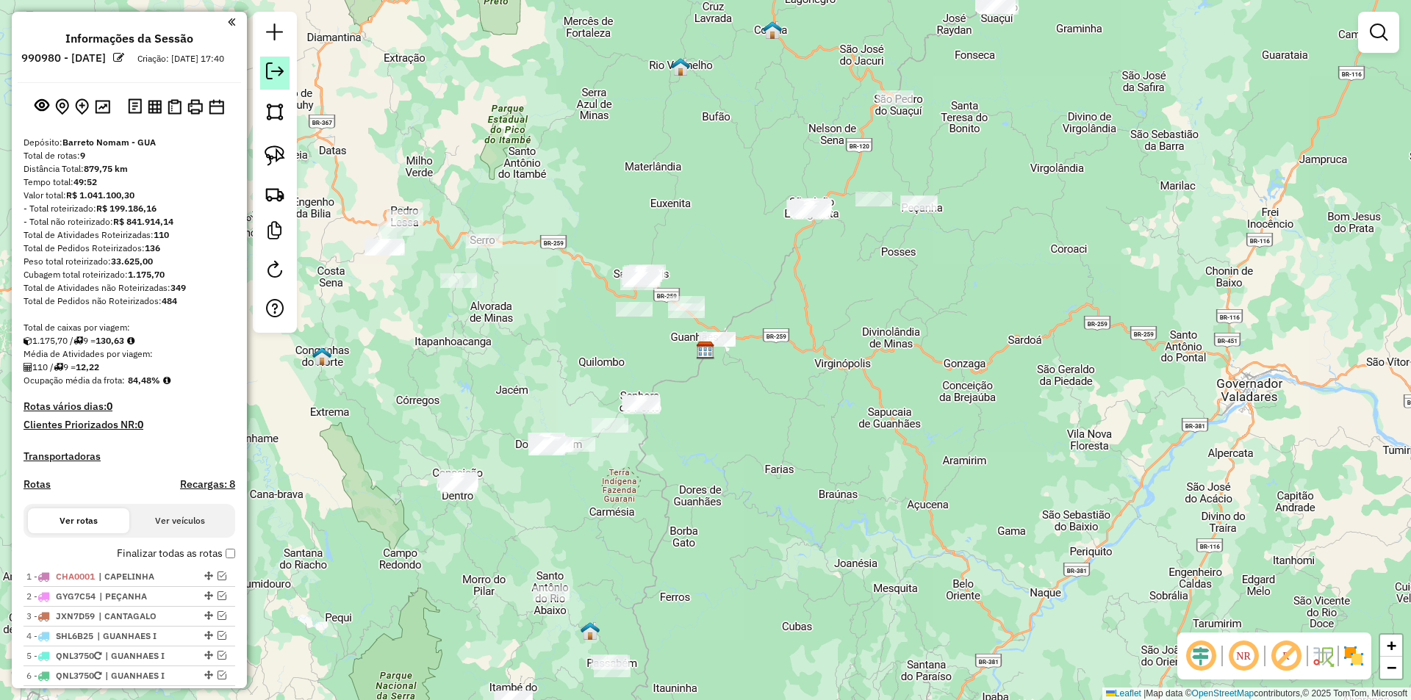
click at [270, 64] on em at bounding box center [275, 71] width 18 height 18
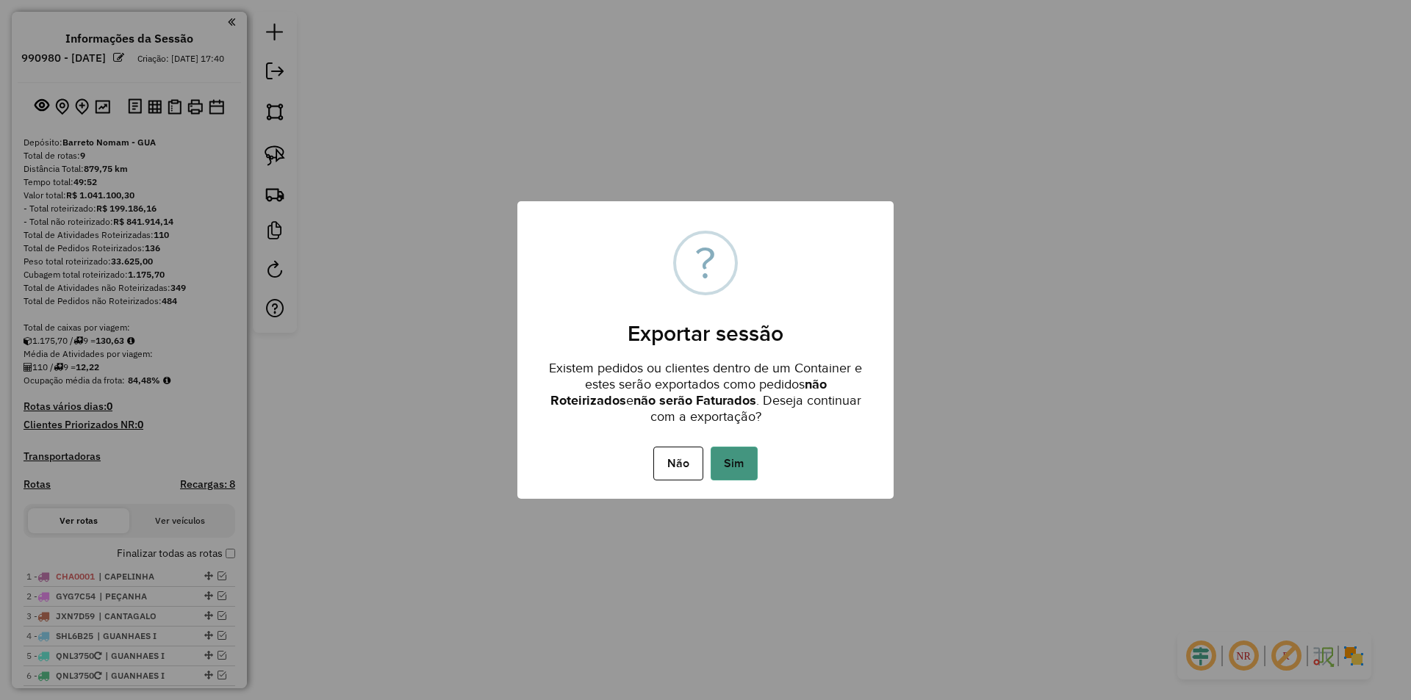
click at [742, 465] on button "Sim" at bounding box center [734, 464] width 47 height 34
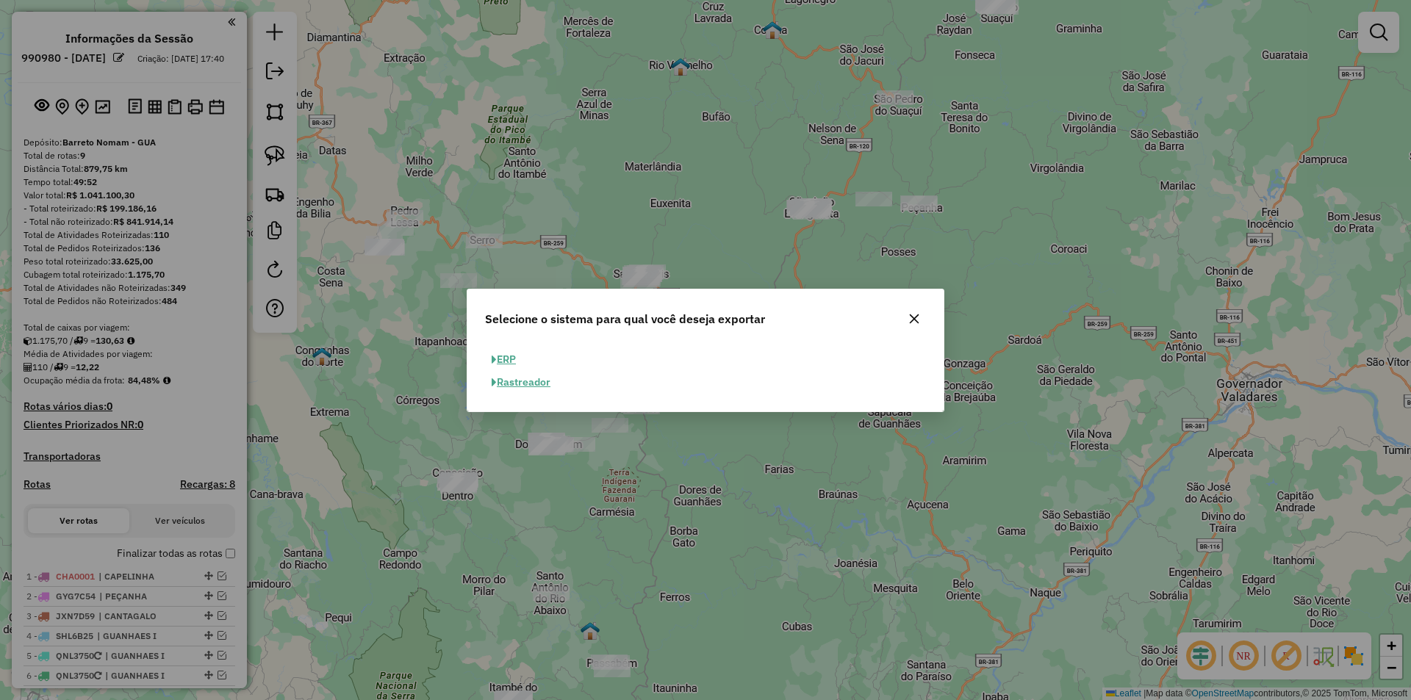
click at [504, 359] on button "ERP" at bounding box center [503, 359] width 37 height 23
select select "**"
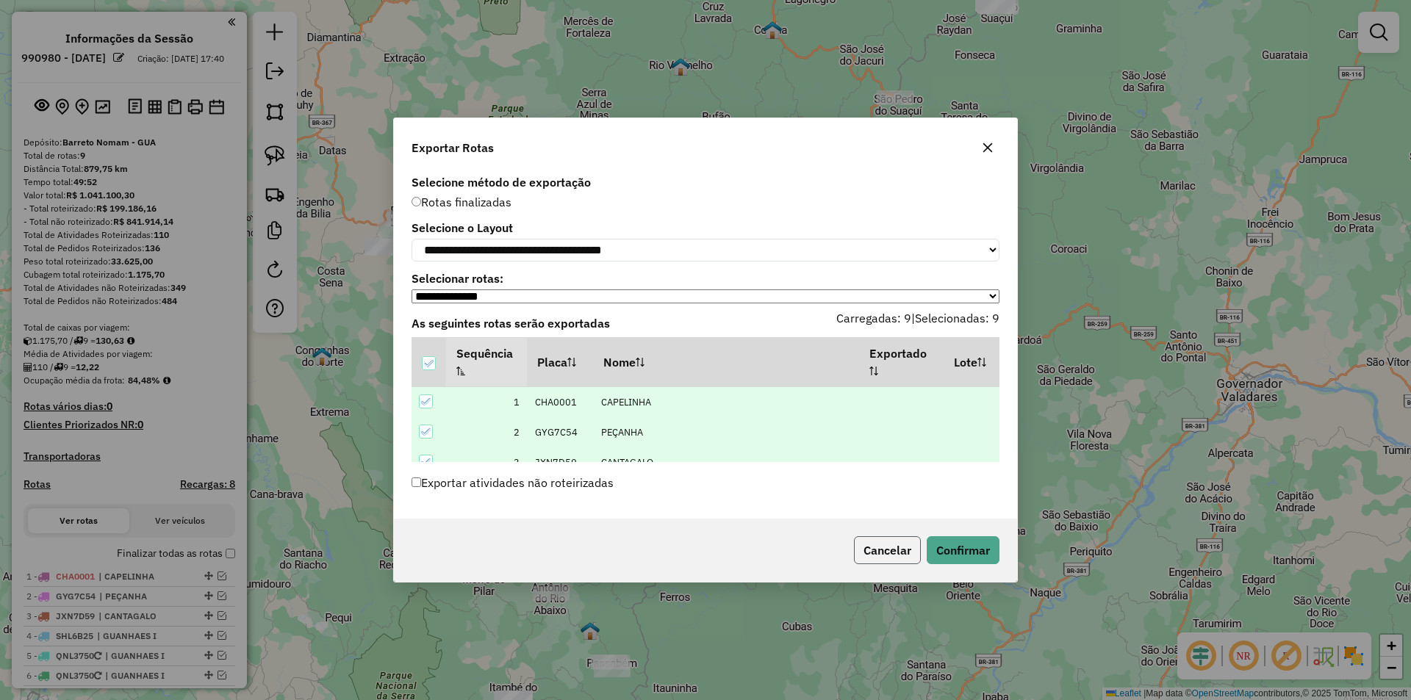
click at [888, 562] on button "Cancelar" at bounding box center [887, 551] width 67 height 28
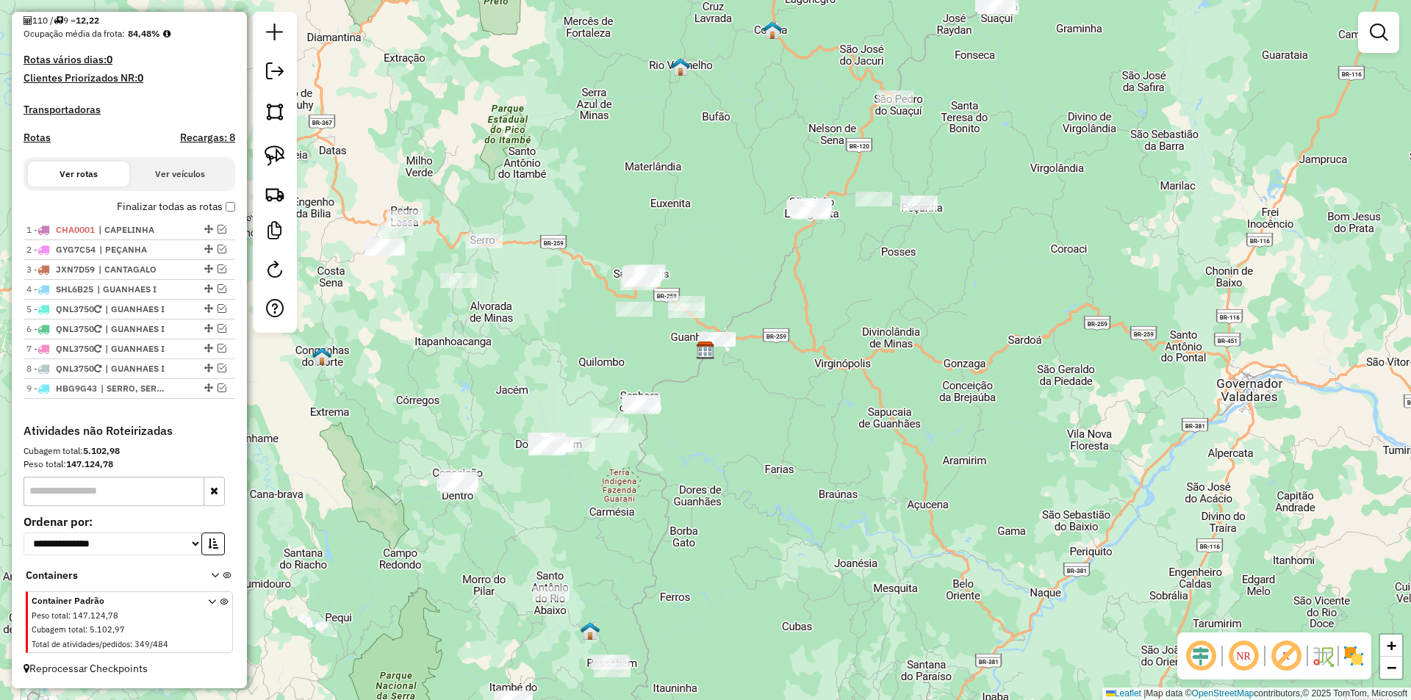
scroll to position [213, 0]
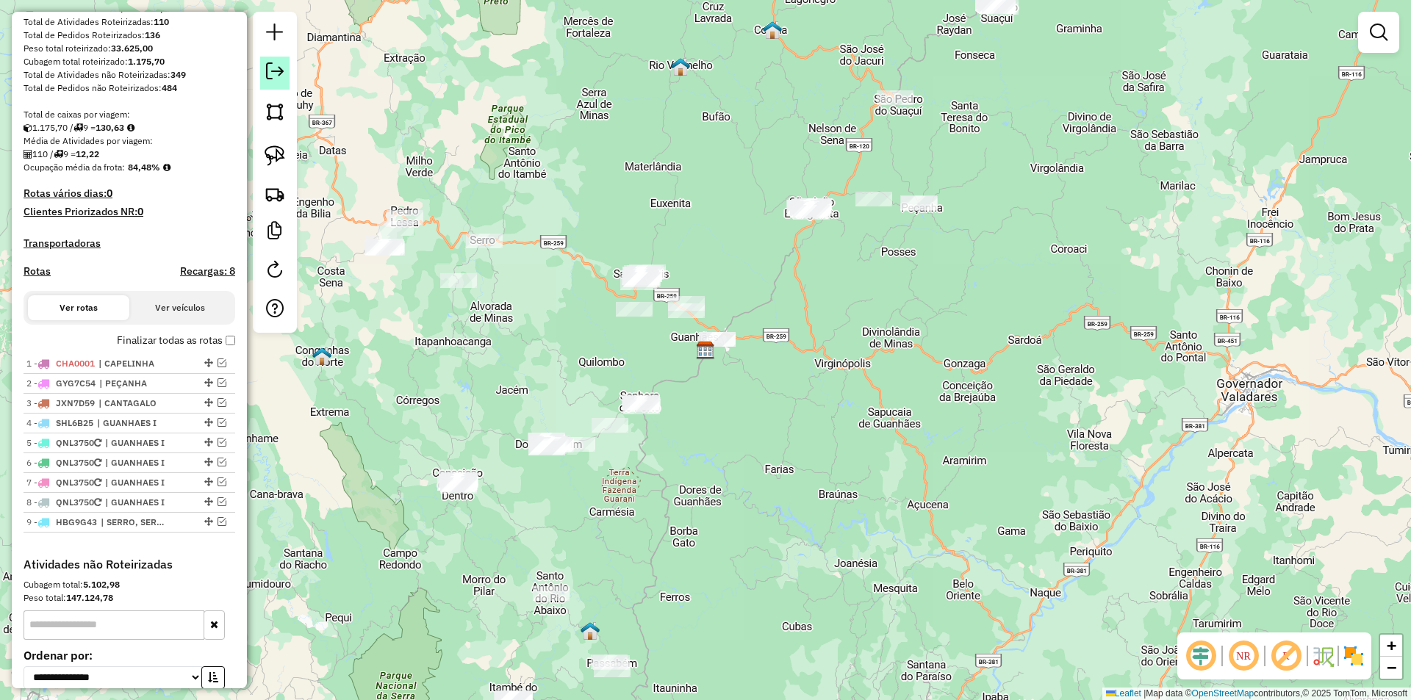
click at [286, 68] on link at bounding box center [274, 73] width 29 height 33
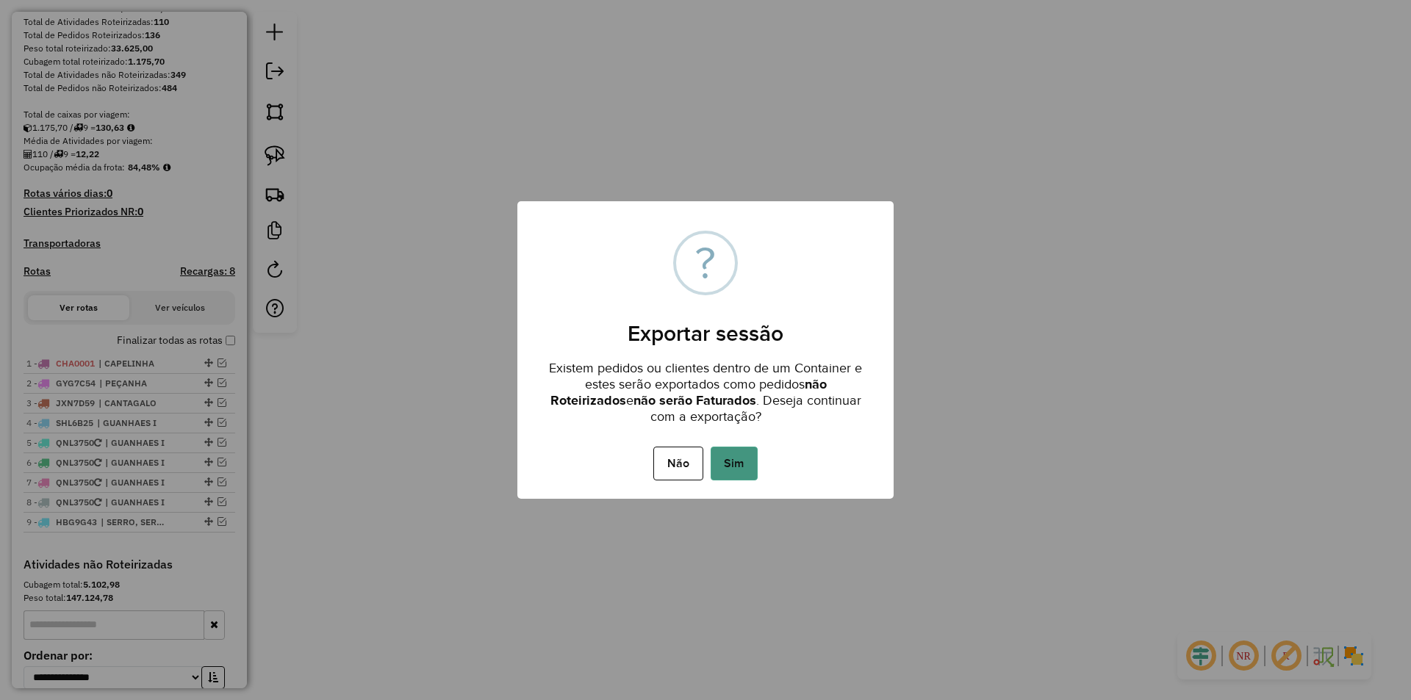
click at [743, 473] on button "Sim" at bounding box center [734, 464] width 47 height 34
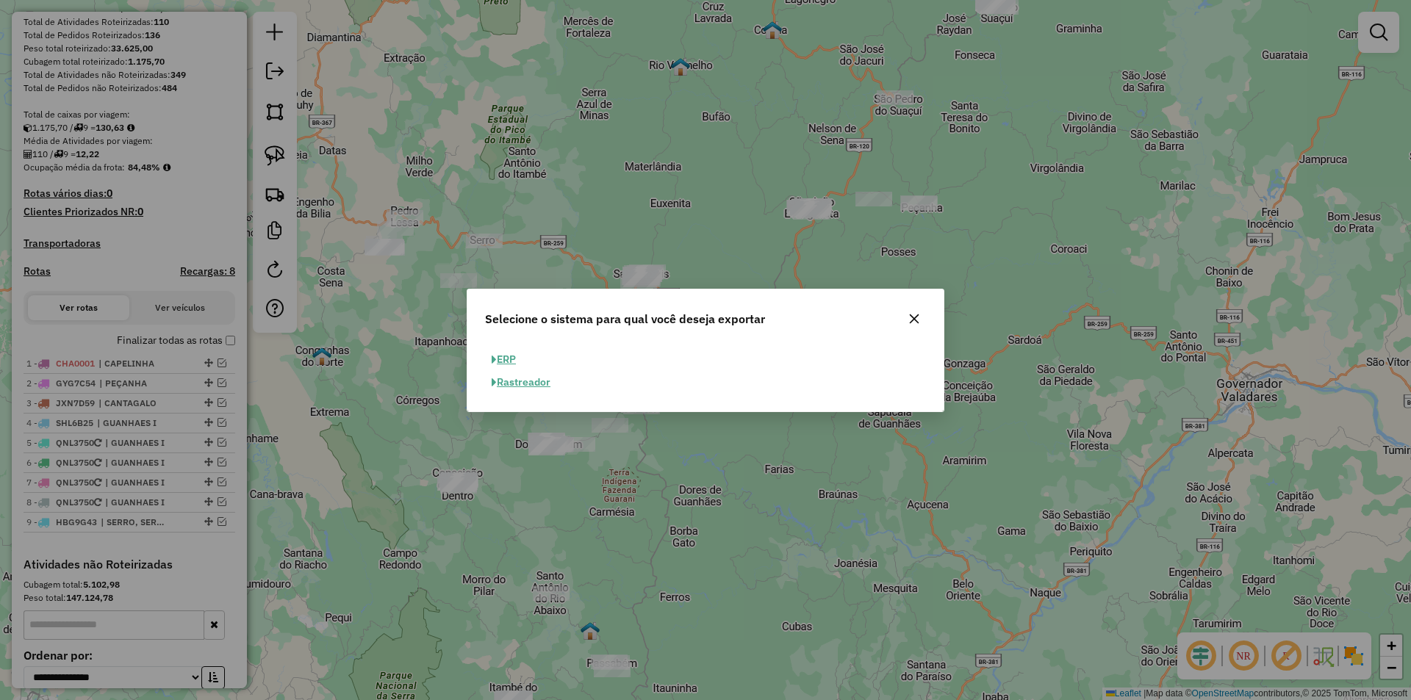
click at [509, 355] on button "ERP" at bounding box center [503, 359] width 37 height 23
select select "**"
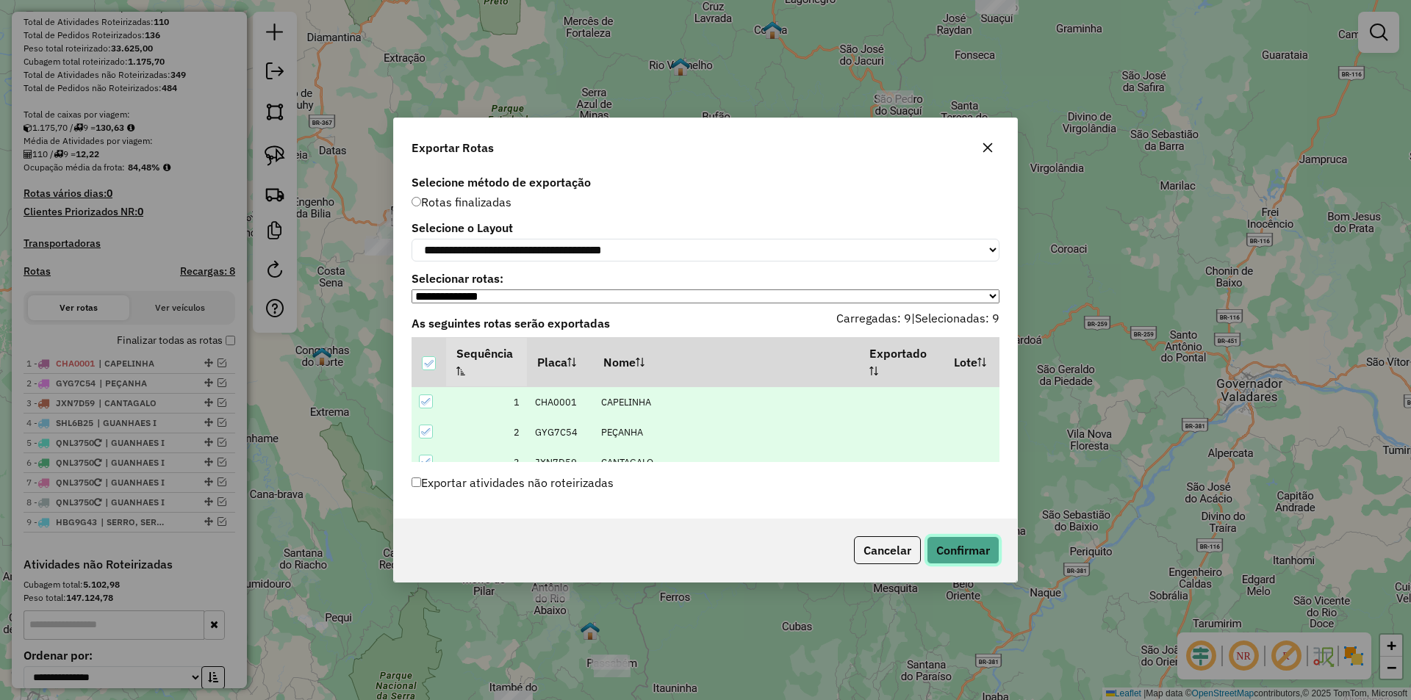
click at [961, 554] on button "Confirmar" at bounding box center [963, 551] width 73 height 28
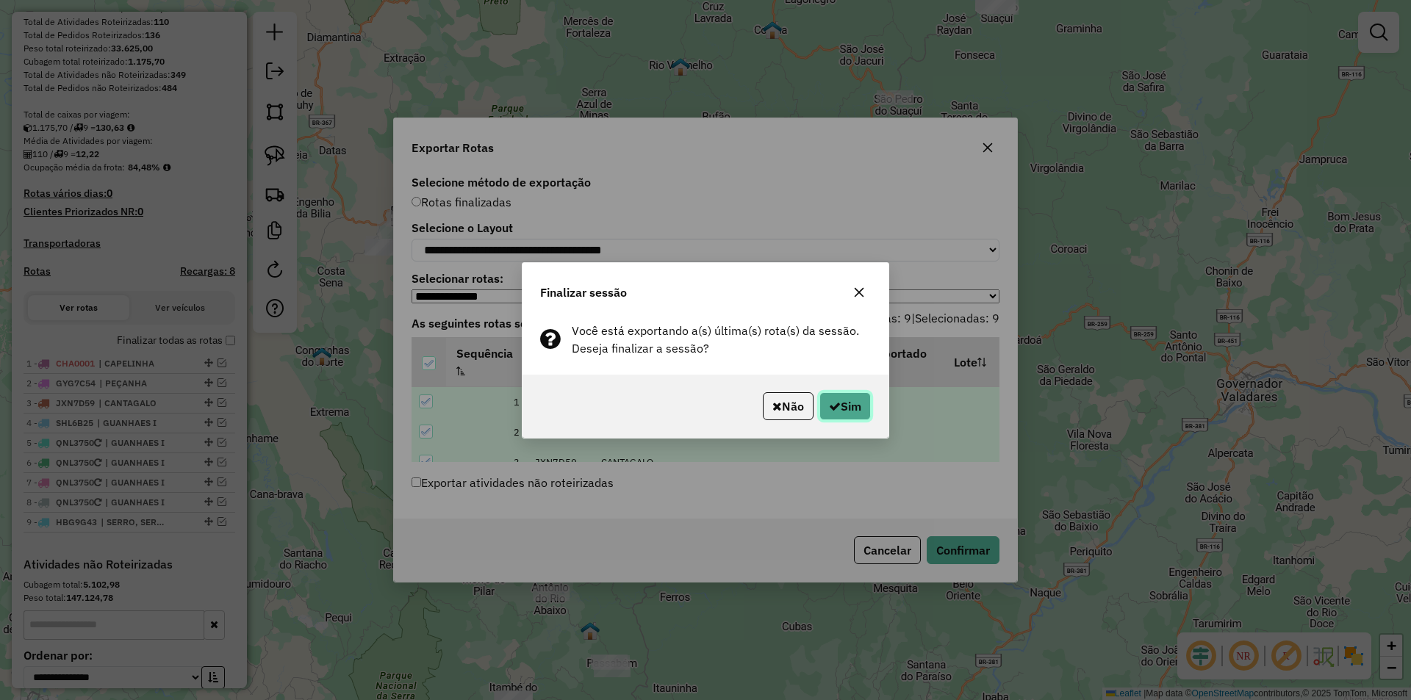
click at [835, 399] on button "Sim" at bounding box center [845, 406] width 51 height 28
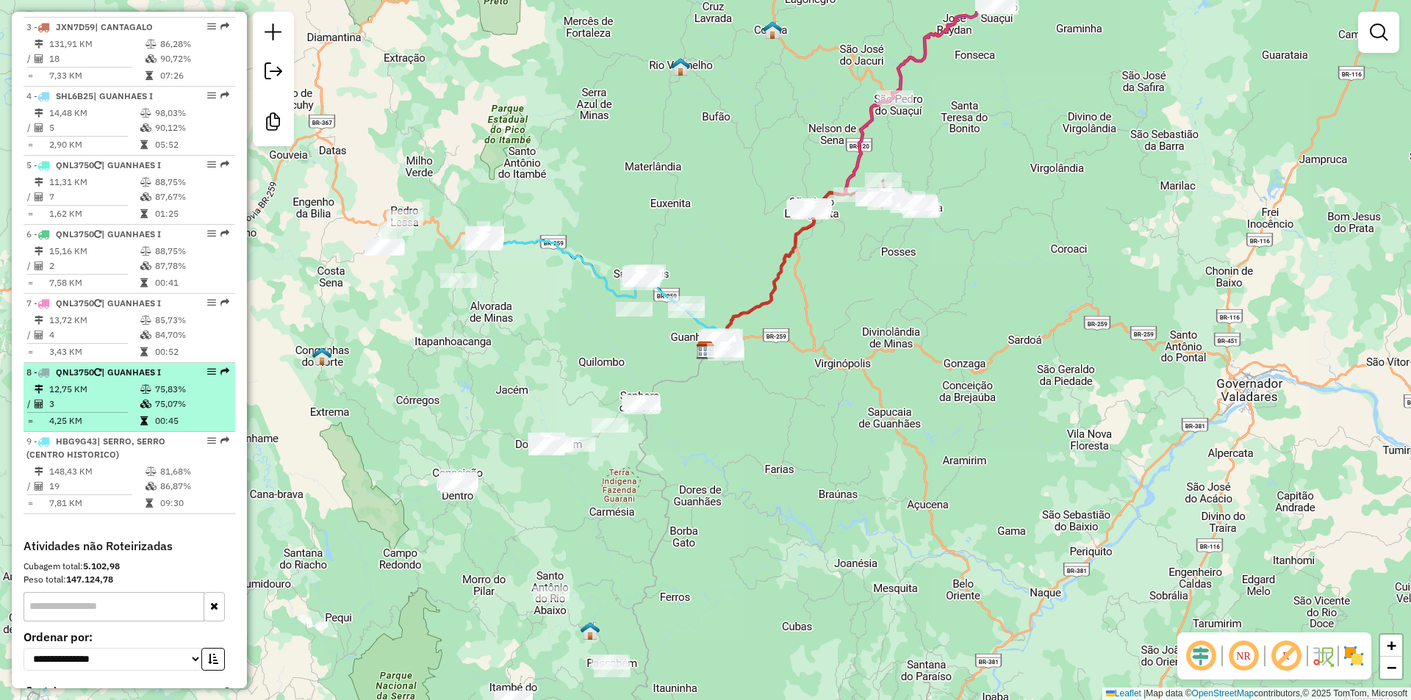
scroll to position [794, 0]
